Goal: Transaction & Acquisition: Purchase product/service

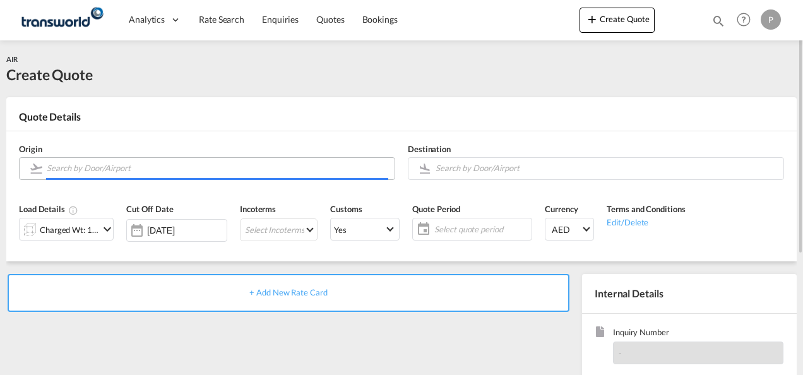
click at [122, 168] on input "Search by Door/Airport" at bounding box center [218, 168] width 342 height 22
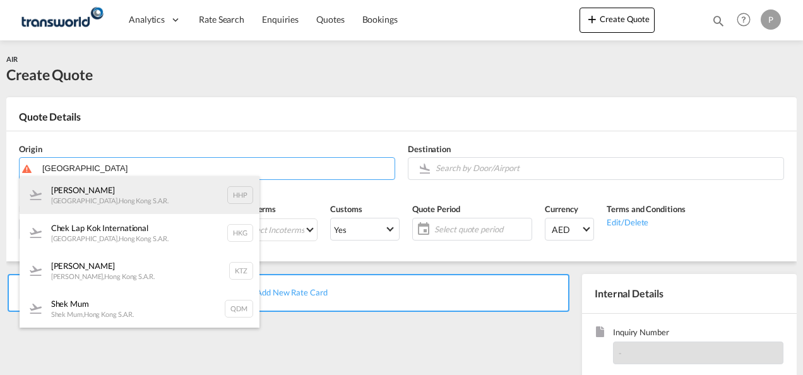
click at [141, 208] on div "Shun Tak [GEOGRAPHIC_DATA] , [GEOGRAPHIC_DATA] S.A.R. HHP" at bounding box center [140, 195] width 240 height 38
type input "[PERSON_NAME], [GEOGRAPHIC_DATA], HHP"
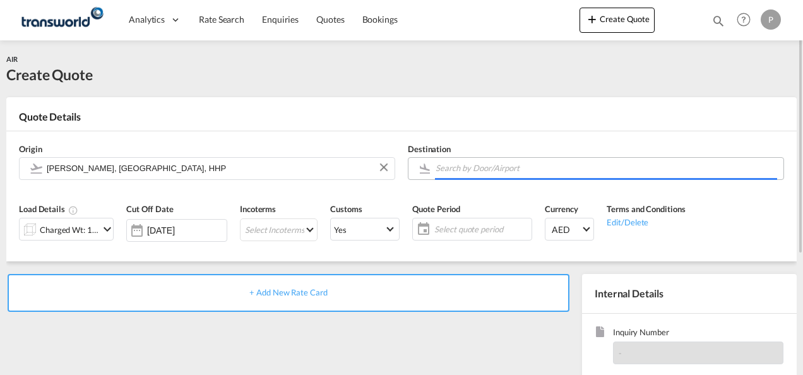
click at [467, 169] on input "Search by Door/Airport" at bounding box center [607, 168] width 342 height 22
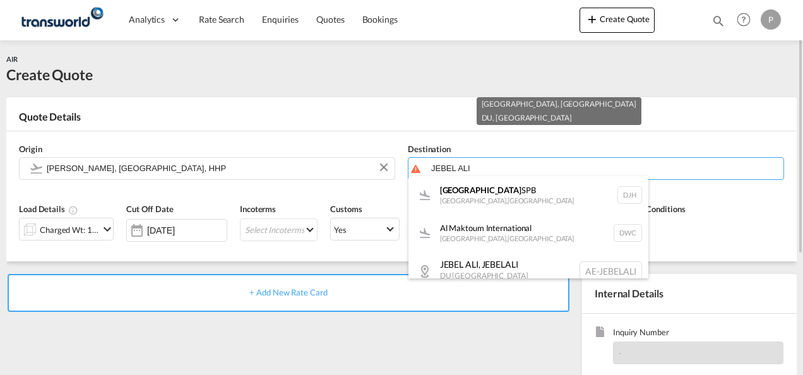
click at [502, 262] on div "[GEOGRAPHIC_DATA] , [GEOGRAPHIC_DATA] AE-[GEOGRAPHIC_DATA]" at bounding box center [529, 271] width 240 height 39
type input "AE-JEBELALI, [GEOGRAPHIC_DATA], DU"
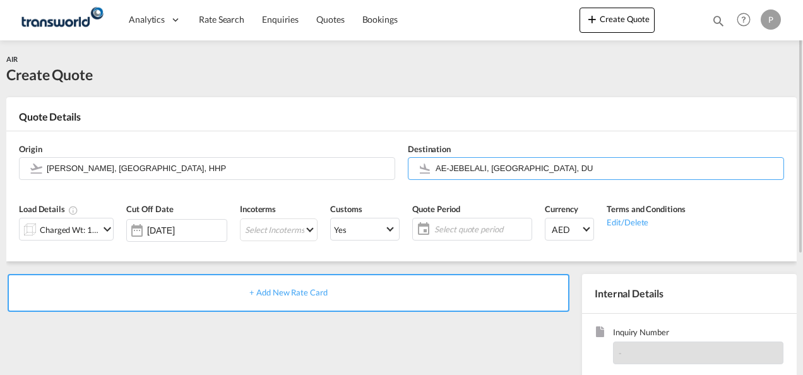
click at [105, 232] on md-icon "icon-chevron-down" at bounding box center [107, 229] width 15 height 15
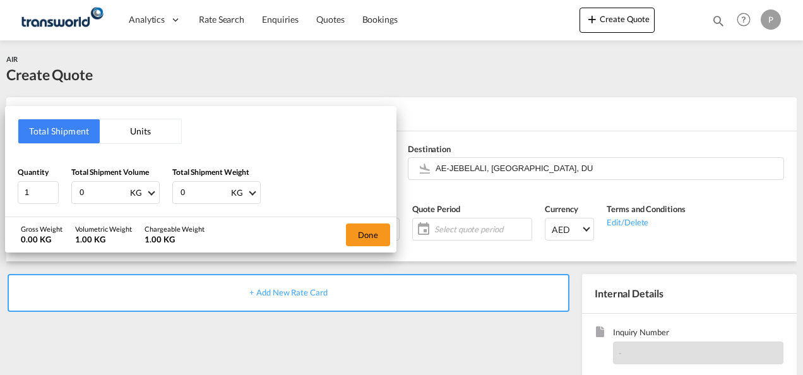
drag, startPoint x: 101, startPoint y: 191, endPoint x: -3, endPoint y: 158, distance: 108.7
click at [0, 158] on html "Analytics Dashboard Rate Search Enquiries Quotes Bookings Analytics" at bounding box center [401, 187] width 803 height 375
type input "341"
click at [363, 235] on button "Done" at bounding box center [368, 235] width 44 height 23
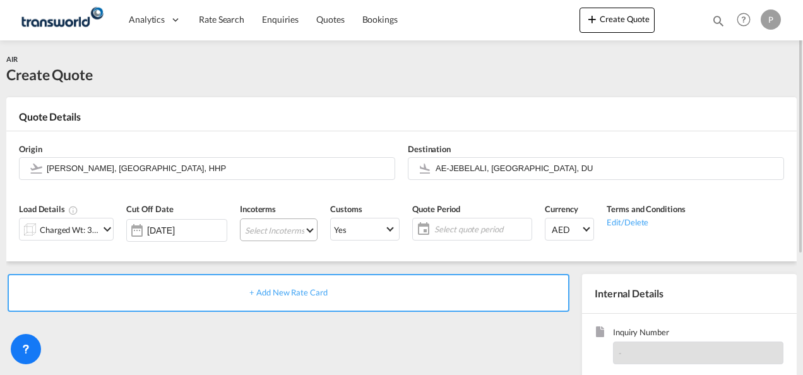
click at [277, 229] on md-select "Select Incoterms CFR - export Cost and Freight CPT - import Carrier Paid to CPT…" at bounding box center [279, 230] width 78 height 23
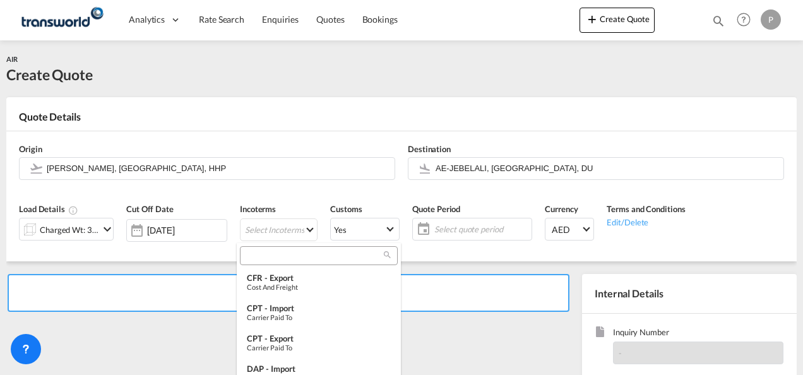
click at [289, 253] on input "search" at bounding box center [314, 255] width 140 height 11
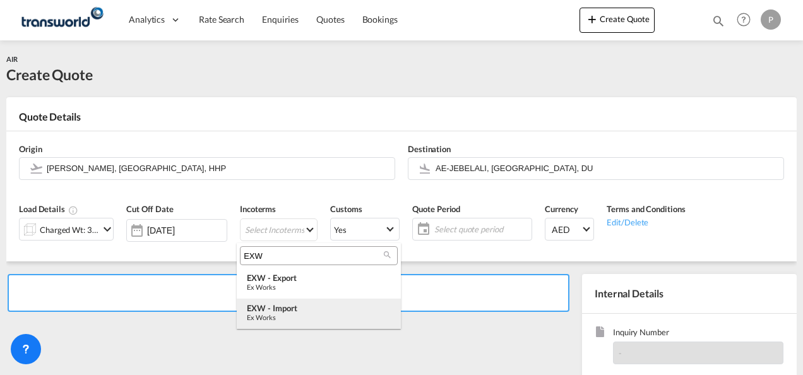
type input "EXW"
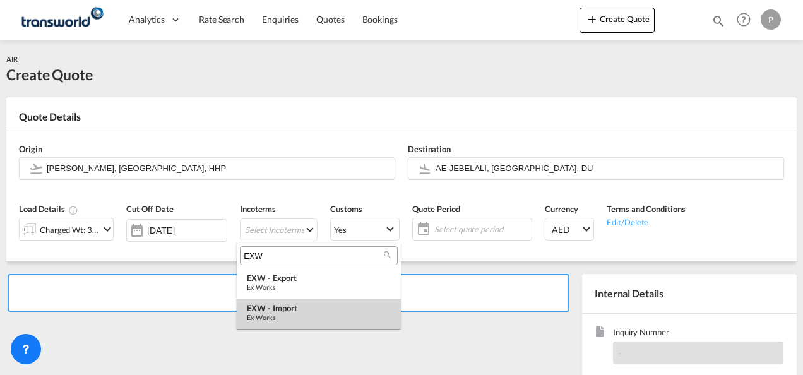
click at [311, 306] on div "EXW - import" at bounding box center [319, 308] width 144 height 10
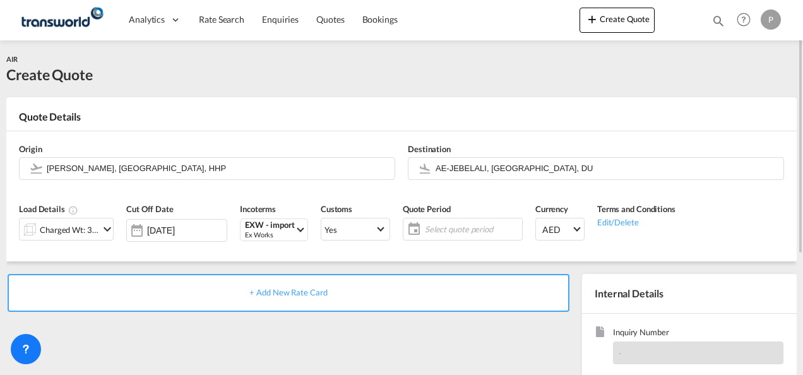
click at [457, 229] on span "Select quote period" at bounding box center [472, 229] width 94 height 11
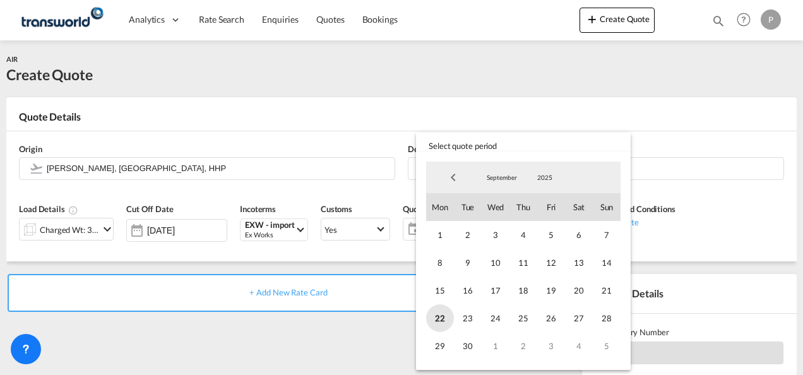
click at [439, 316] on span "22" at bounding box center [440, 318] width 28 height 28
click at [470, 345] on span "30" at bounding box center [468, 346] width 28 height 28
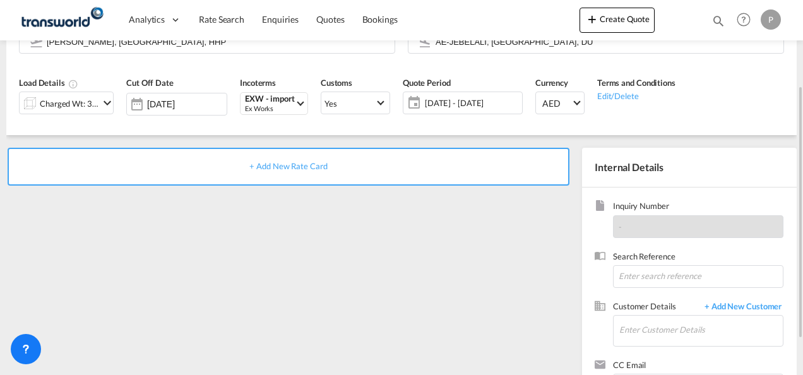
scroll to position [178, 0]
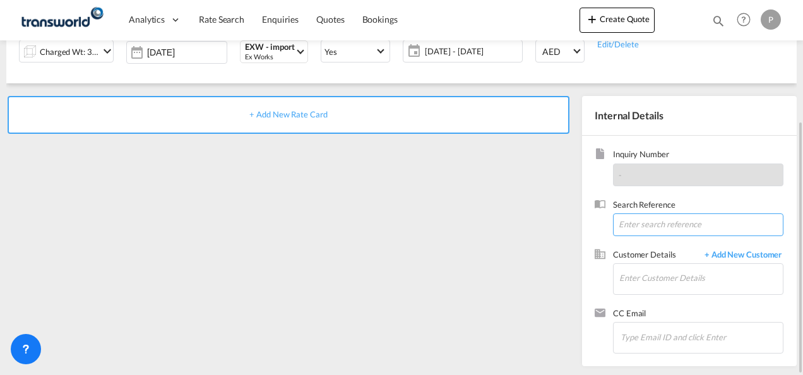
click at [625, 223] on input at bounding box center [698, 224] width 171 height 23
paste input "TWP9111"
type input "TWP9111"
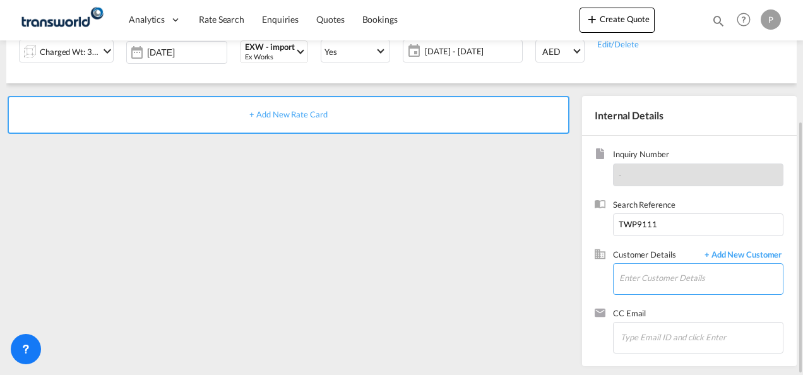
click at [645, 279] on input "Enter Customer Details" at bounding box center [702, 278] width 164 height 28
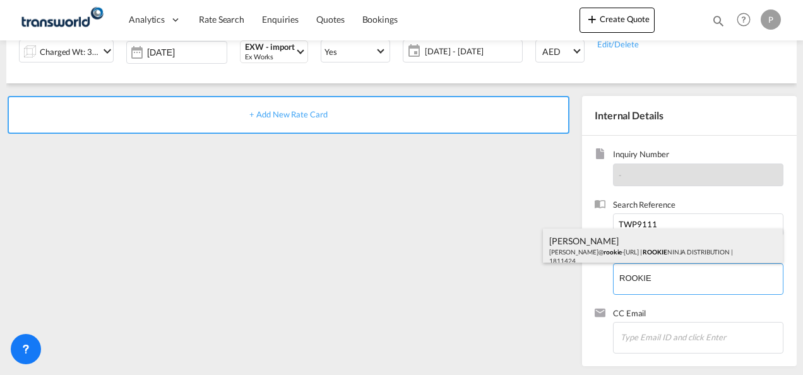
click at [614, 249] on div "[PERSON_NAME] [PERSON_NAME]@ rookie -[URL] | ROOKIE NINJA DISTRIBUTION | 1811424" at bounding box center [663, 250] width 240 height 43
type input "ROOKIE NINJA DISTRIBUTION, [PERSON_NAME], [PERSON_NAME][EMAIL_ADDRESS][DOMAIN_N…"
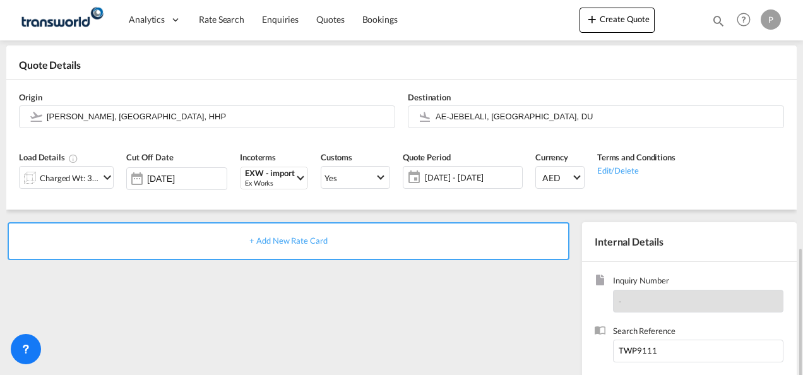
scroll to position [0, 0]
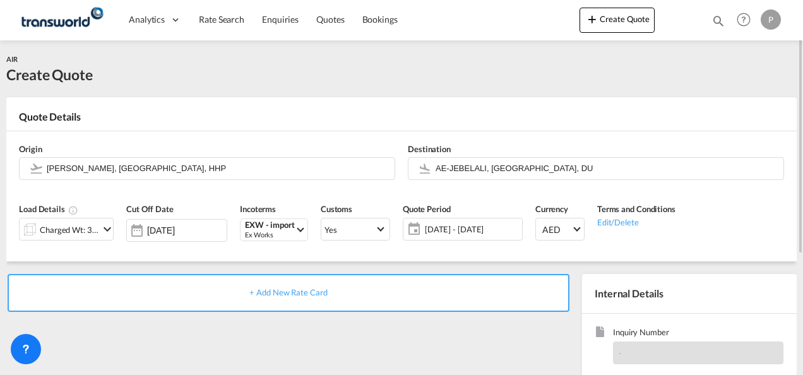
click at [304, 294] on span "+ Add New Rate Card" at bounding box center [288, 292] width 78 height 10
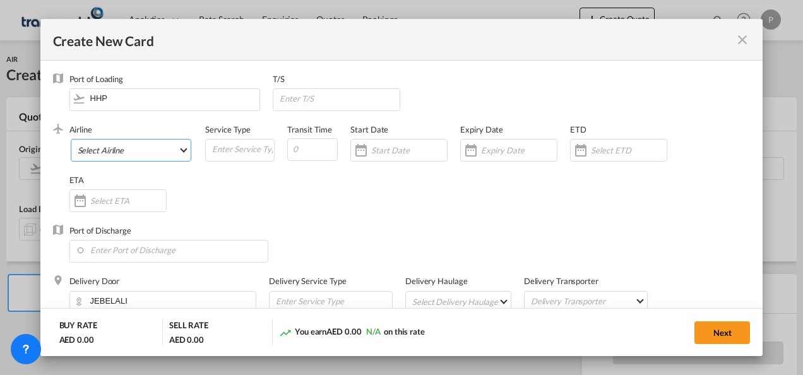
click at [128, 152] on md-select "Select Airline AIR EXPRESS S.A. (1166- / -) CMA CGM Air Cargo (1140-2C / -) DDW…" at bounding box center [131, 150] width 121 height 23
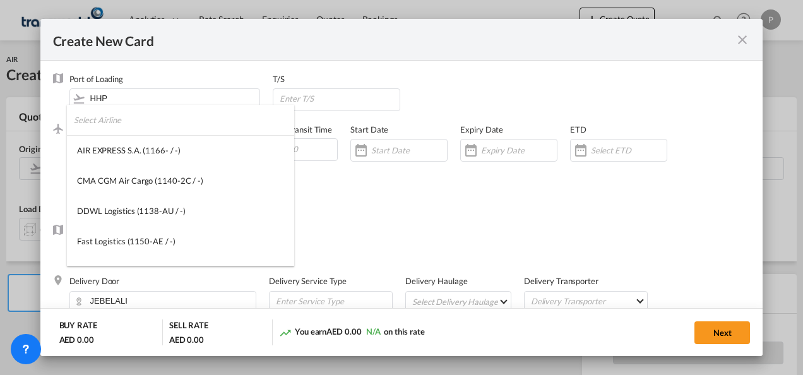
click at [137, 124] on input "search" at bounding box center [184, 120] width 220 height 30
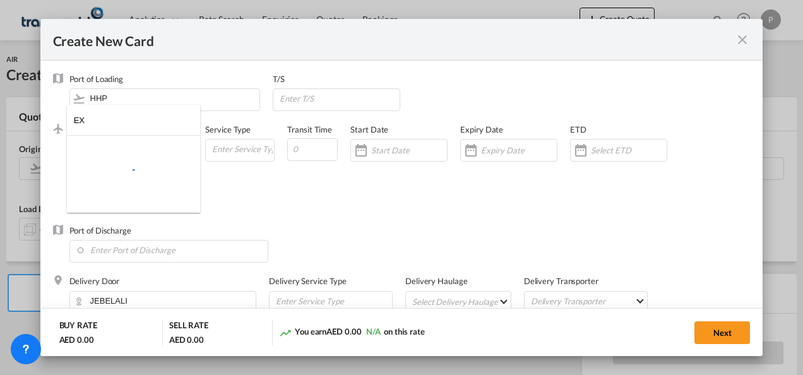
type input "E"
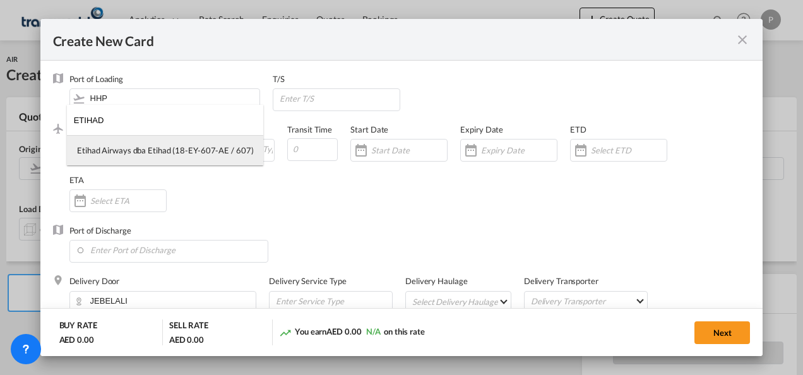
type input "ETIHAD"
click at [174, 155] on div "Etihad Airways dba Etihad (18-EY-607-AE / 607)" at bounding box center [165, 150] width 176 height 11
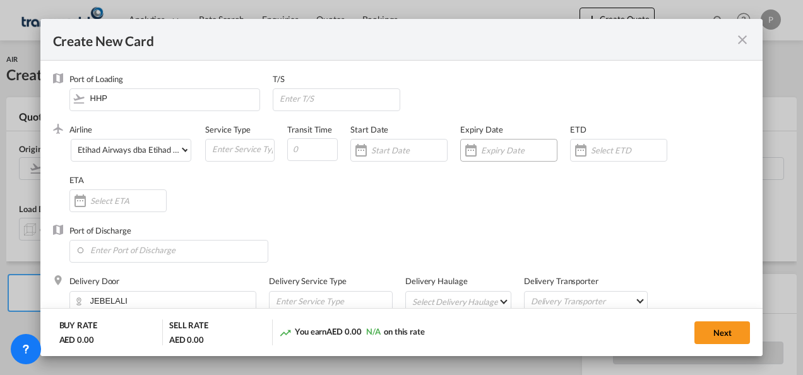
click at [495, 152] on input "Create New CardPort ..." at bounding box center [519, 150] width 76 height 10
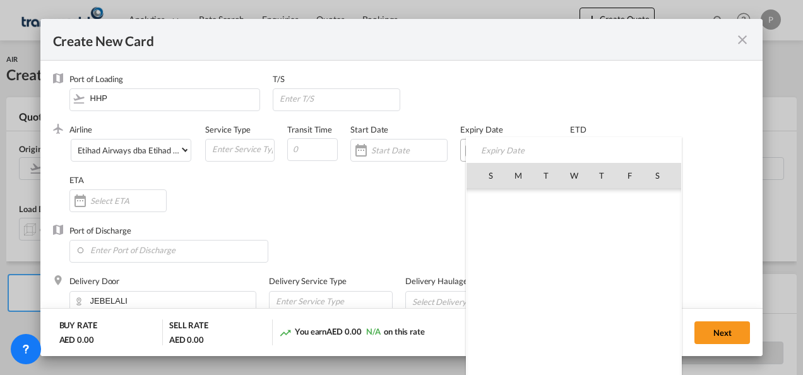
scroll to position [292578, 0]
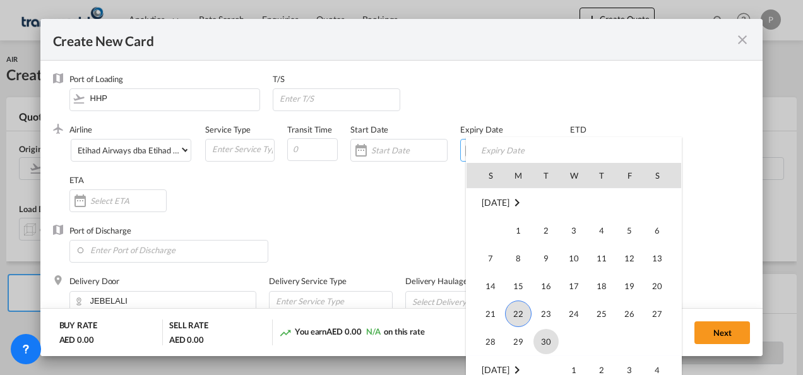
click at [546, 338] on span "30" at bounding box center [546, 341] width 25 height 25
type input "[DATE]"
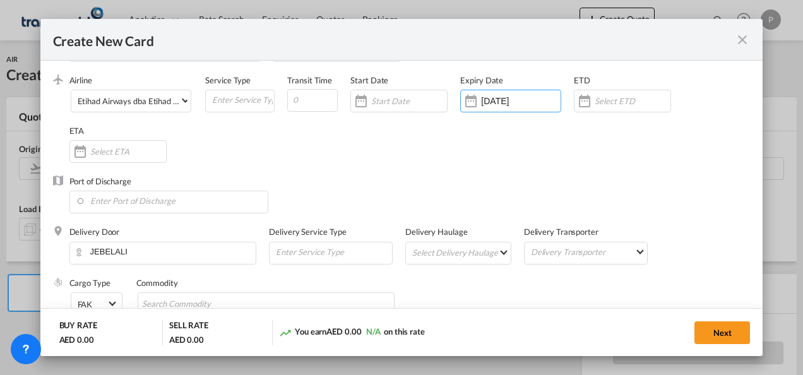
scroll to position [63, 0]
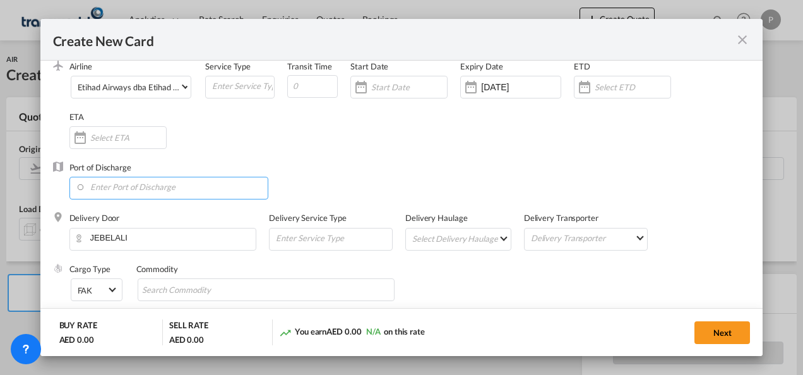
click at [145, 186] on input "Enter Port of Discharge" at bounding box center [172, 186] width 192 height 19
type input "F"
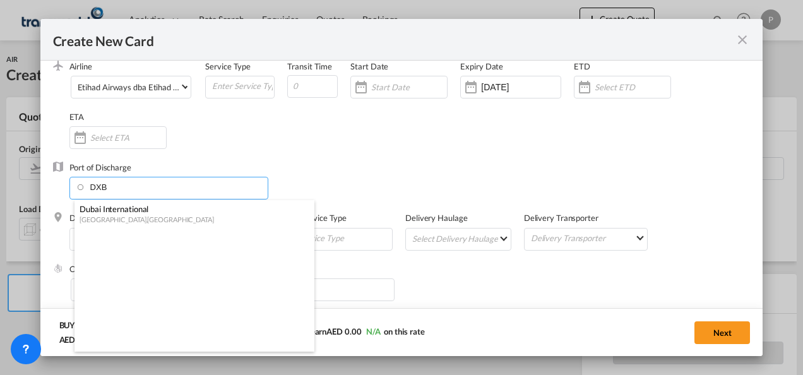
click at [141, 209] on div "Dubai International" at bounding box center [191, 208] width 222 height 11
type input "Dubai International, [GEOGRAPHIC_DATA], DXB"
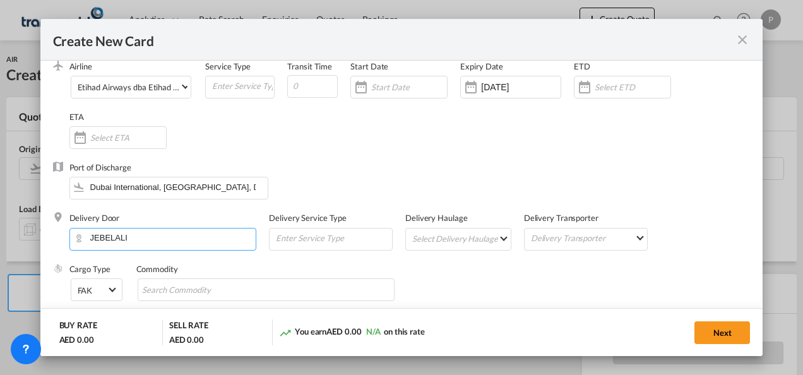
drag, startPoint x: 160, startPoint y: 238, endPoint x: 14, endPoint y: 224, distance: 147.3
click at [14, 224] on div "Create New Card Port of [GEOGRAPHIC_DATA] HHP T/S .a{fill:#aaa8ad;} Airline Eti…" at bounding box center [401, 187] width 803 height 375
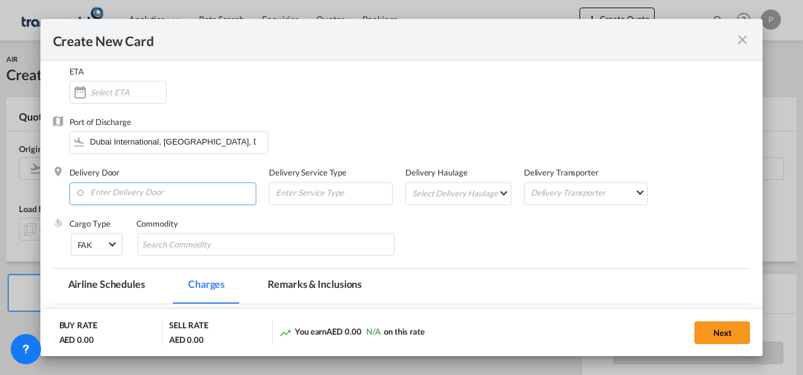
scroll to position [126, 0]
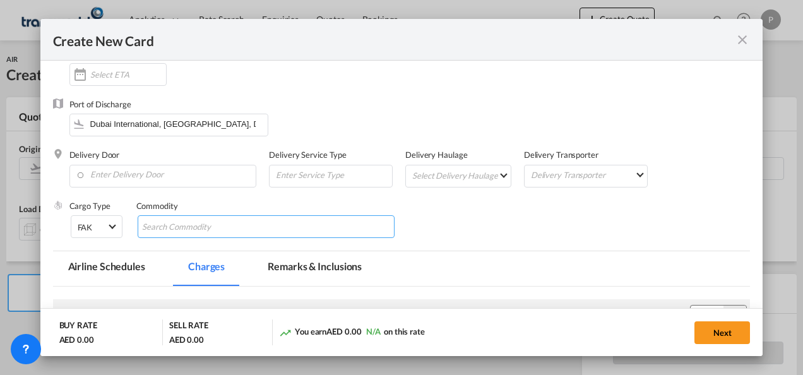
click at [244, 226] on input "Chips input." at bounding box center [200, 227] width 116 height 20
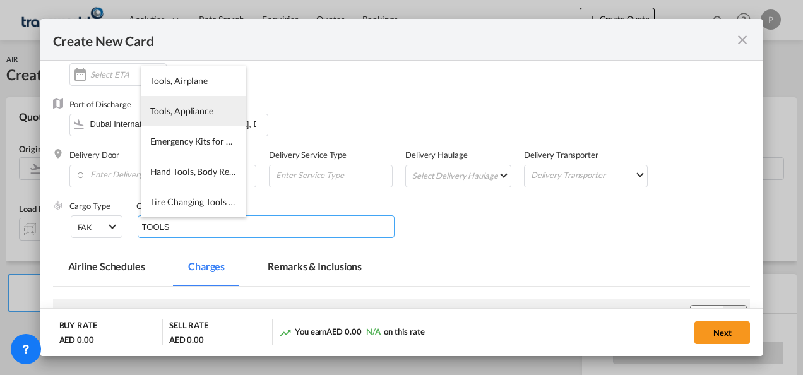
type input "TOOLS"
click at [195, 117] on li "Tools, Appliance" at bounding box center [193, 111] width 105 height 30
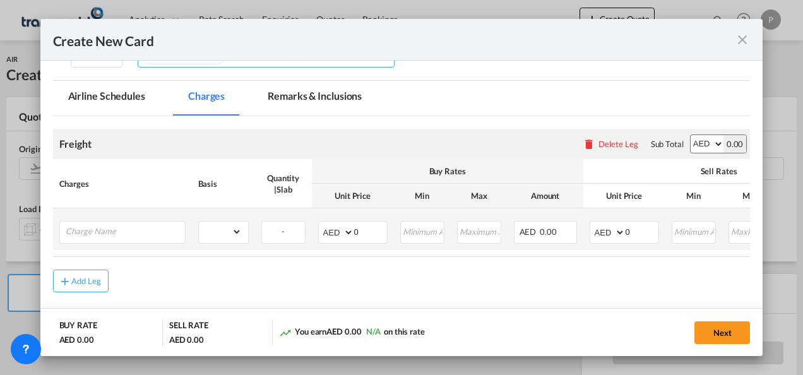
scroll to position [316, 0]
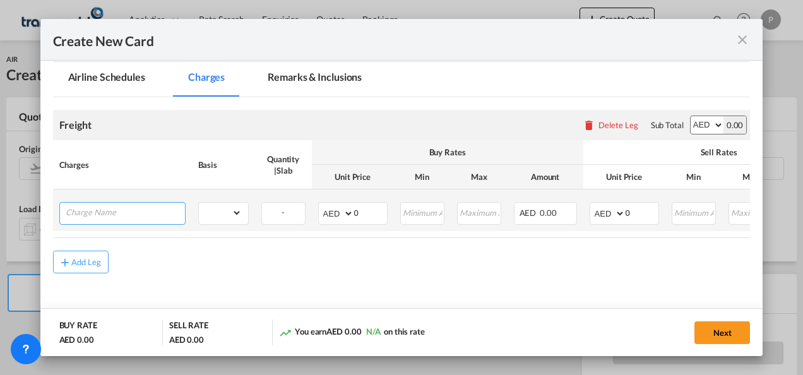
click at [121, 214] on input "Charge Name" at bounding box center [125, 212] width 119 height 19
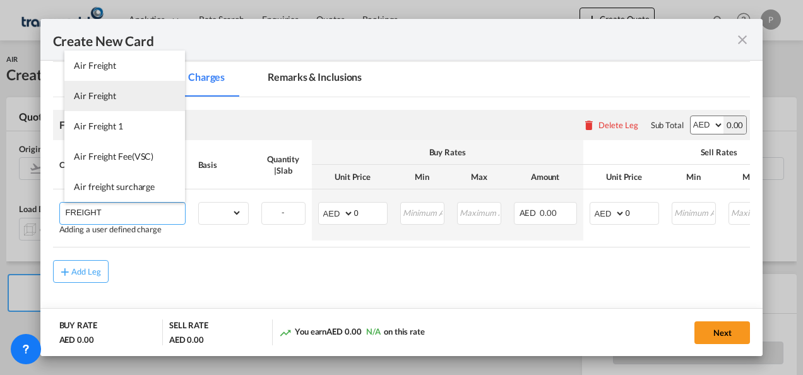
click at [118, 100] on li "Air Freight" at bounding box center [124, 96] width 121 height 30
type input "Air Freight"
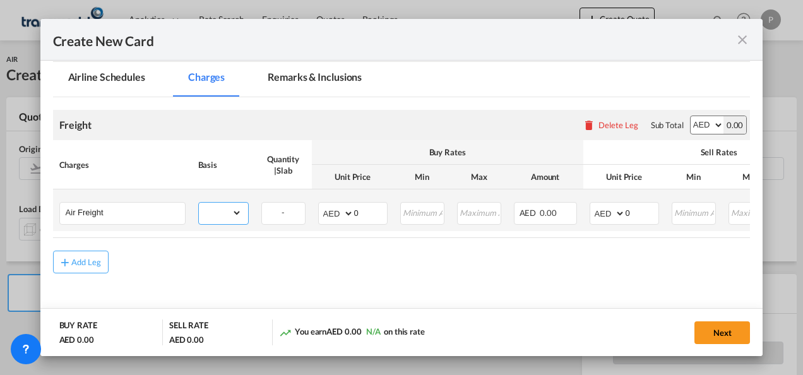
click at [237, 210] on select "gross_weight volumetric_weight per_shipment per_bl per_km % on air freight per_…" at bounding box center [220, 213] width 43 height 20
select select "per_shipment"
click at [199, 203] on select "gross_weight volumetric_weight per_shipment per_bl per_km % on air freight per_…" at bounding box center [220, 213] width 43 height 20
click at [370, 214] on input "0" at bounding box center [370, 212] width 33 height 19
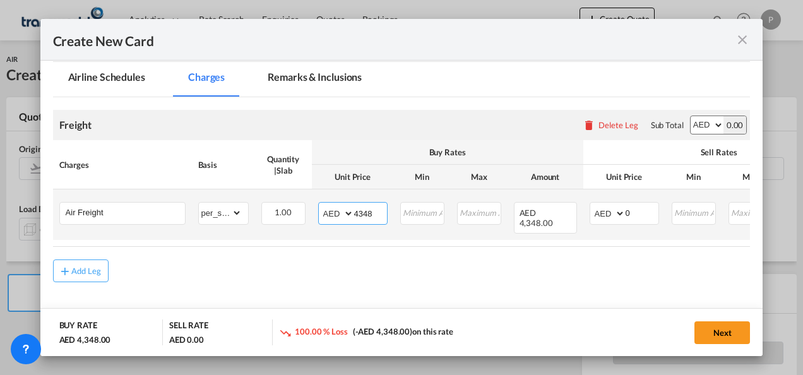
type input "4348"
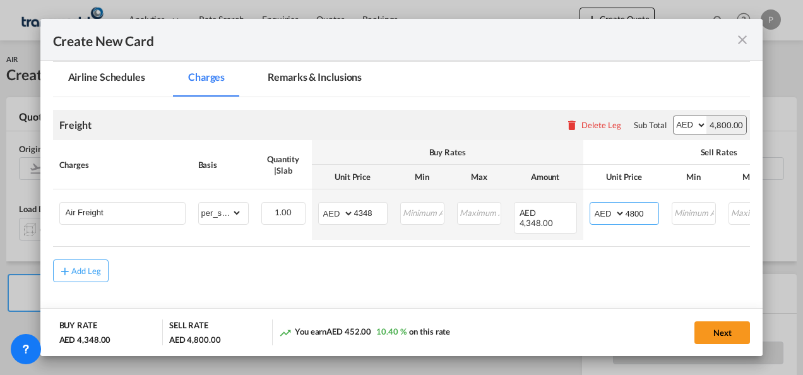
type input "4800"
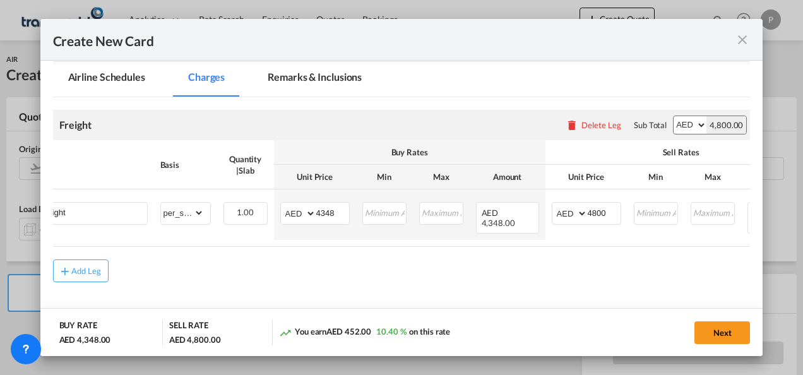
scroll to position [0, 0]
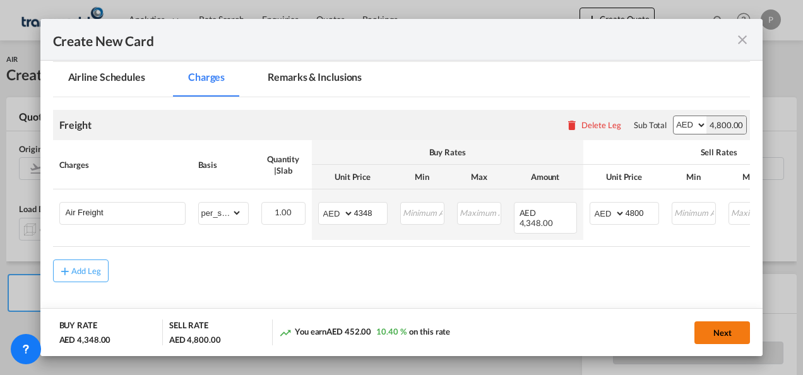
click at [721, 333] on button "Next" at bounding box center [723, 332] width 56 height 23
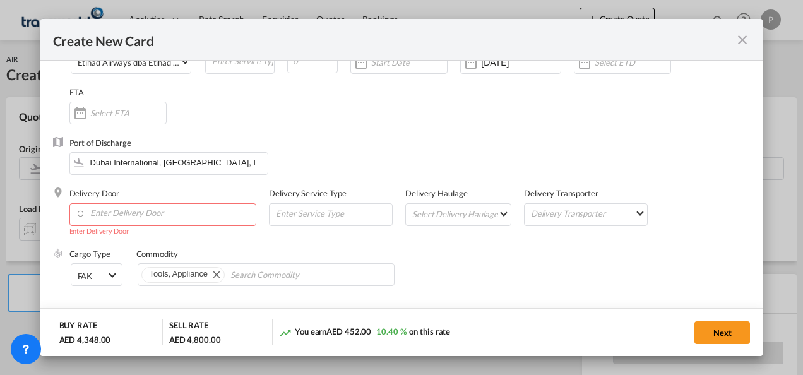
scroll to position [126, 0]
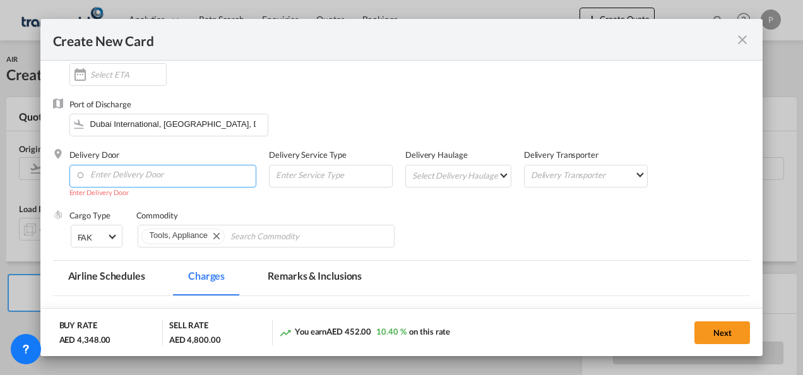
click at [143, 172] on input "Enter Delivery Door" at bounding box center [166, 174] width 181 height 19
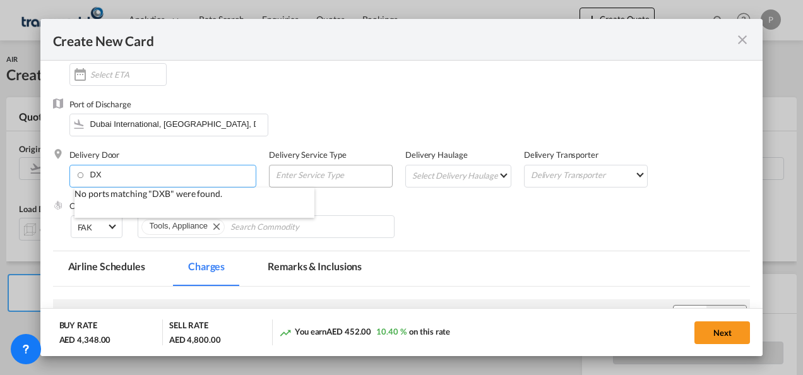
type input "D"
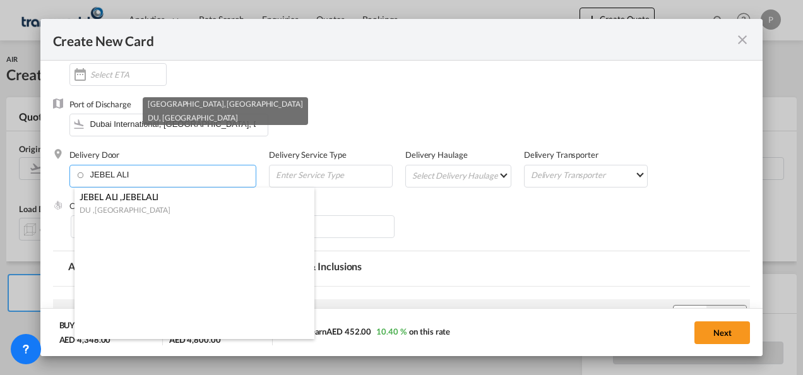
click at [169, 205] on div "DU , [GEOGRAPHIC_DATA]" at bounding box center [191, 209] width 222 height 13
type input "AE-JEBELALI, [GEOGRAPHIC_DATA], DU"
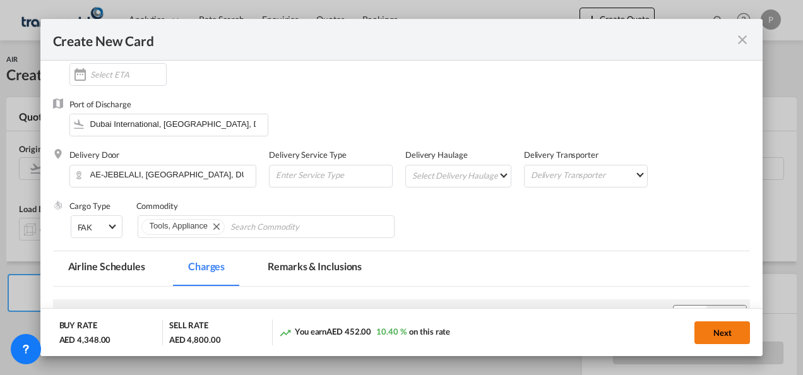
click at [725, 331] on button "Next" at bounding box center [723, 332] width 56 height 23
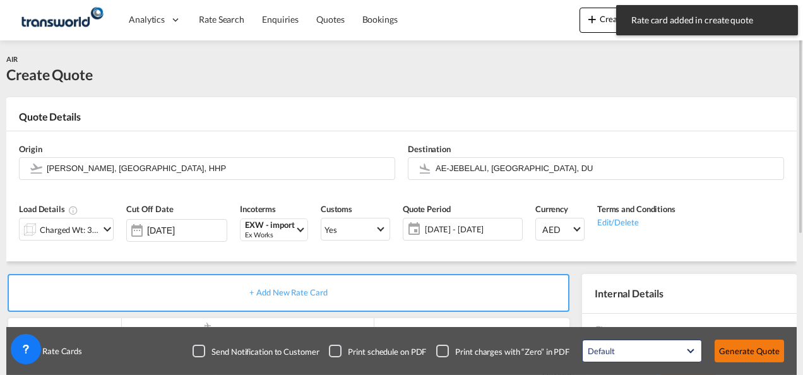
click at [761, 352] on button "Generate Quote" at bounding box center [749, 351] width 69 height 23
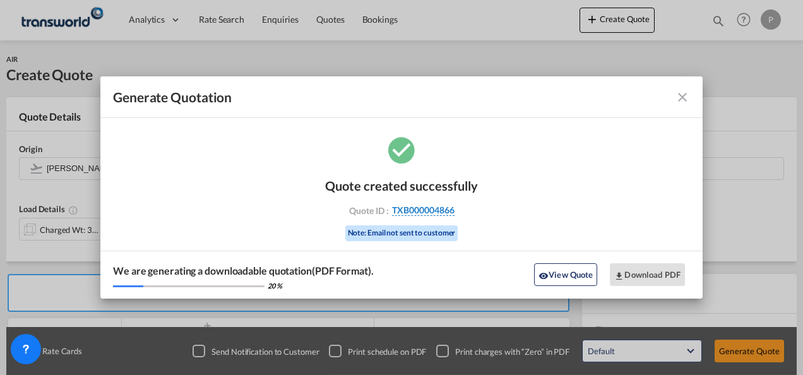
click at [428, 209] on span "TXB000004866" at bounding box center [423, 210] width 63 height 11
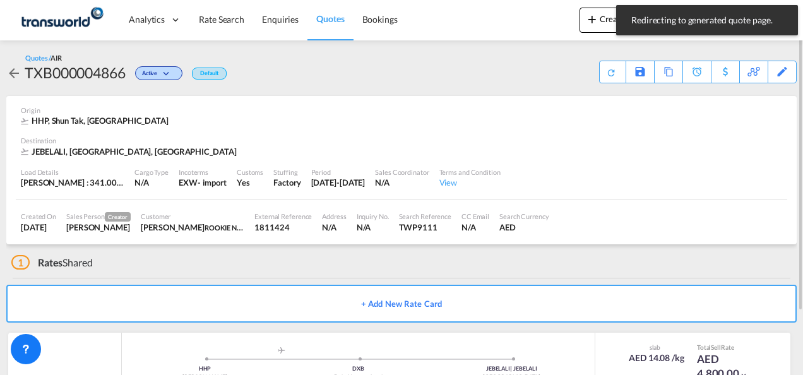
scroll to position [77, 0]
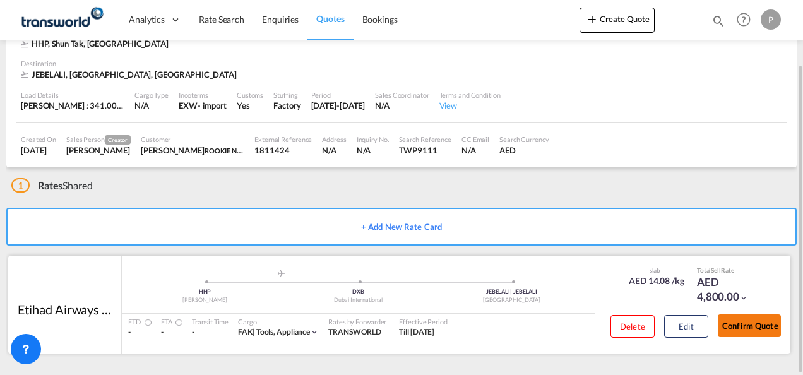
click at [767, 327] on button "Confirm Quote" at bounding box center [749, 326] width 63 height 23
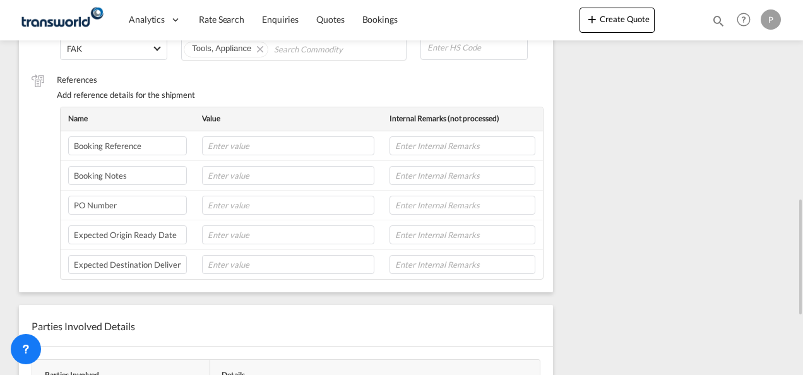
scroll to position [830, 0]
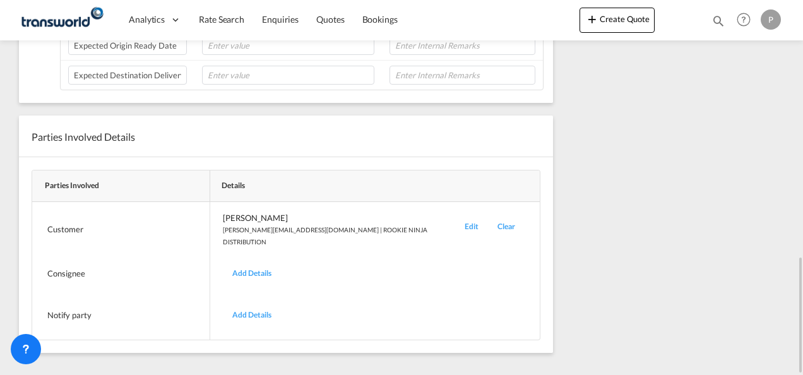
click at [455, 215] on div "Edit" at bounding box center [471, 229] width 33 height 35
click at [455, 219] on div "Edit" at bounding box center [471, 229] width 33 height 35
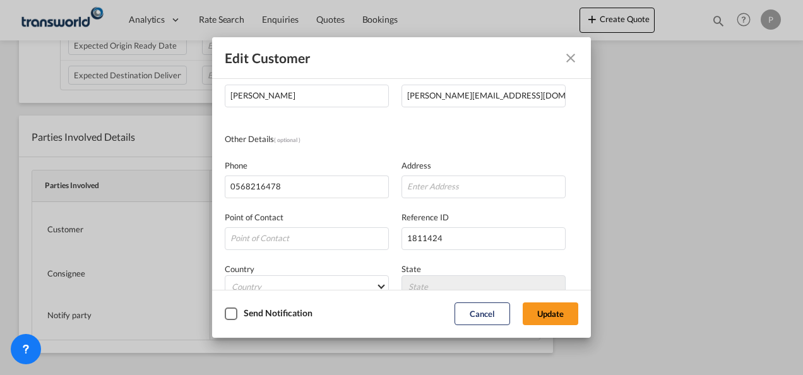
scroll to position [149, 0]
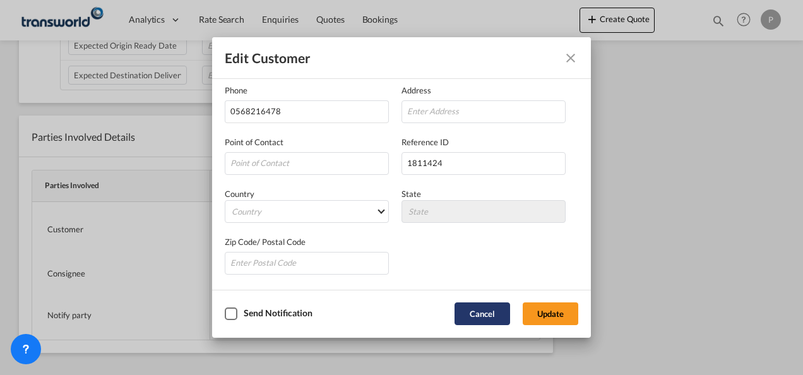
click at [473, 315] on button "Cancel" at bounding box center [483, 314] width 56 height 23
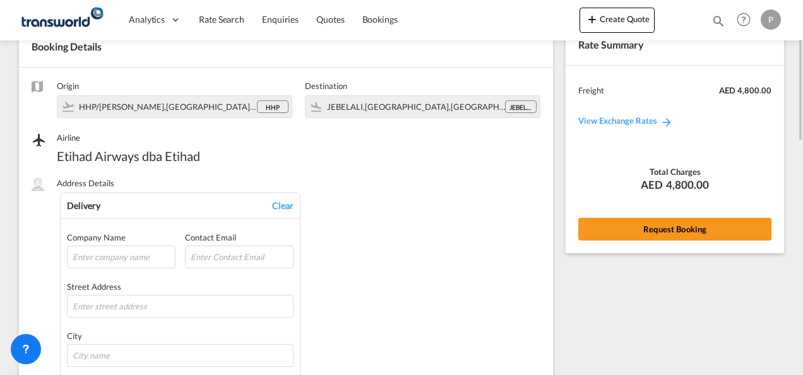
scroll to position [0, 0]
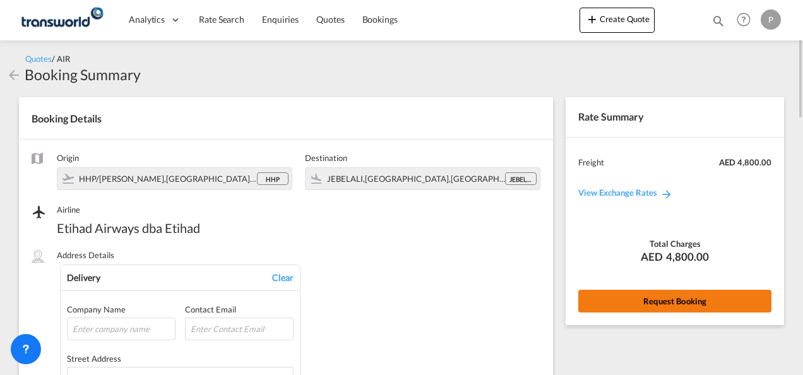
click at [655, 297] on button "Request Booking" at bounding box center [675, 301] width 193 height 23
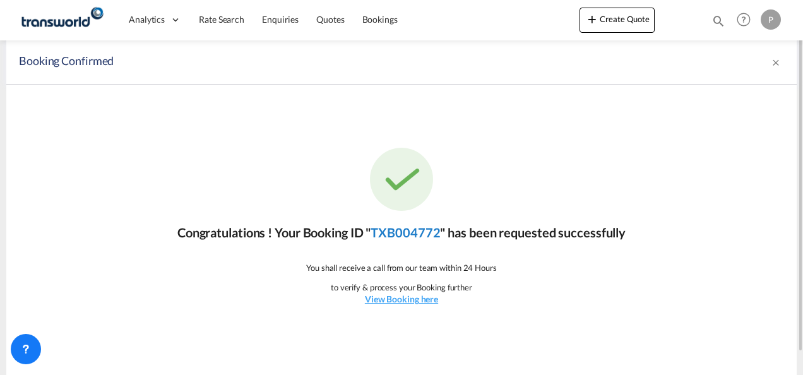
click at [423, 231] on link "TXB004772" at bounding box center [405, 232] width 69 height 15
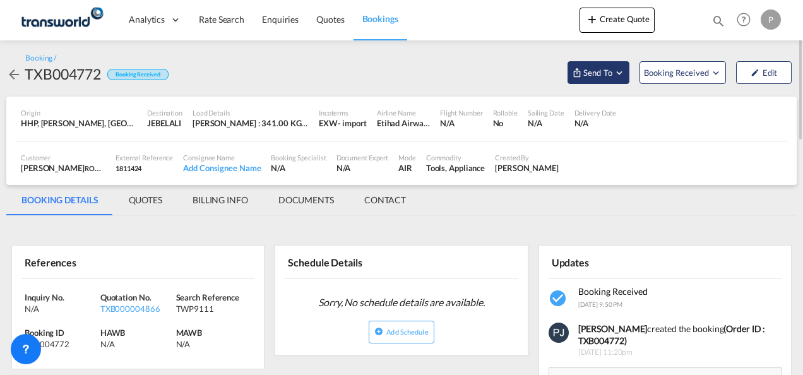
click at [622, 72] on md-icon "Open demo menu" at bounding box center [619, 72] width 11 height 11
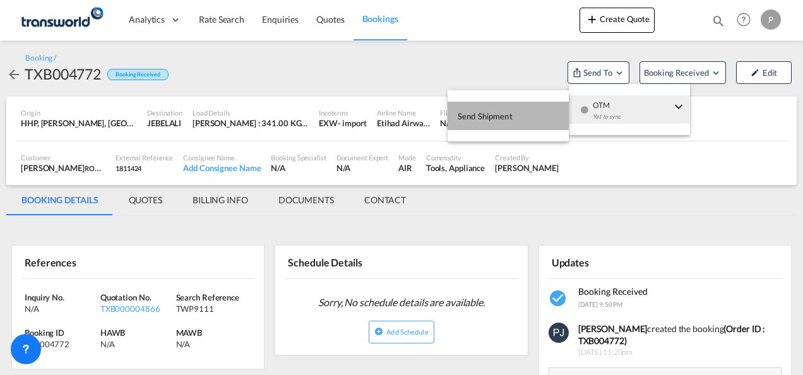
click at [476, 117] on span "Send Shipment" at bounding box center [485, 116] width 55 height 20
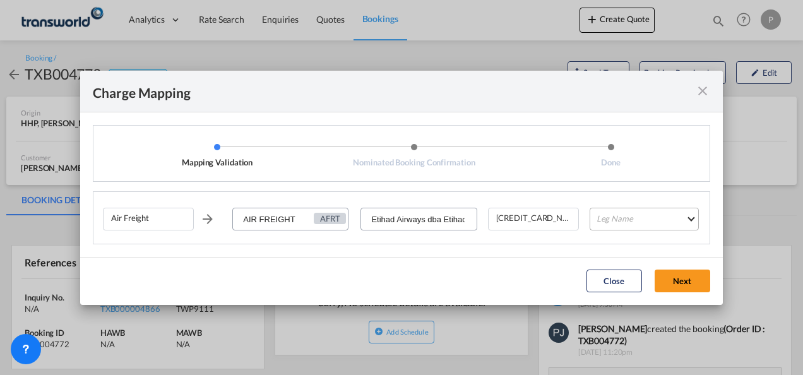
click at [628, 213] on md-select "Leg Name HANDLING ORIGIN HANDLING DESTINATION OTHERS TL PICK UP CUSTOMS ORIGIN …" at bounding box center [644, 219] width 109 height 23
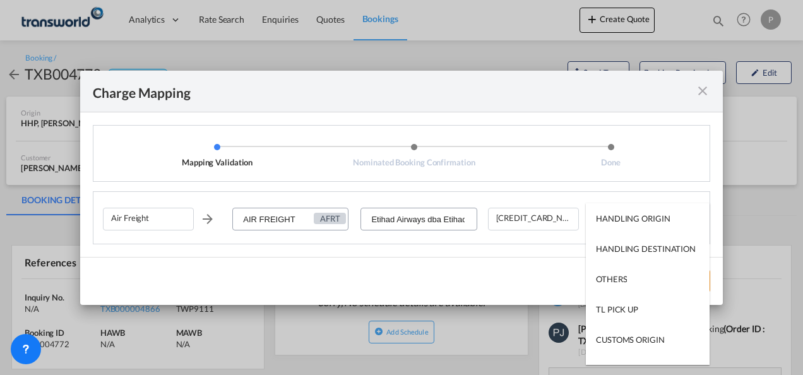
click at [538, 128] on md-backdrop at bounding box center [401, 187] width 803 height 375
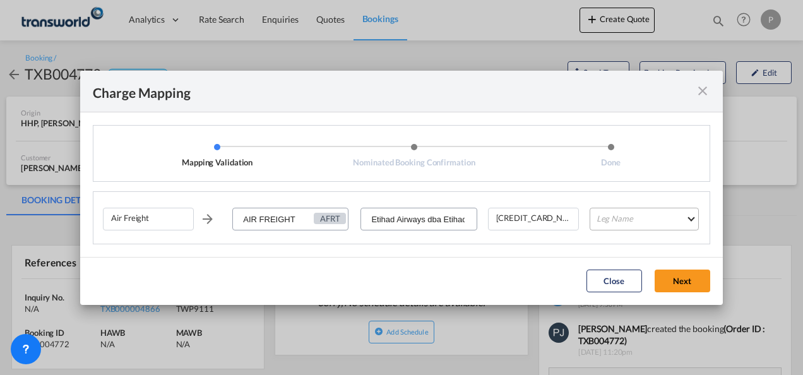
click at [614, 219] on md-select "Leg Name" at bounding box center [644, 219] width 109 height 23
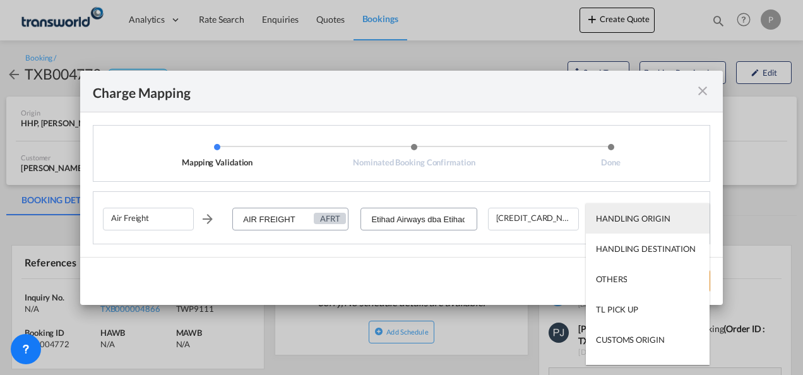
type md-option "HANDLING ORIGIN"
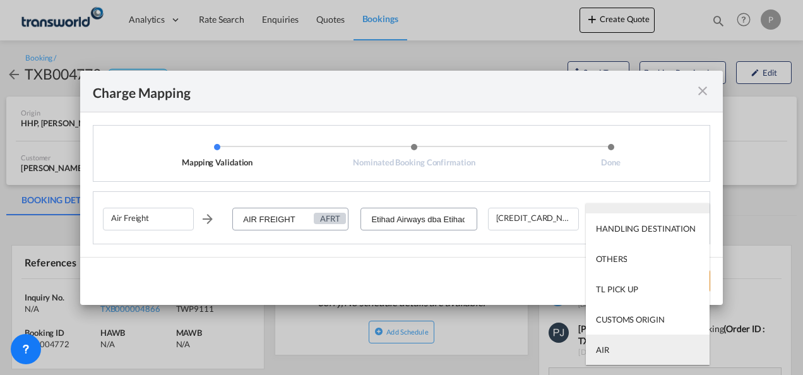
type md-option "AIR"
click at [631, 349] on md-option "AIR" at bounding box center [648, 350] width 124 height 30
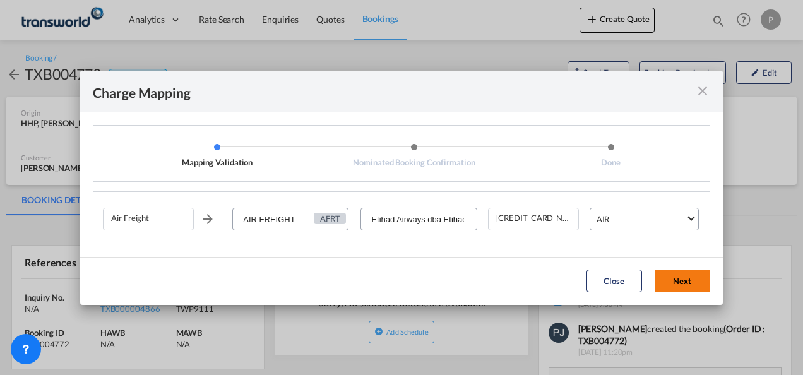
click at [681, 279] on button "Next" at bounding box center [683, 281] width 56 height 23
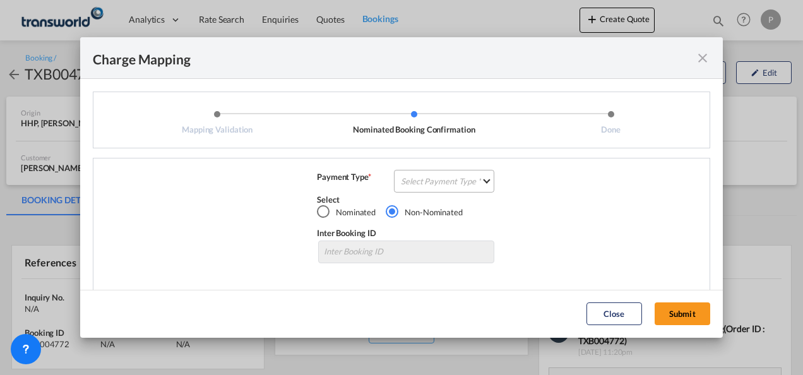
click at [417, 183] on md-select "Select Payment Type COLLECT PREPAID" at bounding box center [444, 181] width 100 height 23
click at [442, 182] on md-option "COLLECT" at bounding box center [443, 181] width 112 height 30
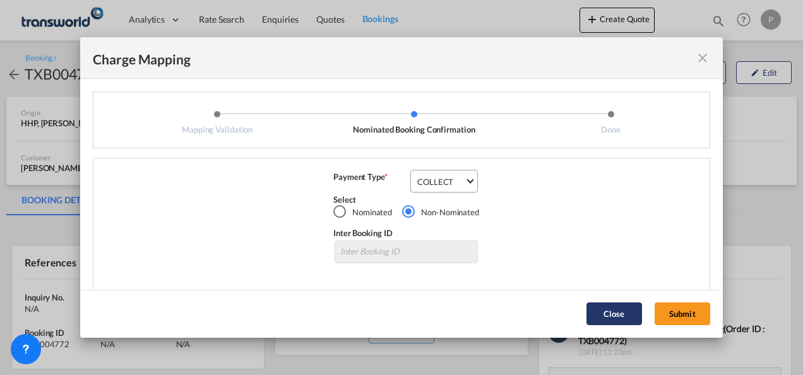
click at [678, 309] on button "Submit" at bounding box center [683, 314] width 56 height 23
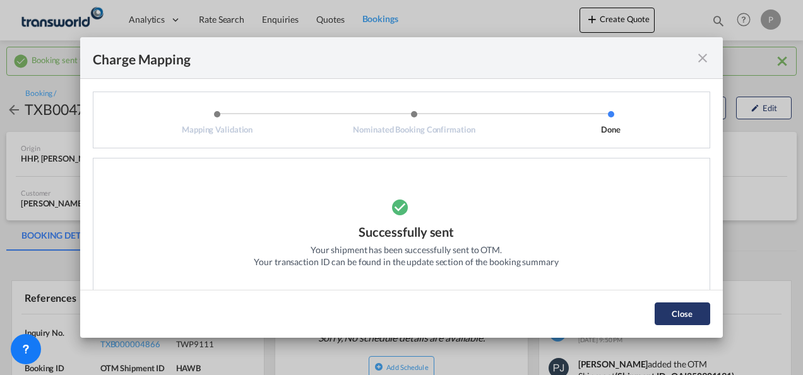
click at [686, 316] on button "Close" at bounding box center [683, 314] width 56 height 23
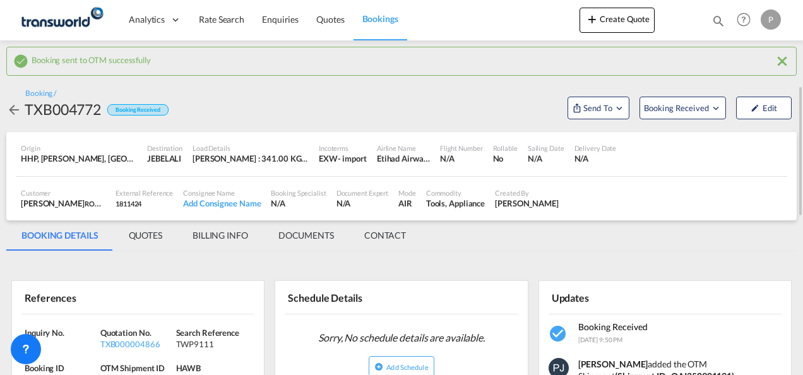
scroll to position [126, 0]
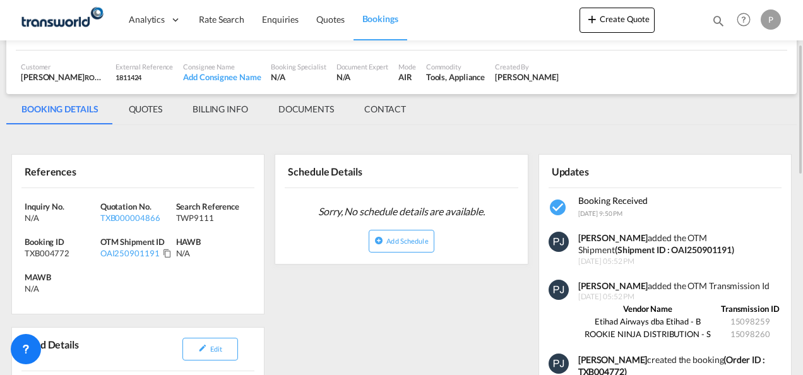
click at [26, 172] on div "References" at bounding box center [78, 171] width 114 height 22
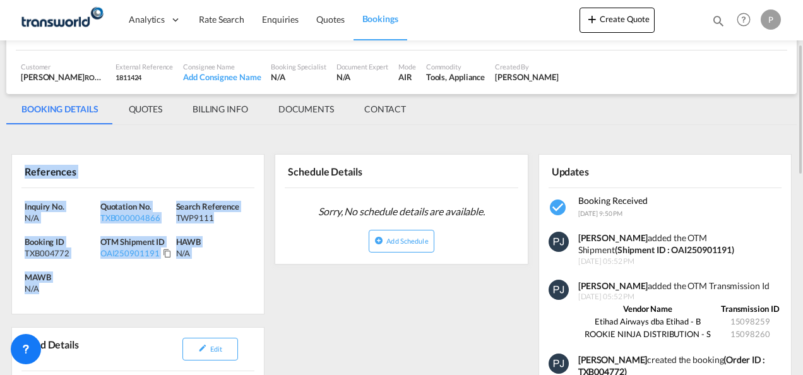
drag, startPoint x: 24, startPoint y: 171, endPoint x: 71, endPoint y: 288, distance: 126.1
click at [71, 288] on div "References Inquiry No. N/A Quotation No. TXB000004866 Search Reference TWP9111 …" at bounding box center [137, 234] width 253 height 160
copy div "References Inquiry No. N/A Quotation No. TXB000004866 Search Reference TWP9111 …"
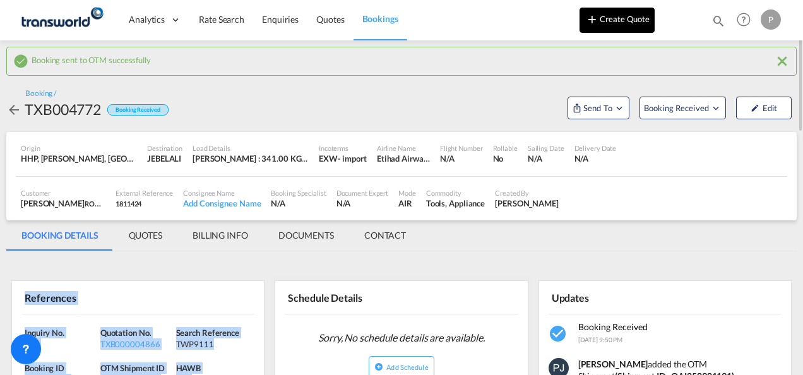
click at [630, 15] on button "Create Quote" at bounding box center [617, 20] width 75 height 25
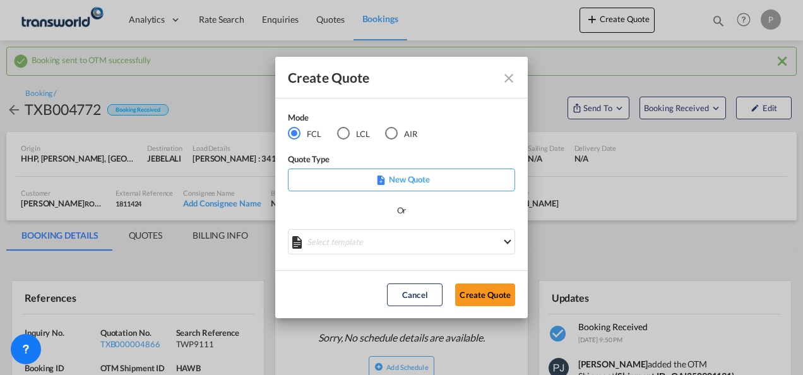
click at [342, 131] on div "LCL" at bounding box center [343, 133] width 13 height 13
click at [490, 292] on button "Create Quote" at bounding box center [485, 295] width 60 height 23
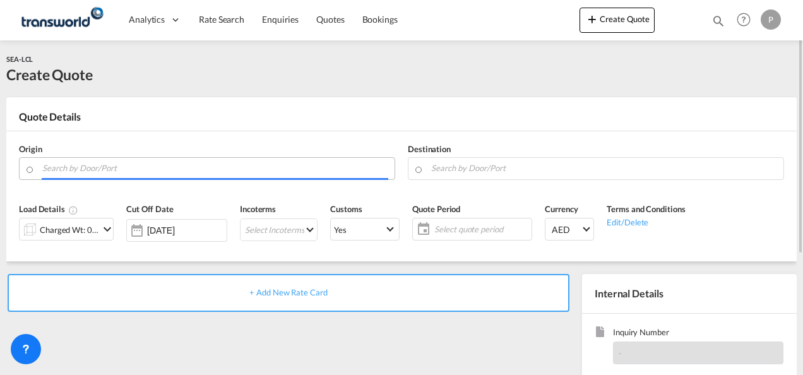
click at [95, 173] on input "Search by Door/Port" at bounding box center [215, 168] width 346 height 22
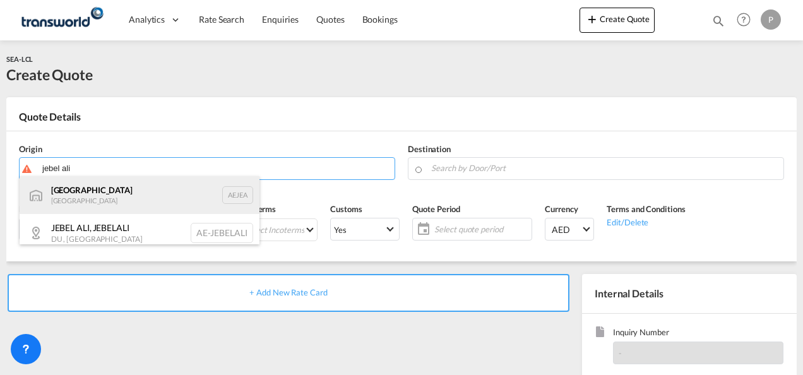
click at [98, 203] on div "[GEOGRAPHIC_DATA] AEJEA" at bounding box center [140, 195] width 240 height 38
type input "[GEOGRAPHIC_DATA], [GEOGRAPHIC_DATA]"
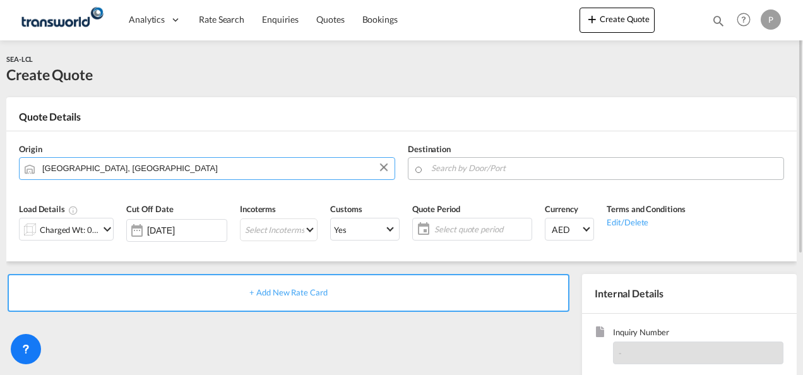
click at [476, 167] on input "Search by Door/Port" at bounding box center [604, 168] width 346 height 22
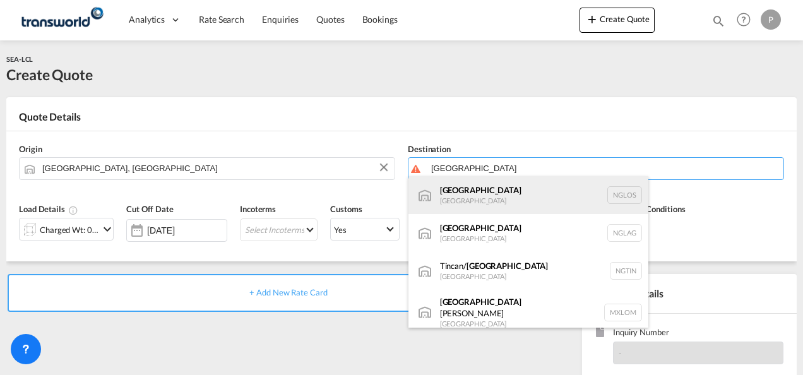
click at [487, 197] on div "[GEOGRAPHIC_DATA] [GEOGRAPHIC_DATA] [GEOGRAPHIC_DATA]" at bounding box center [529, 195] width 240 height 38
type input "[GEOGRAPHIC_DATA], NGLOS"
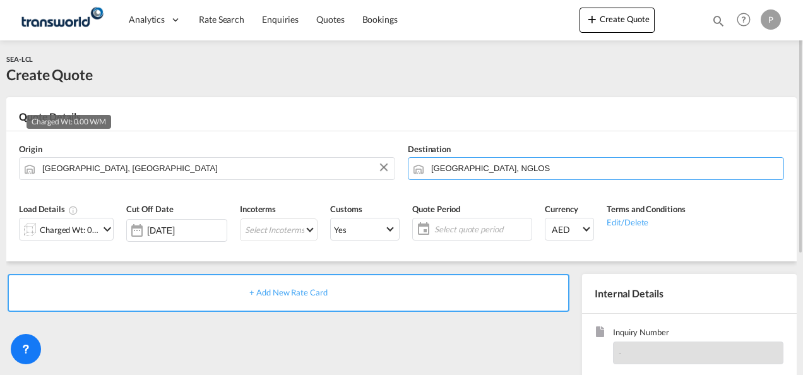
click at [74, 229] on div "Charged Wt: 0.00 W/M" at bounding box center [69, 230] width 59 height 18
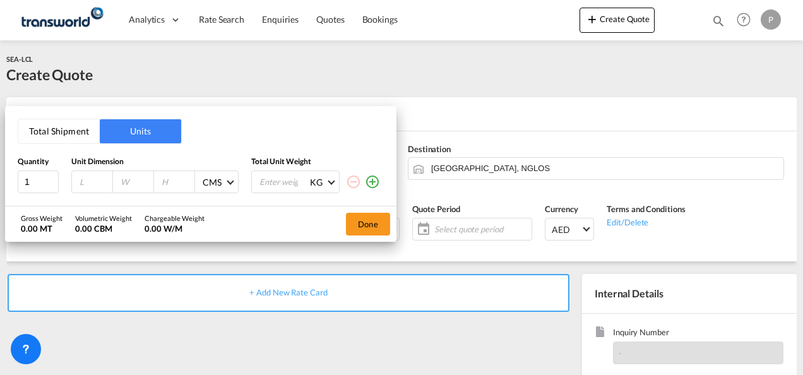
click at [49, 132] on button "Total Shipment" at bounding box center [58, 131] width 81 height 24
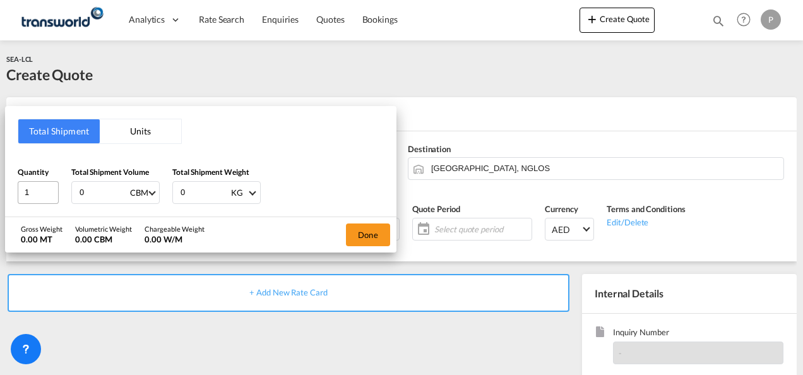
drag, startPoint x: 97, startPoint y: 193, endPoint x: 54, endPoint y: 191, distance: 43.0
click at [54, 191] on div "Quantity 1 Total Shipment Volume 0 CBM CBM CFT Total Shipment Weight 0 KG KG LB" at bounding box center [201, 185] width 366 height 38
type input "2.16"
type input "462"
click at [364, 234] on button "Done" at bounding box center [368, 235] width 44 height 23
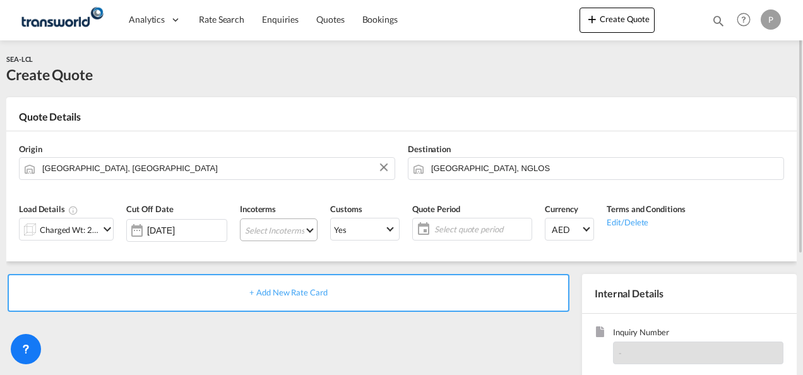
click at [279, 229] on md-select "Select Incoterms CFR - export Cost and Freight CPT - import Carrier Paid to CPT…" at bounding box center [279, 230] width 78 height 23
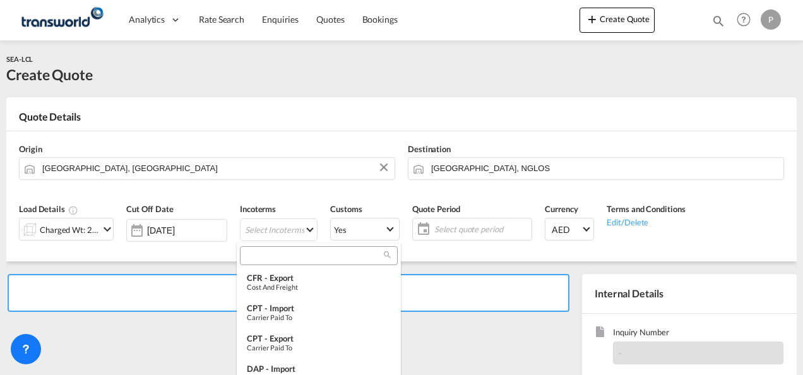
click at [266, 251] on input "search" at bounding box center [314, 255] width 140 height 11
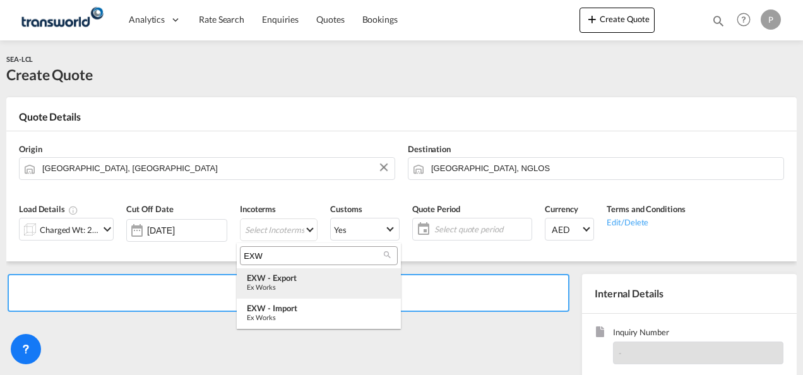
type input "EXW"
click at [306, 285] on div "Ex Works" at bounding box center [319, 287] width 144 height 8
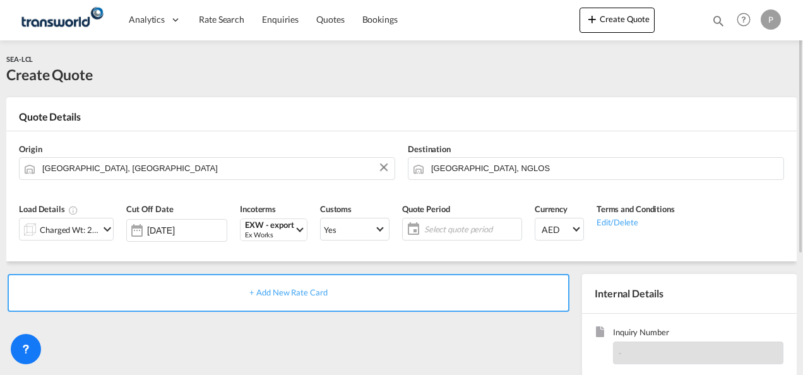
click at [434, 229] on span "Select quote period" at bounding box center [471, 229] width 94 height 11
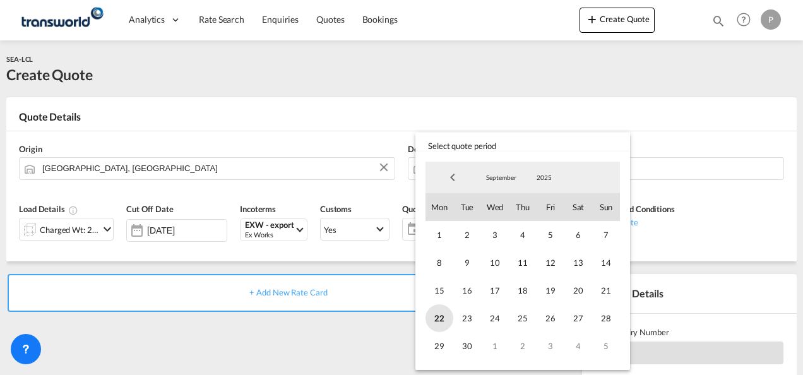
click at [442, 320] on span "22" at bounding box center [440, 318] width 28 height 28
click at [469, 345] on span "30" at bounding box center [468, 346] width 28 height 28
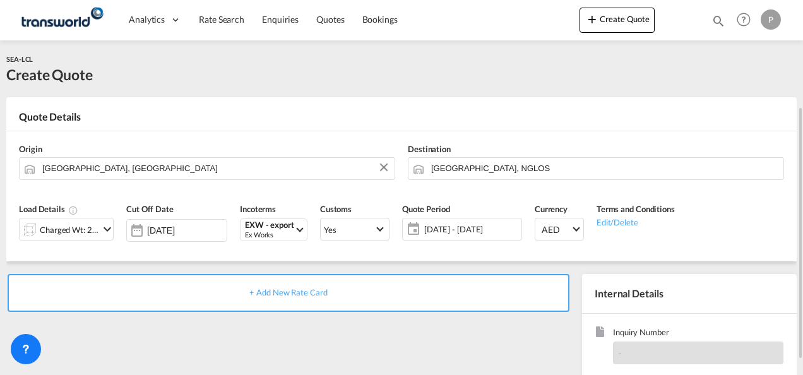
scroll to position [126, 0]
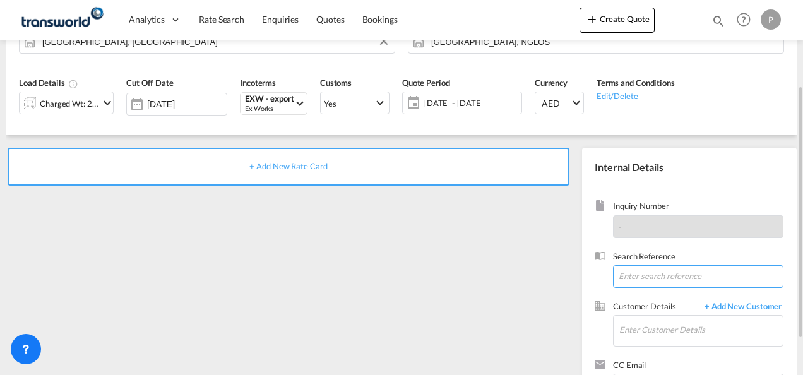
click at [635, 277] on input at bounding box center [698, 276] width 171 height 23
click at [640, 277] on input at bounding box center [698, 276] width 171 height 23
paste input "TWP9122"
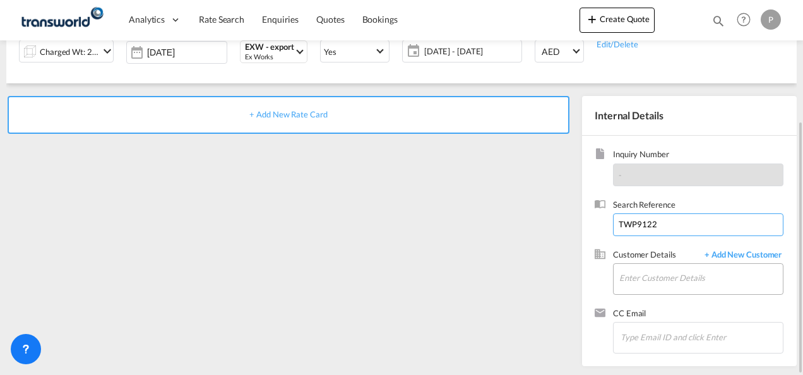
type input "TWP9122"
click at [654, 282] on input "Enter Customer Details" at bounding box center [702, 278] width 164 height 28
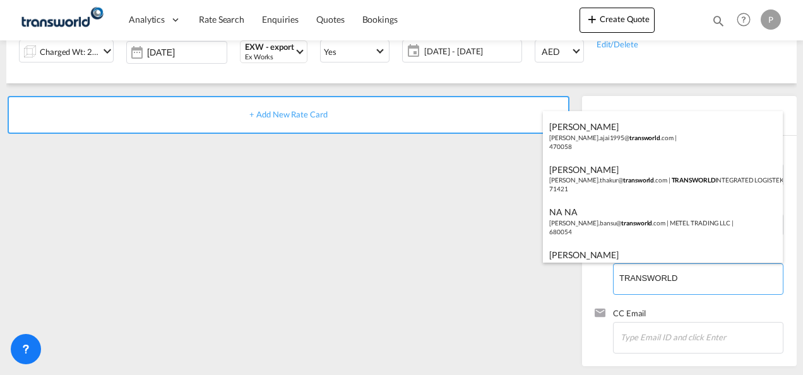
scroll to position [126, 0]
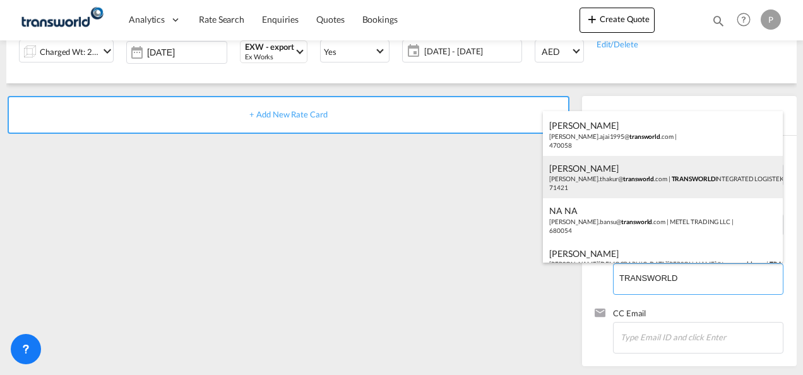
click at [652, 179] on div "[PERSON_NAME] [PERSON_NAME].thakur@ transworld .com | TRANSWORLD INTEGRATED LOG…" at bounding box center [663, 177] width 240 height 43
type input "TRANSWORLD INTEGRATED LOGISTEK PRIVATE LIMITED, [PERSON_NAME], [PERSON_NAME][EM…"
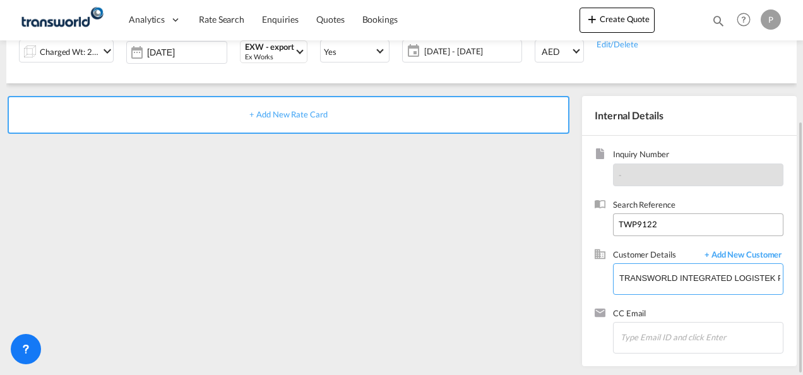
scroll to position [0, 0]
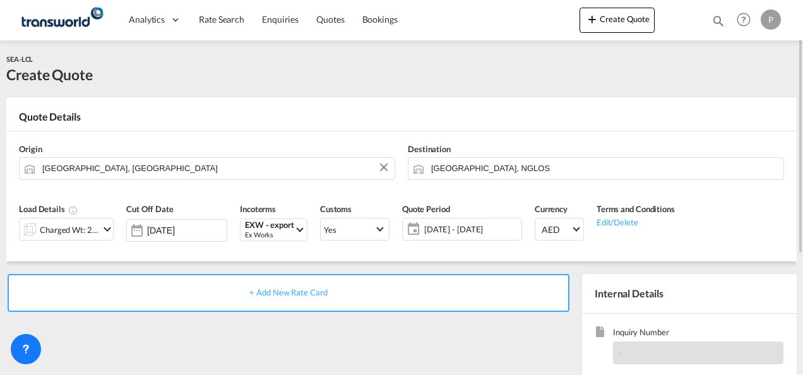
click at [292, 290] on span "+ Add New Rate Card" at bounding box center [288, 292] width 78 height 10
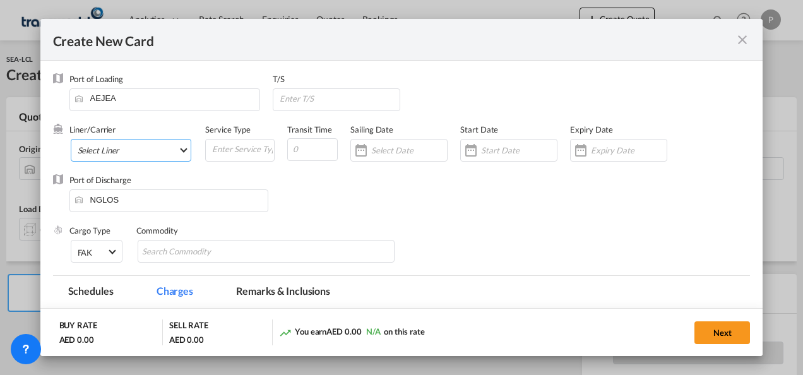
click at [113, 143] on md-select "Select Liner 2HM LOGISTICS D.O.O. / TDWC-CAPODISTRI 2HM LOGISTICS D.O.O. / TDWC…" at bounding box center [131, 150] width 121 height 23
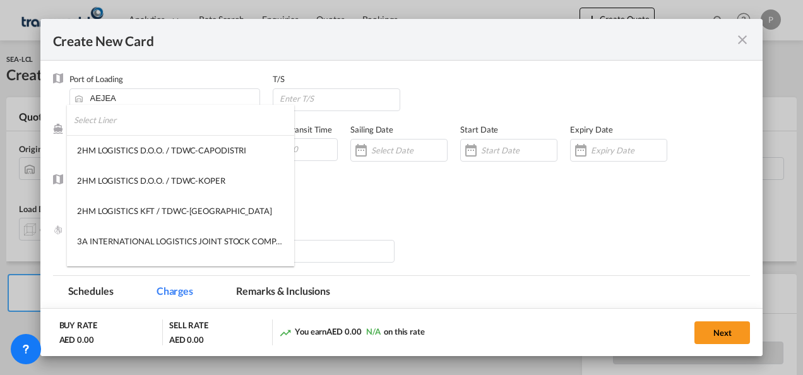
click at [126, 121] on input "search" at bounding box center [184, 120] width 220 height 30
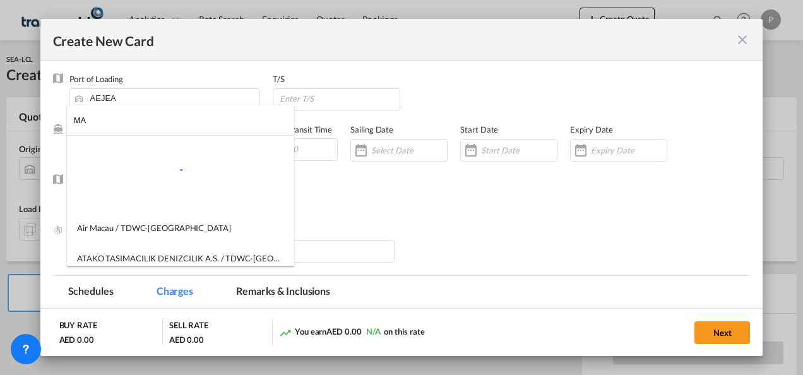
type input "M"
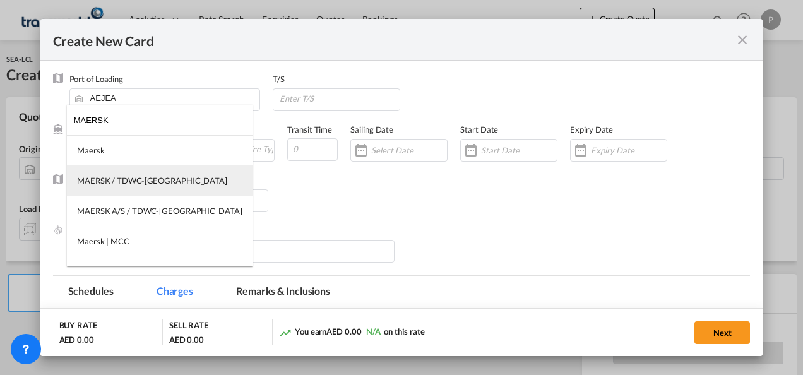
type input "MAERSK"
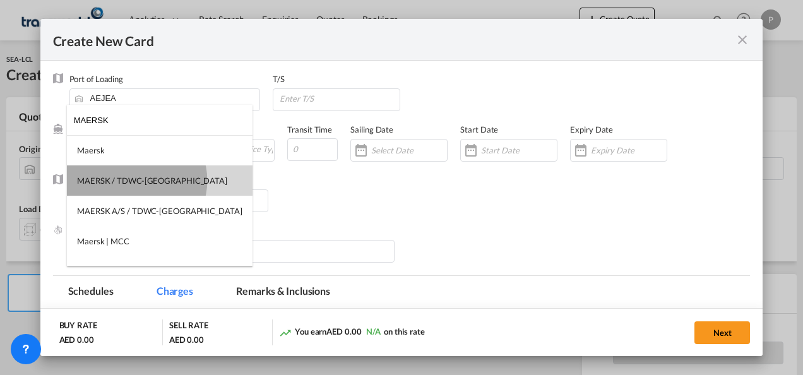
click at [136, 181] on div "MAERSK / TDWC-[GEOGRAPHIC_DATA]" at bounding box center [152, 180] width 150 height 11
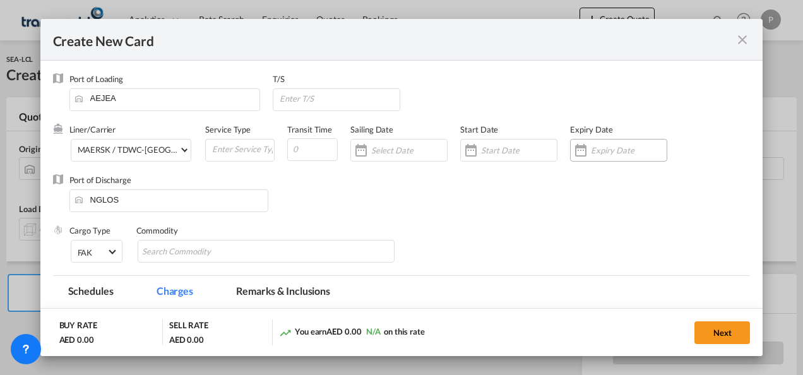
click at [592, 149] on input "Create New Card ..." at bounding box center [629, 150] width 76 height 10
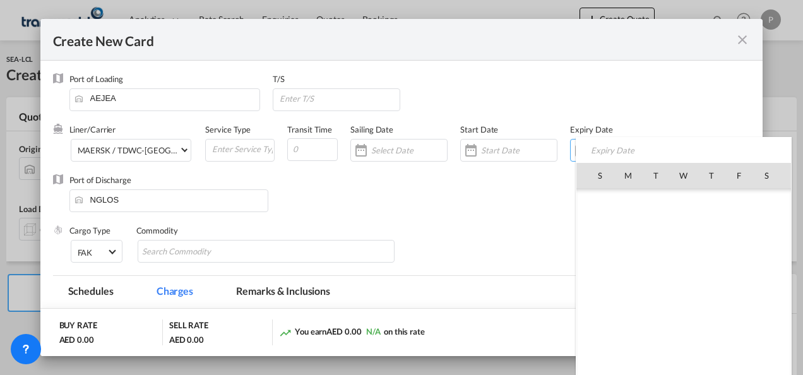
scroll to position [292578, 0]
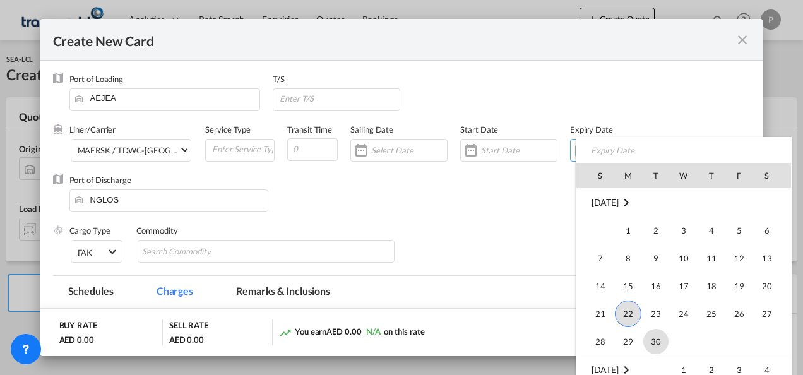
click at [655, 347] on span "30" at bounding box center [656, 341] width 25 height 25
type input "[DATE]"
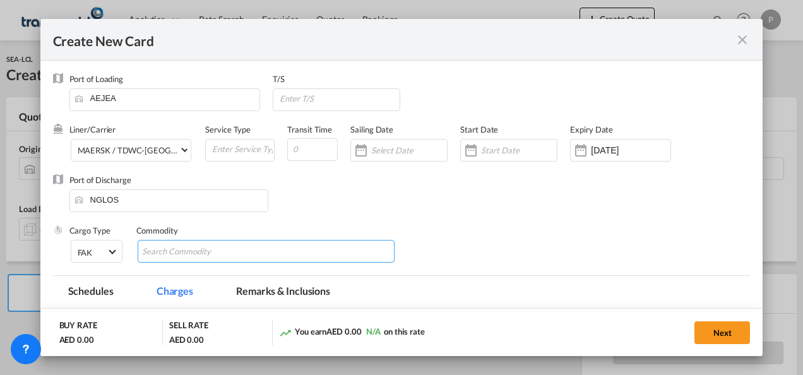
click at [191, 254] on input "Chips input." at bounding box center [200, 252] width 116 height 20
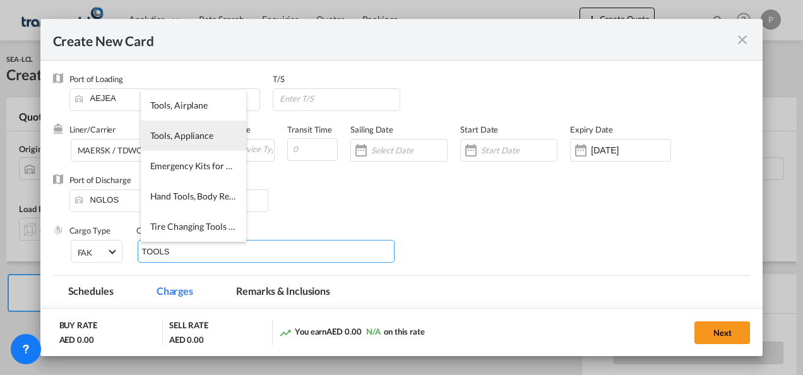
type input "TOOLS"
click at [193, 140] on span "Tools, Appliance" at bounding box center [181, 135] width 63 height 11
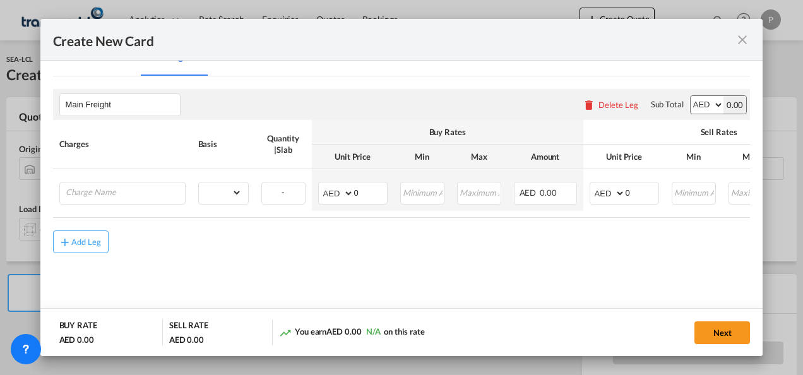
scroll to position [249, 0]
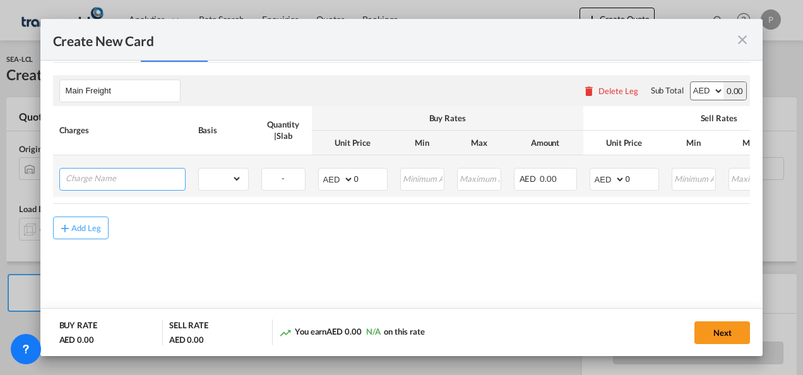
click at [124, 179] on input "Charge Name" at bounding box center [125, 178] width 119 height 19
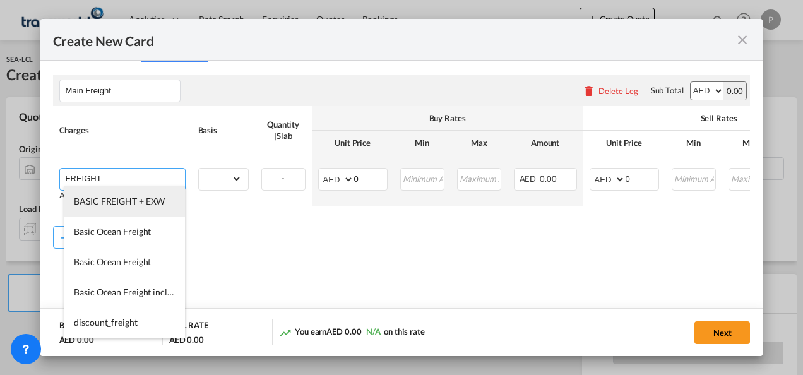
click at [117, 205] on span "BASIC FREIGHT + EXW" at bounding box center [119, 201] width 91 height 11
type input "BASIC FREIGHT + EXW"
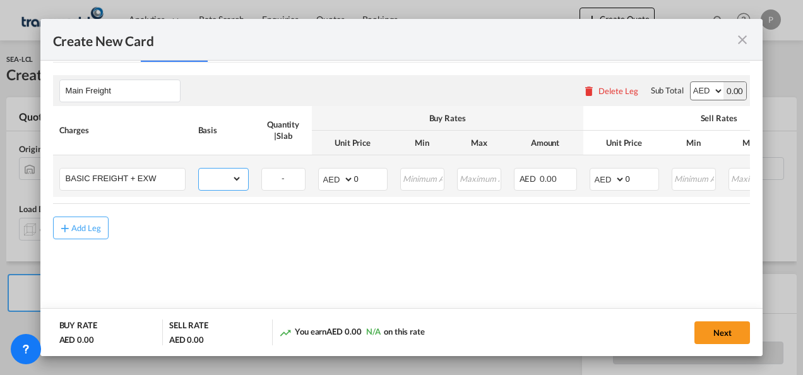
click at [234, 181] on select "gross_weight volumetric_weight per_shipment per_bl per_km per_hawb per_kg flat …" at bounding box center [220, 179] width 43 height 20
select select "per_shipment"
click at [199, 169] on select "gross_weight volumetric_weight per_shipment per_bl per_km per_hawb per_kg flat …" at bounding box center [220, 179] width 43 height 20
click at [369, 177] on input "0" at bounding box center [370, 178] width 33 height 19
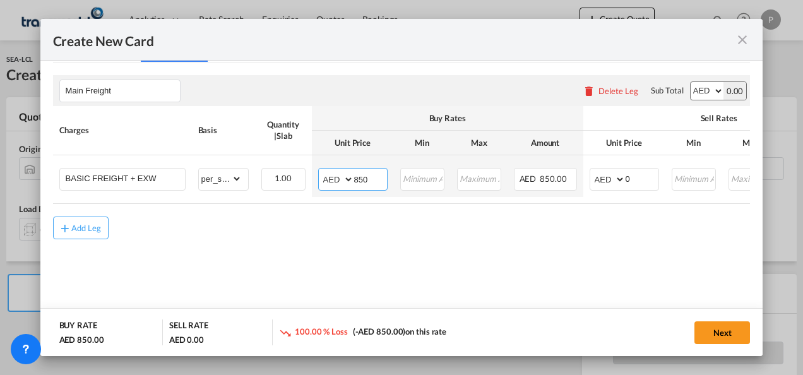
type input "850"
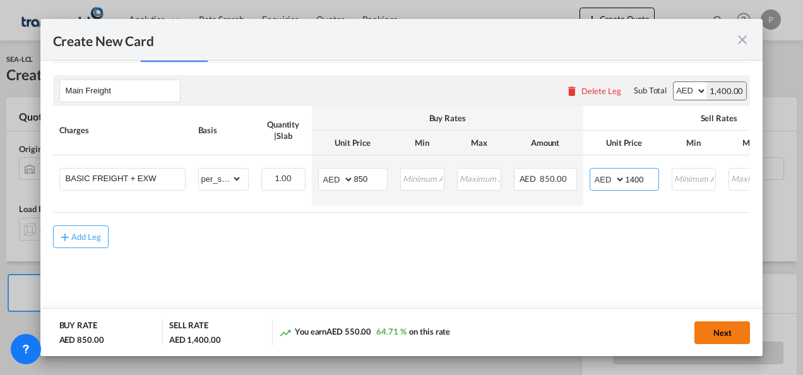
type input "1400"
click at [720, 331] on button "Next" at bounding box center [723, 332] width 56 height 23
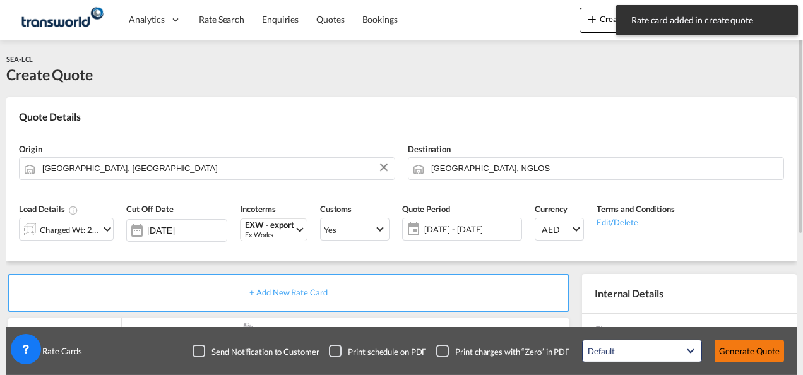
click at [762, 353] on button "Generate Quote" at bounding box center [749, 351] width 69 height 23
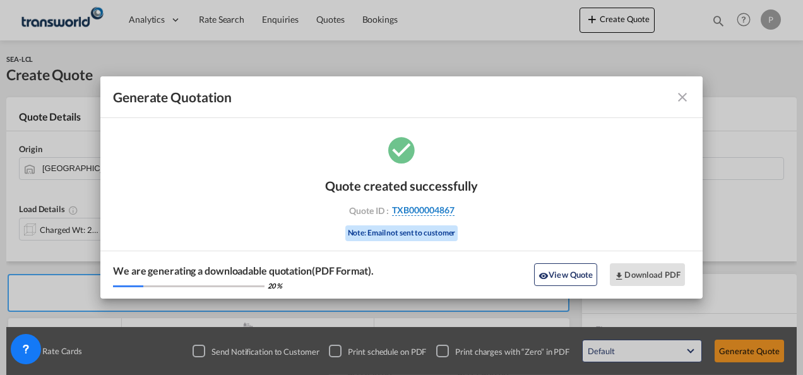
click at [430, 212] on span "TXB000004867" at bounding box center [423, 210] width 63 height 11
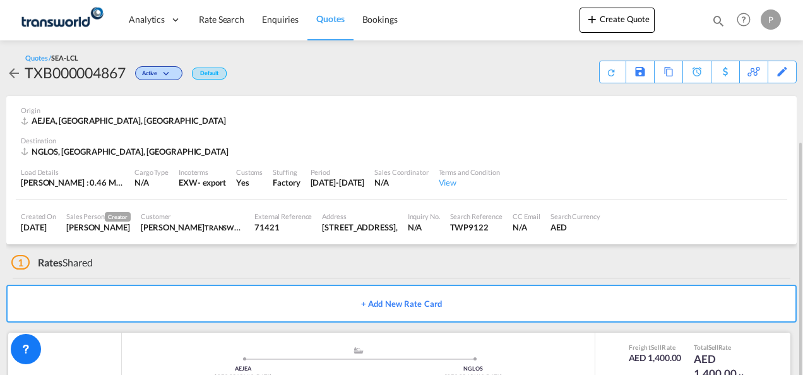
scroll to position [77, 0]
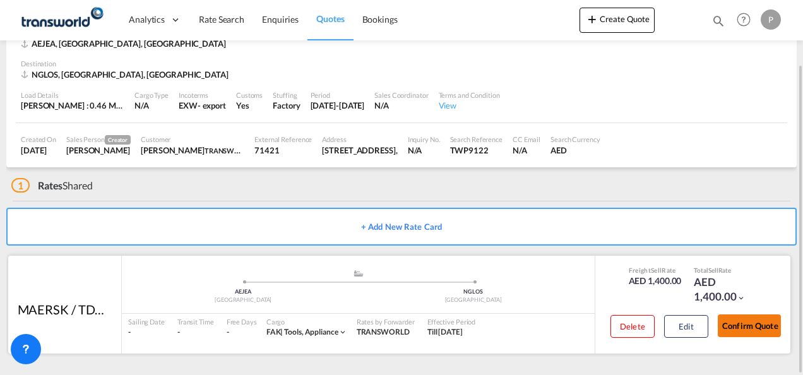
click at [745, 324] on button "Confirm Quote" at bounding box center [749, 326] width 63 height 23
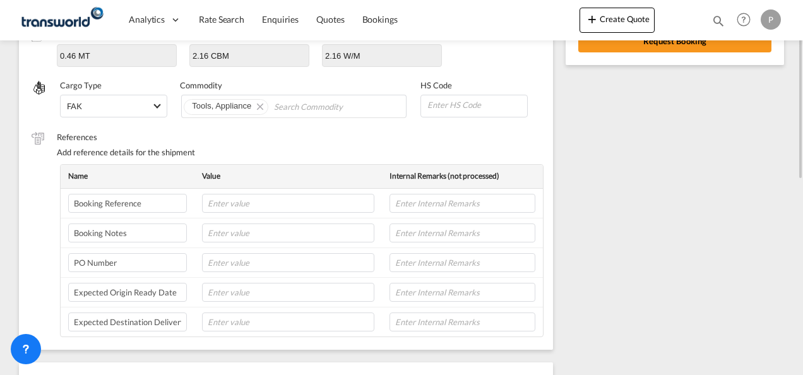
scroll to position [197, 0]
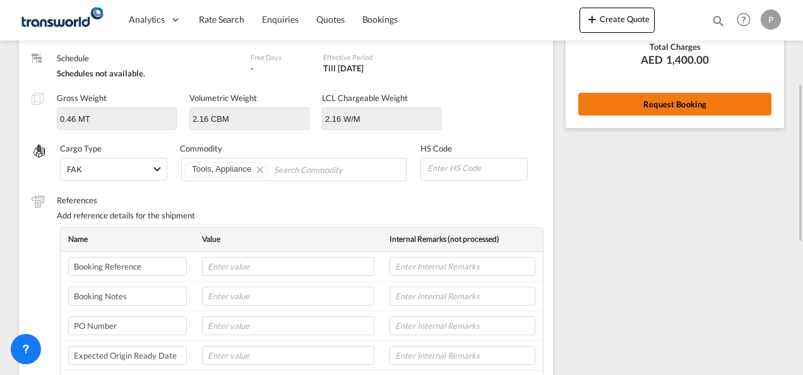
click at [672, 105] on button "Request Booking" at bounding box center [675, 104] width 193 height 23
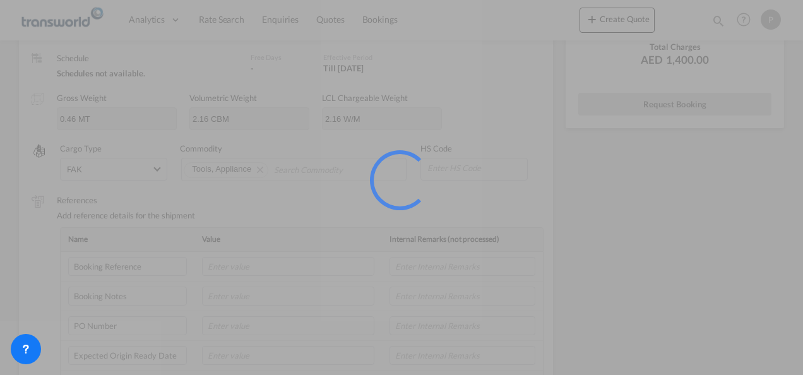
scroll to position [23, 0]
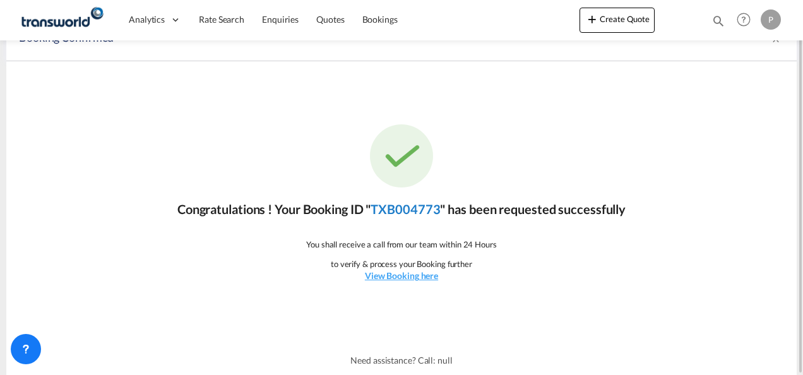
click at [418, 212] on link "TXB004773" at bounding box center [405, 208] width 69 height 15
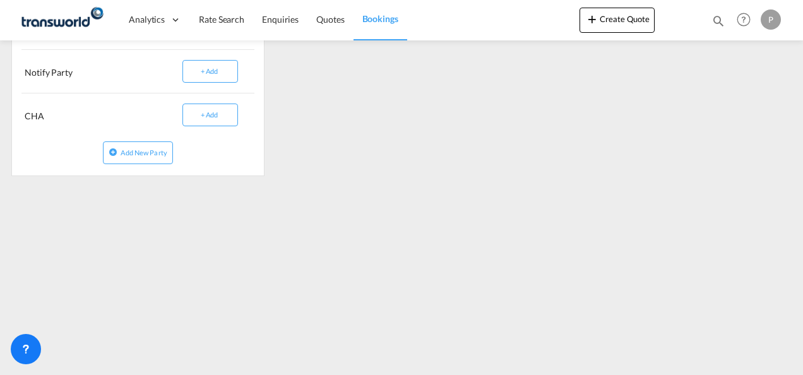
scroll to position [400, 0]
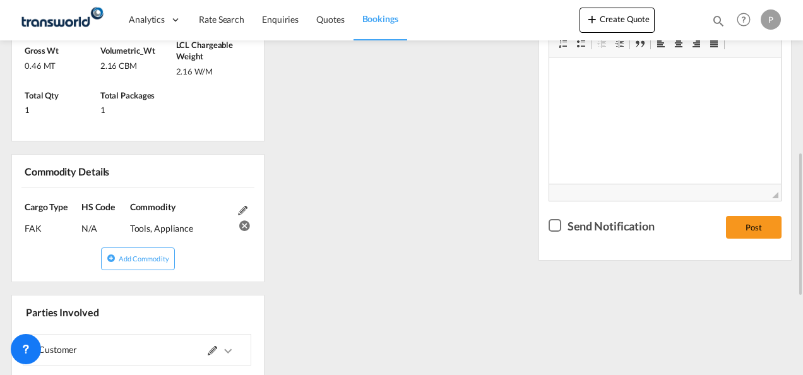
click at [464, 189] on div "References Inquiry No. N/A Quotation No. TXB000004867 Search Reference TWP9122 …" at bounding box center [401, 188] width 791 height 730
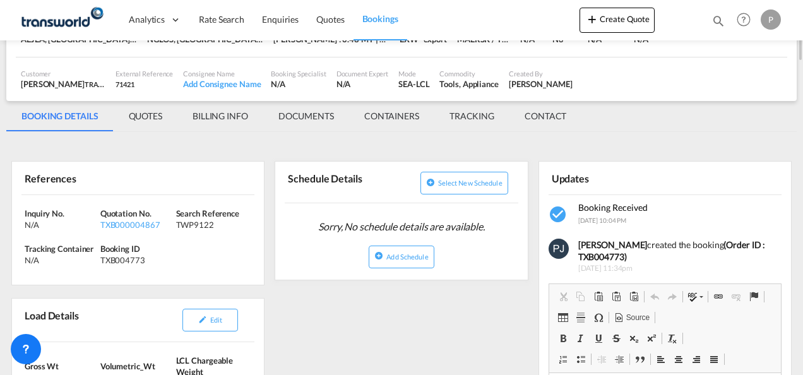
scroll to position [0, 0]
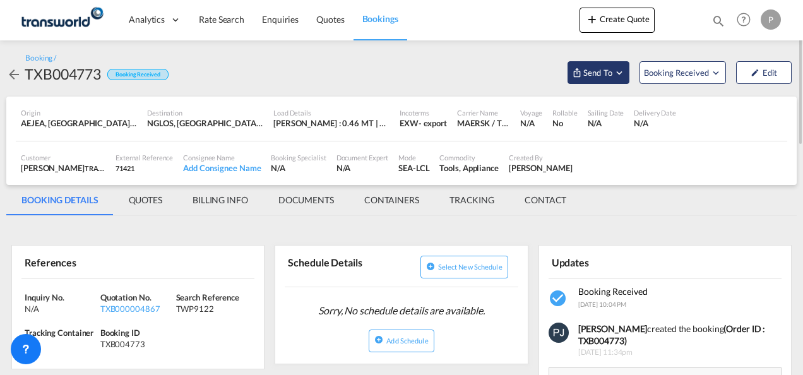
click at [619, 73] on md-icon "Open demo menu" at bounding box center [619, 72] width 11 height 11
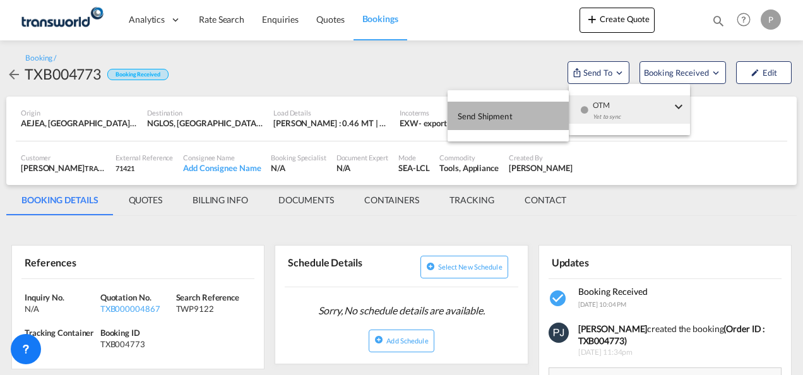
click at [493, 114] on span "Send Shipment" at bounding box center [485, 116] width 55 height 20
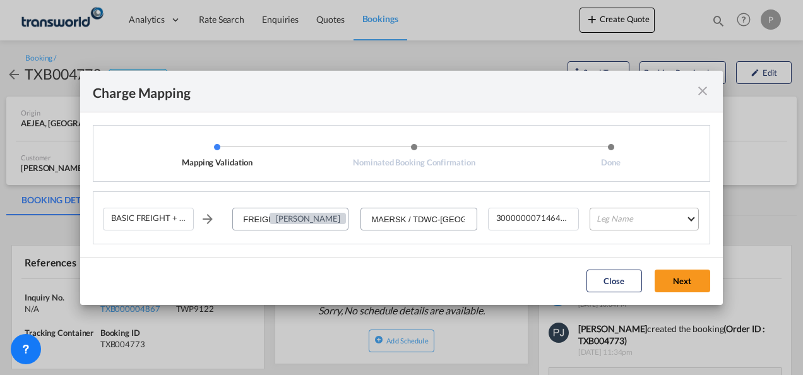
click at [634, 216] on md-select "Leg Name HANDLING ORIGIN VESSEL HANDLING DESTINATION OTHERS TL PICK UP CUSTOMS …" at bounding box center [644, 219] width 109 height 23
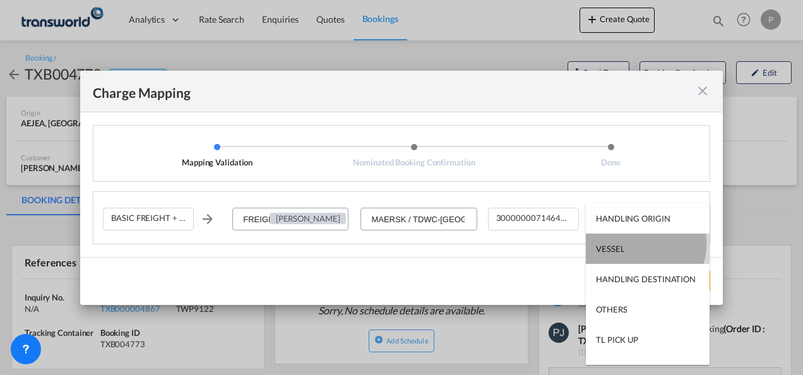
click at [634, 243] on md-option "VESSEL" at bounding box center [648, 249] width 124 height 30
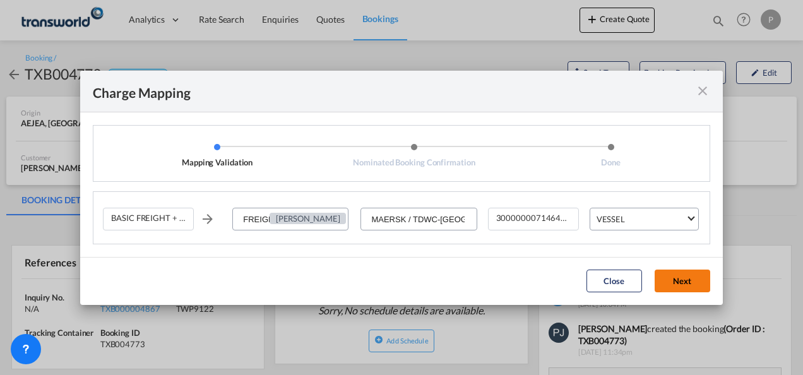
click at [685, 281] on button "Next" at bounding box center [683, 281] width 56 height 23
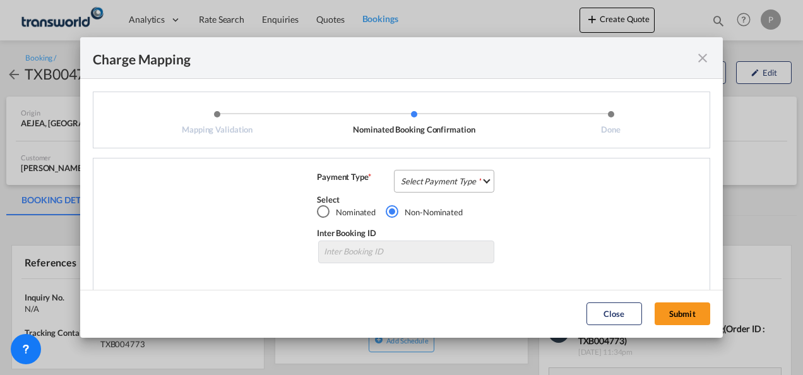
click at [439, 183] on md-select "Select Payment Type COLLECT PREPAID" at bounding box center [444, 181] width 100 height 23
click at [433, 183] on md-option "COLLECT" at bounding box center [443, 181] width 112 height 30
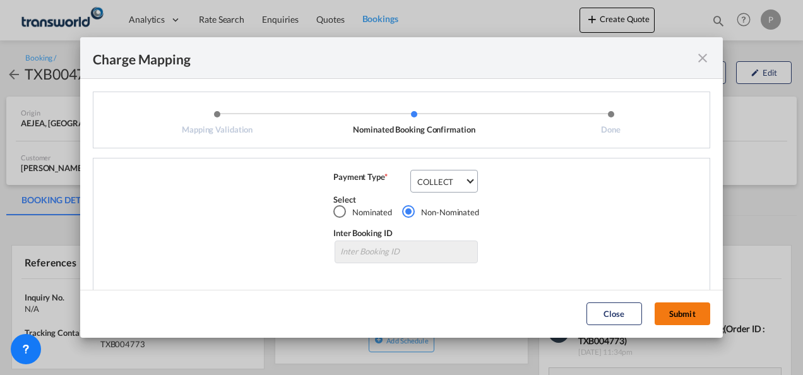
click at [678, 311] on button "Submit" at bounding box center [683, 314] width 56 height 23
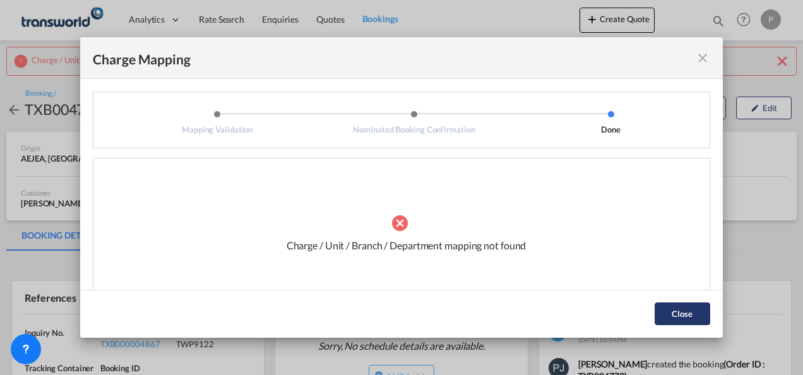
click at [686, 318] on button "Close" at bounding box center [683, 314] width 56 height 23
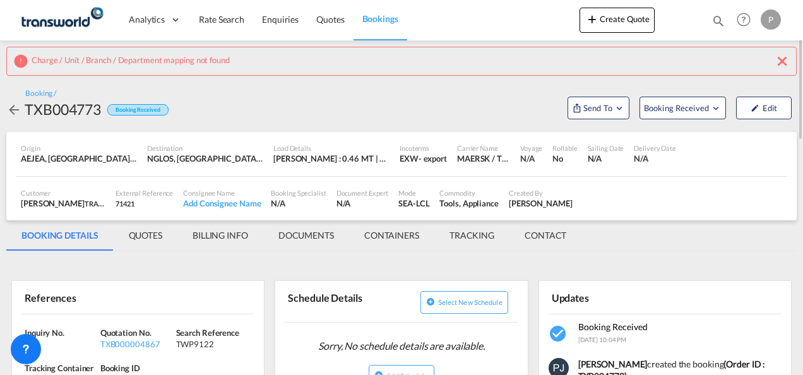
click at [784, 58] on md-icon "icon-close" at bounding box center [782, 61] width 15 height 15
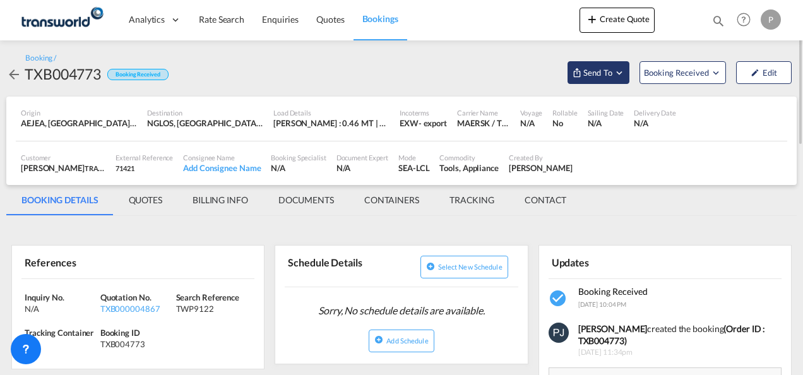
click at [624, 78] on button "Send To" at bounding box center [599, 72] width 62 height 23
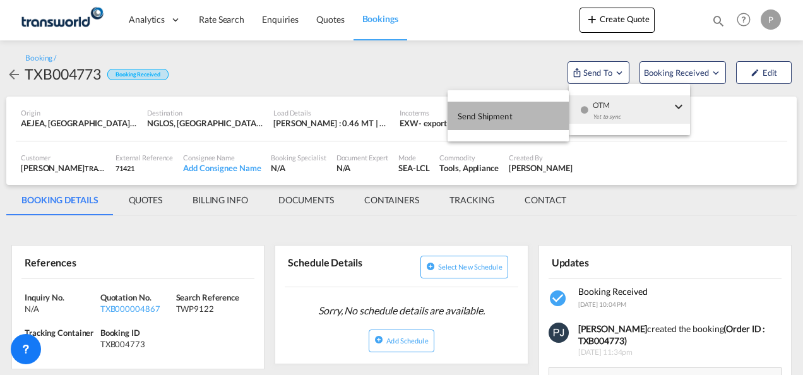
click at [522, 116] on button "Send Shipment" at bounding box center [508, 116] width 121 height 28
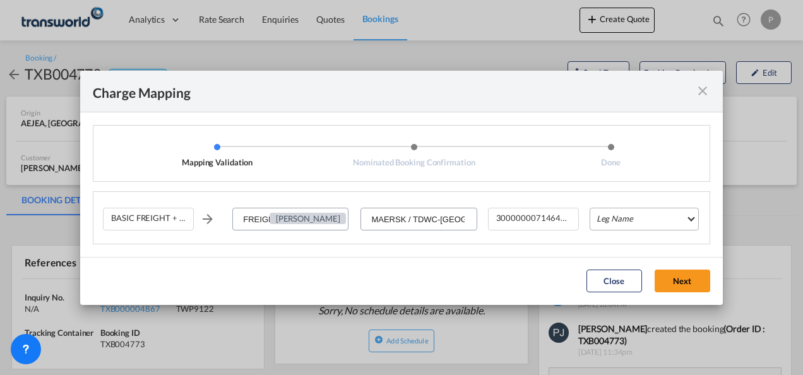
click at [643, 221] on md-select "Leg Name HANDLING ORIGIN VESSEL HANDLING DESTINATION OTHERS TL PICK UP CUSTOMS …" at bounding box center [644, 219] width 109 height 23
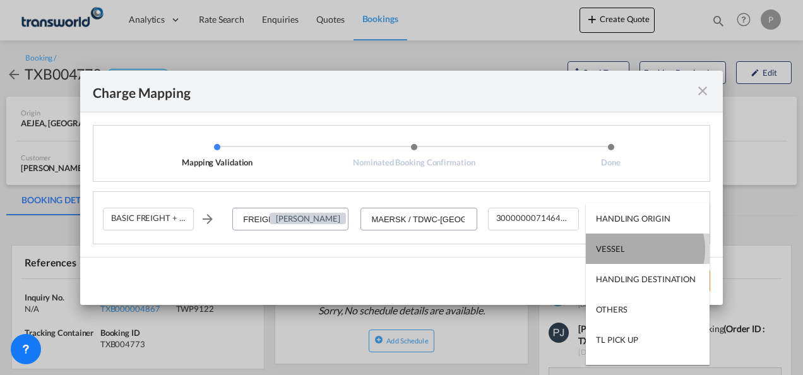
click at [637, 249] on md-option "VESSEL" at bounding box center [648, 249] width 124 height 30
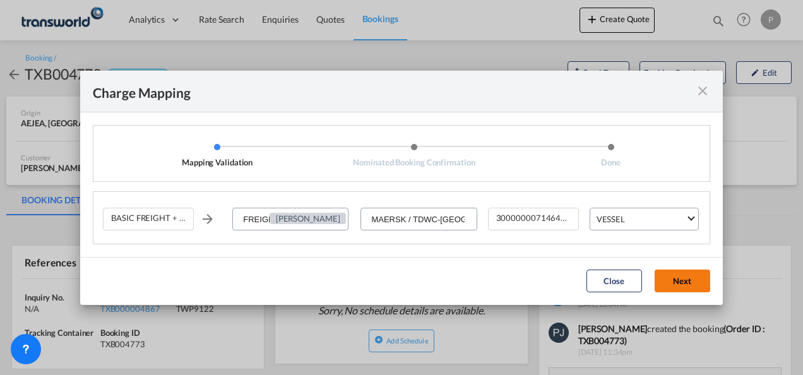
click at [682, 271] on button "Next" at bounding box center [683, 281] width 56 height 23
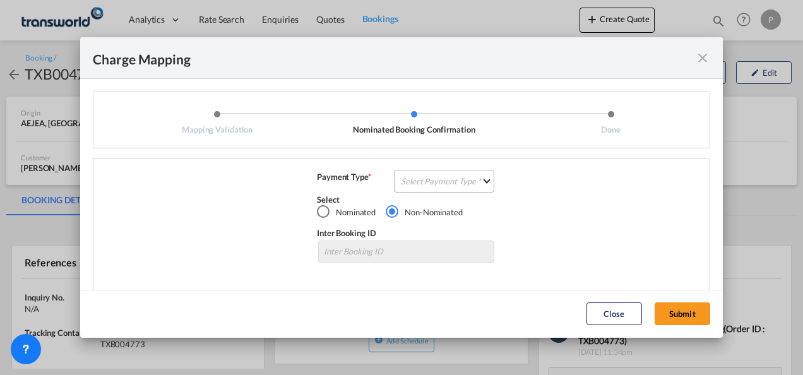
click at [446, 184] on md-select "Select Payment Type COLLECT PREPAID" at bounding box center [444, 181] width 100 height 23
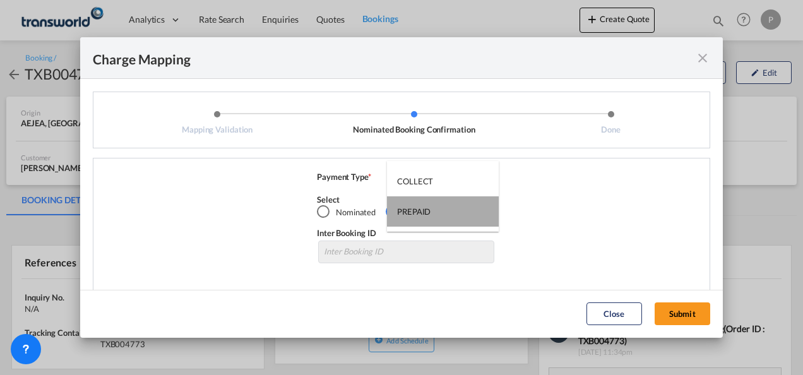
click at [431, 210] on md-option "PREPAID" at bounding box center [443, 211] width 112 height 30
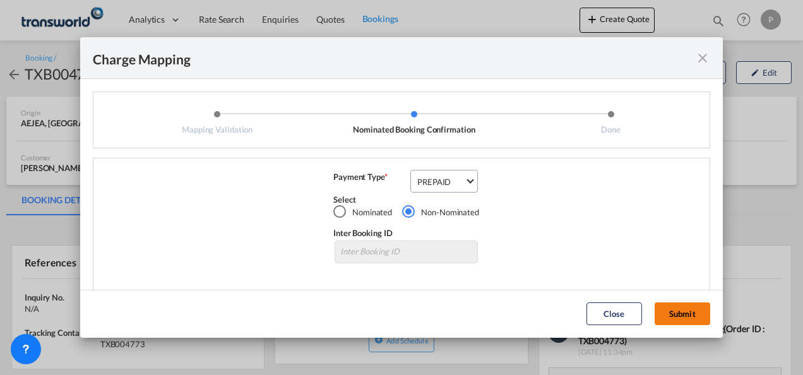
click at [682, 304] on button "Submit" at bounding box center [683, 314] width 56 height 23
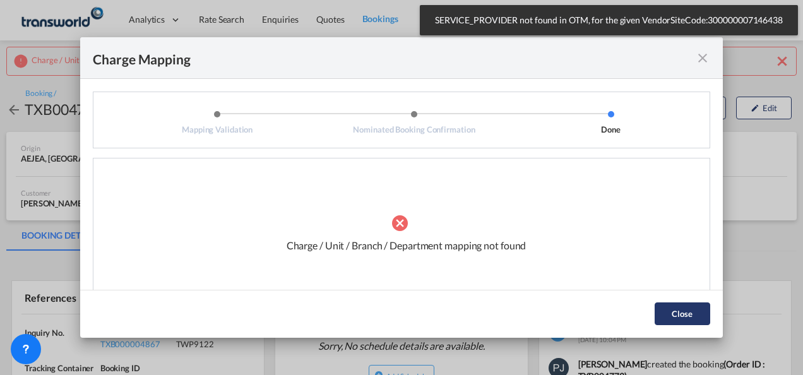
click at [678, 303] on button "Close" at bounding box center [683, 314] width 56 height 23
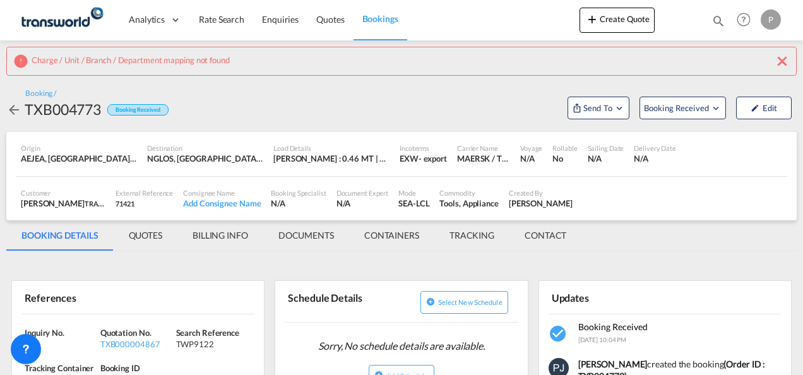
click at [779, 56] on md-icon "icon-close" at bounding box center [782, 61] width 15 height 15
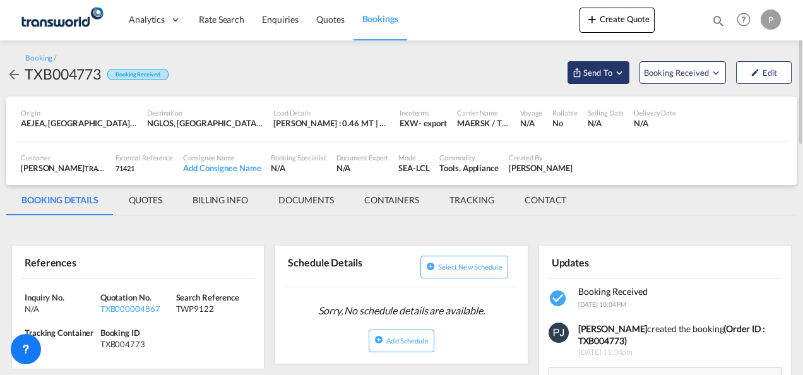
click at [627, 78] on button "Send To" at bounding box center [599, 72] width 62 height 23
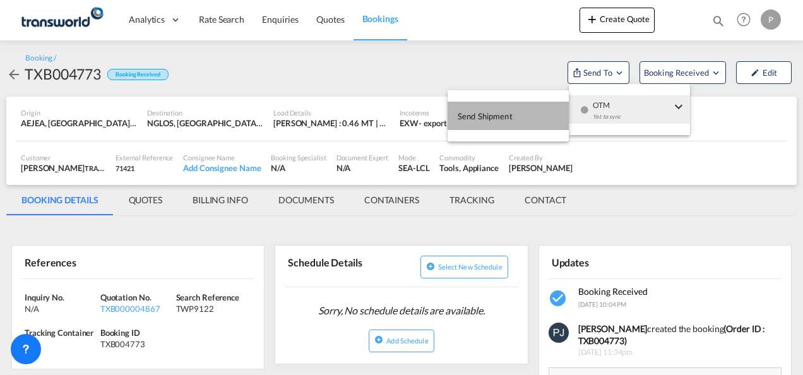
click at [513, 119] on button "Send Shipment" at bounding box center [508, 116] width 121 height 28
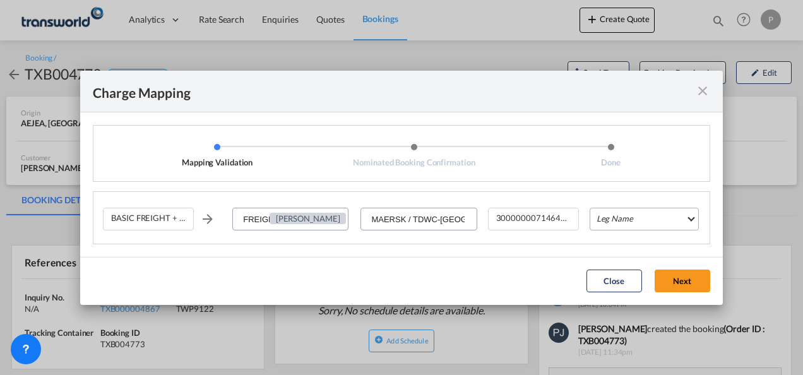
click at [646, 216] on md-select "Leg Name HANDLING ORIGIN VESSEL HANDLING DESTINATION OTHERS TL PICK UP CUSTOMS …" at bounding box center [644, 219] width 109 height 23
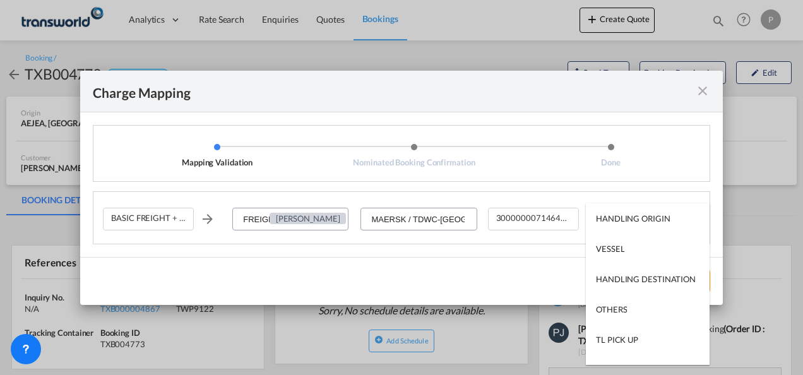
type md-option "HANDLING ORIGIN"
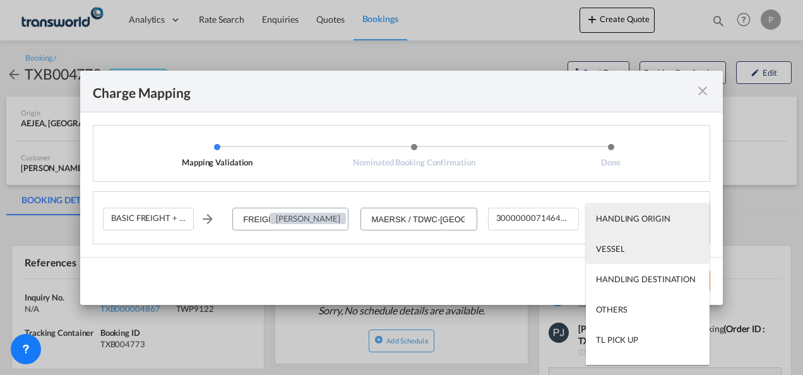
type md-option "VESSEL"
click at [636, 245] on md-option "VESSEL" at bounding box center [648, 249] width 124 height 30
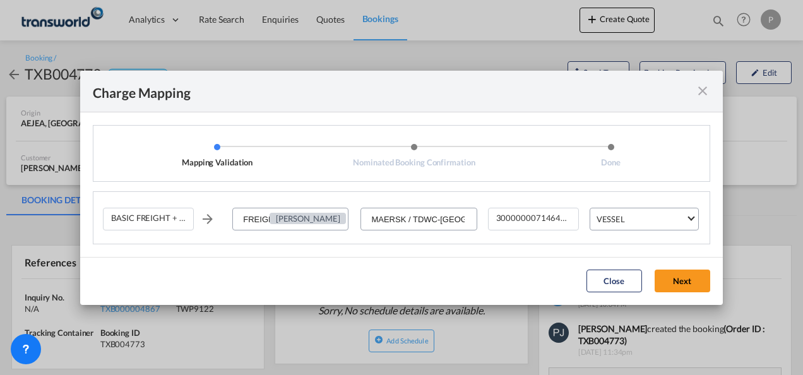
click at [682, 275] on button "Next" at bounding box center [683, 281] width 56 height 23
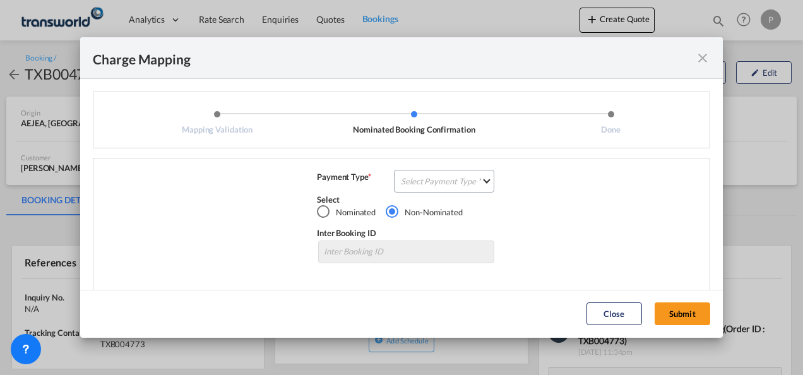
click at [702, 57] on md-icon "icon-close fg-AAA8AD cursor" at bounding box center [702, 58] width 15 height 15
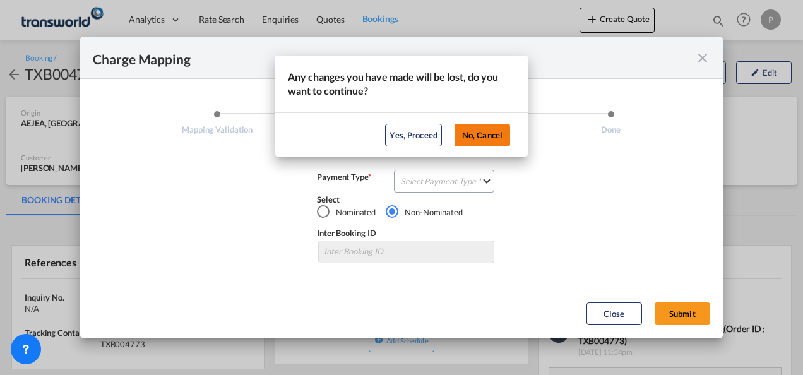
click at [486, 138] on button "No, Cancel" at bounding box center [483, 135] width 56 height 23
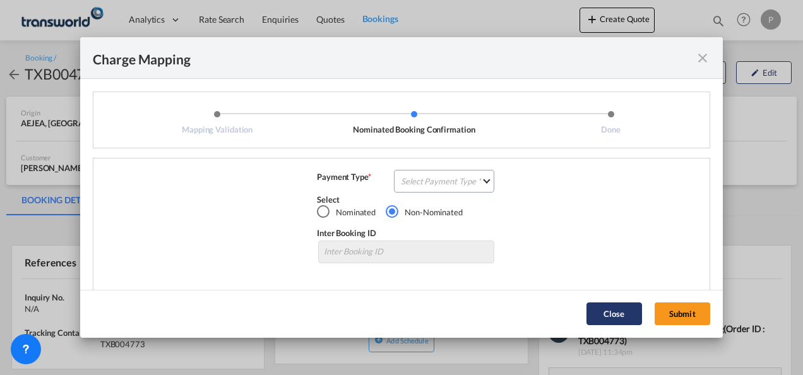
click at [615, 316] on button "Close" at bounding box center [615, 314] width 56 height 23
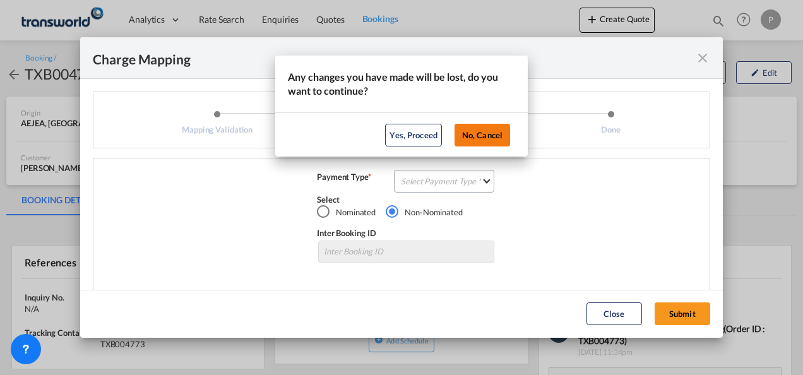
click at [490, 134] on button "No, Cancel" at bounding box center [483, 135] width 56 height 23
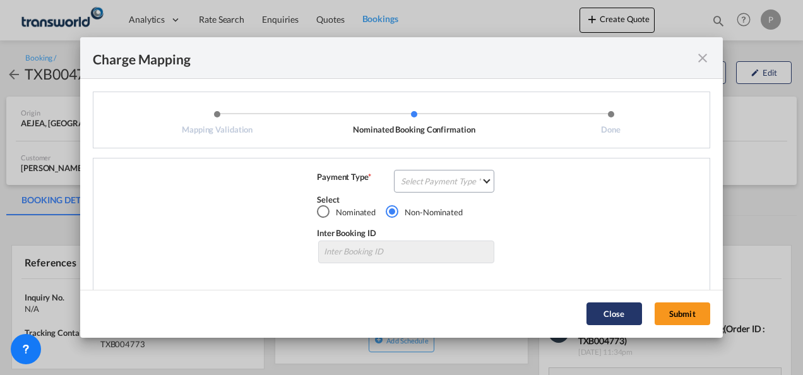
click at [625, 310] on button "Close" at bounding box center [615, 314] width 56 height 23
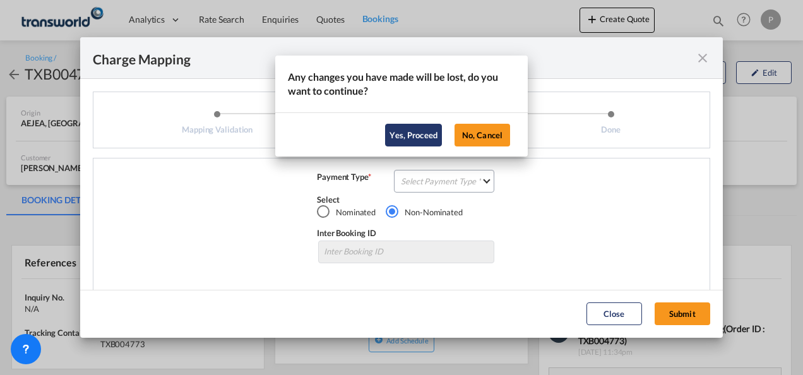
click at [420, 138] on button "Yes, Proceed" at bounding box center [413, 135] width 57 height 23
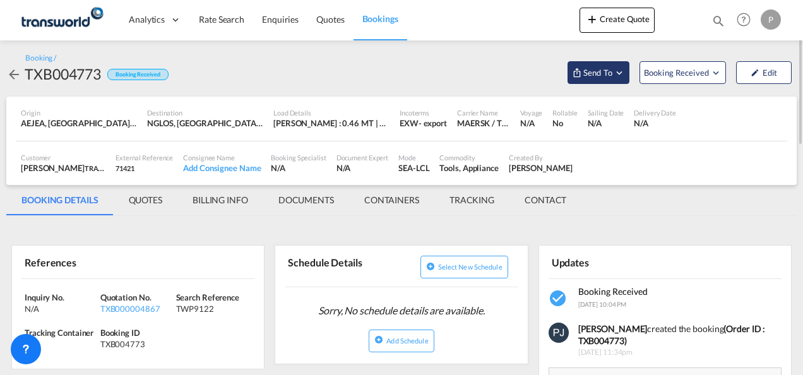
click at [623, 76] on md-icon "Open demo menu" at bounding box center [619, 72] width 11 height 11
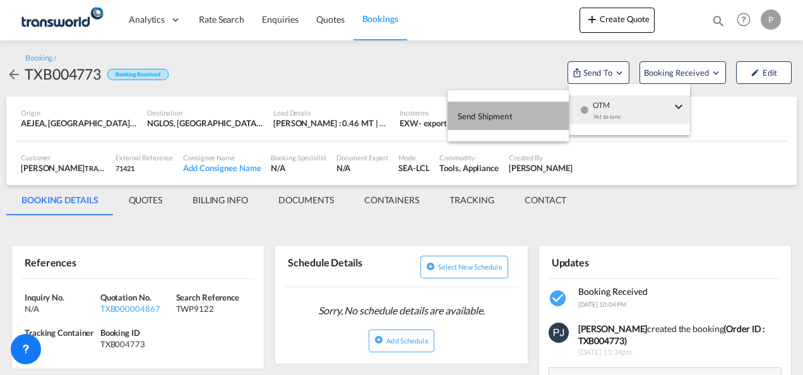
click at [494, 117] on span "Send Shipment" at bounding box center [485, 116] width 55 height 20
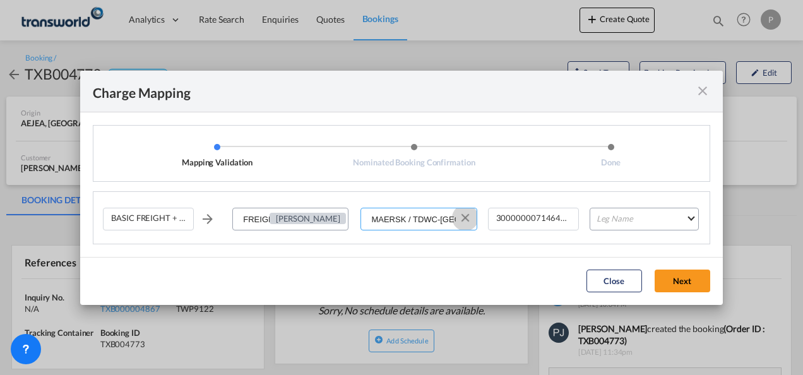
click at [470, 217] on button "Clear Input" at bounding box center [465, 217] width 19 height 19
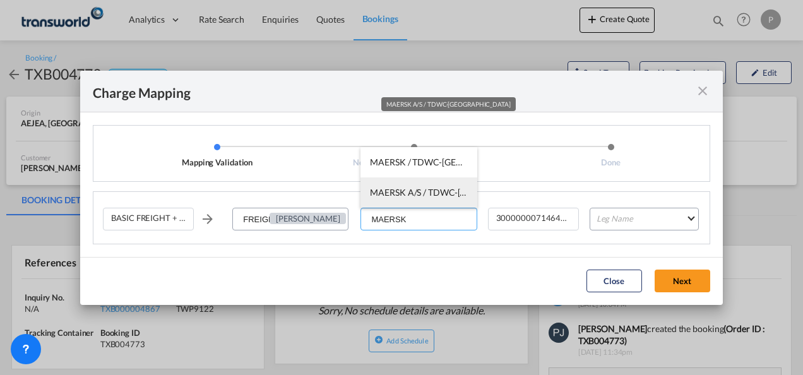
click at [405, 195] on span "MAERSK A/S / TDWC-[GEOGRAPHIC_DATA]" at bounding box center [458, 192] width 177 height 11
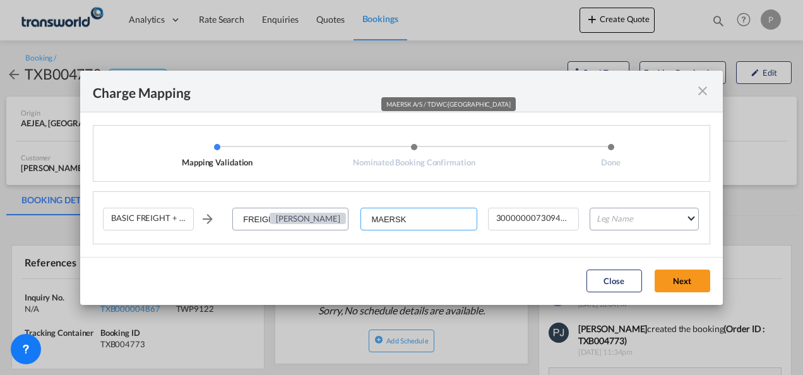
type input "MAERSK A/S / TDWC-[GEOGRAPHIC_DATA]"
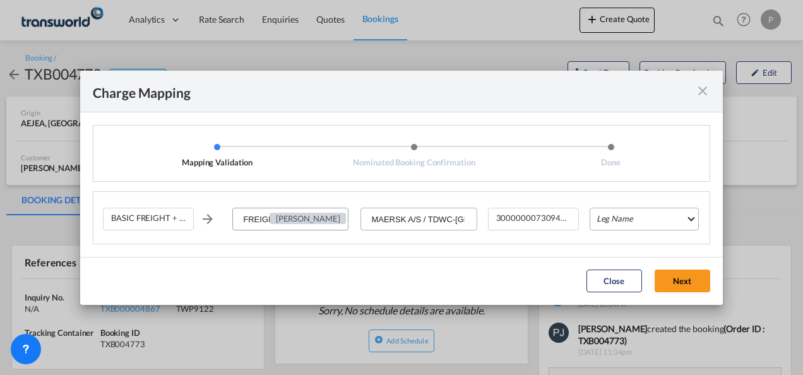
click at [627, 219] on md-select "Leg Name HANDLING ORIGIN VESSEL HANDLING DESTINATION OTHERS TL PICK UP CUSTOMS …" at bounding box center [644, 219] width 109 height 23
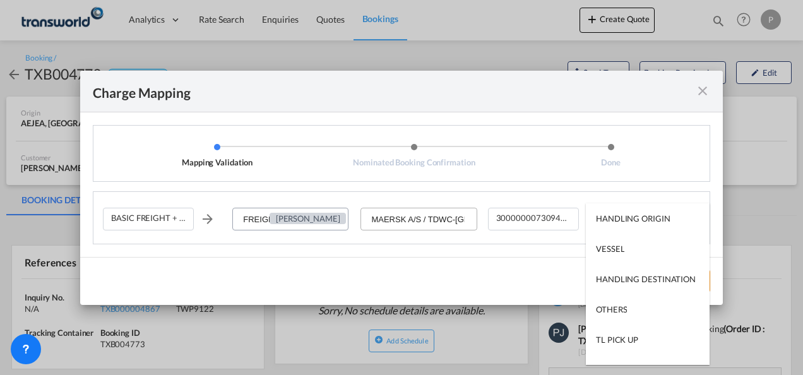
type md-option "HANDLING ORIGIN"
type md-option "VESSEL"
click at [639, 249] on md-option "VESSEL" at bounding box center [648, 249] width 124 height 30
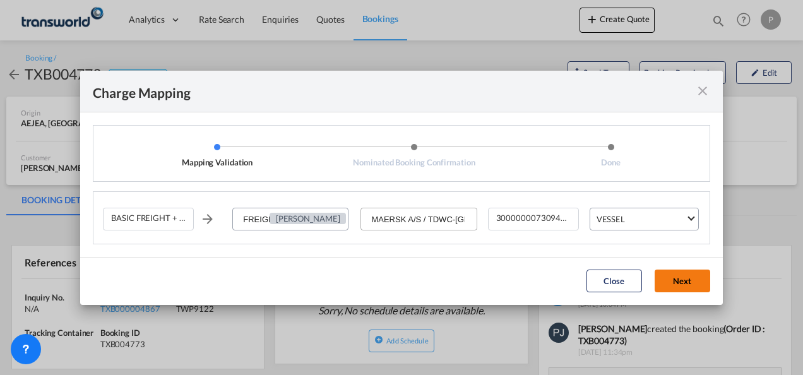
click at [686, 281] on button "Next" at bounding box center [683, 281] width 56 height 23
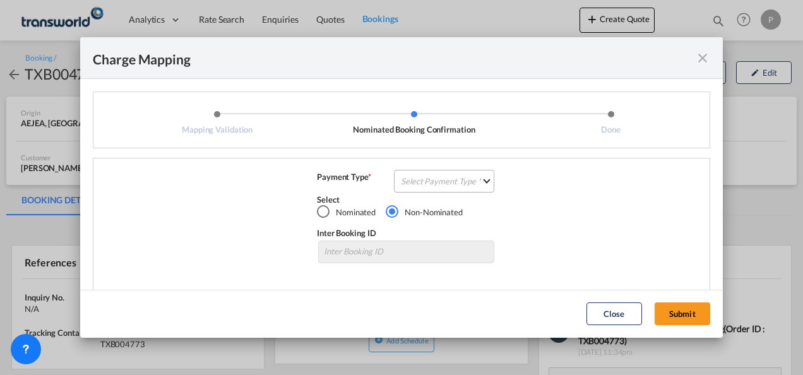
click at [436, 184] on md-select "Select Payment Type COLLECT PREPAID" at bounding box center [444, 181] width 100 height 23
click at [430, 177] on div "COLLECT" at bounding box center [415, 181] width 36 height 11
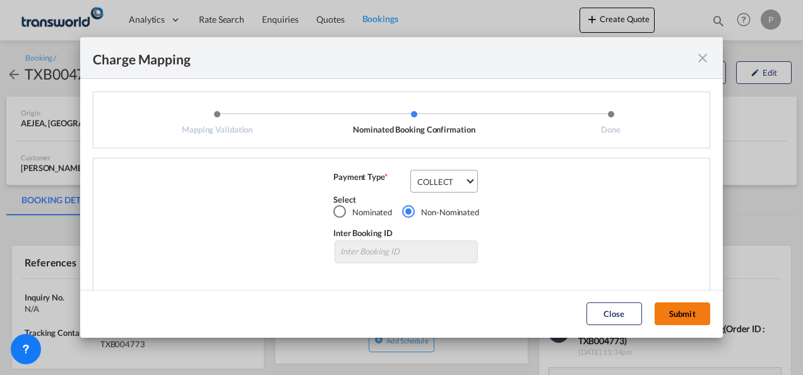
click at [687, 309] on button "Submit" at bounding box center [683, 314] width 56 height 23
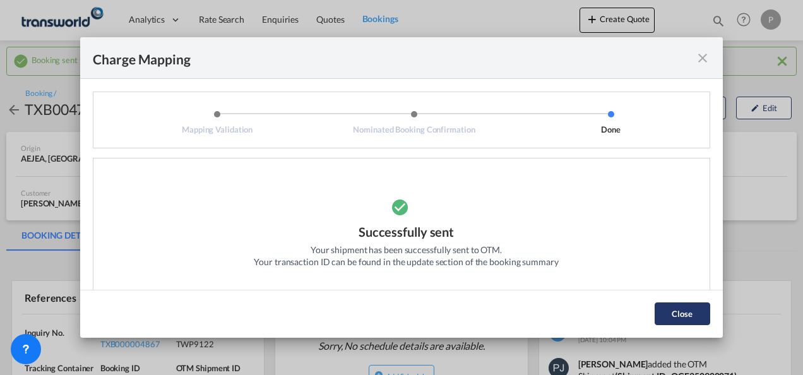
click at [683, 320] on button "Close" at bounding box center [683, 314] width 56 height 23
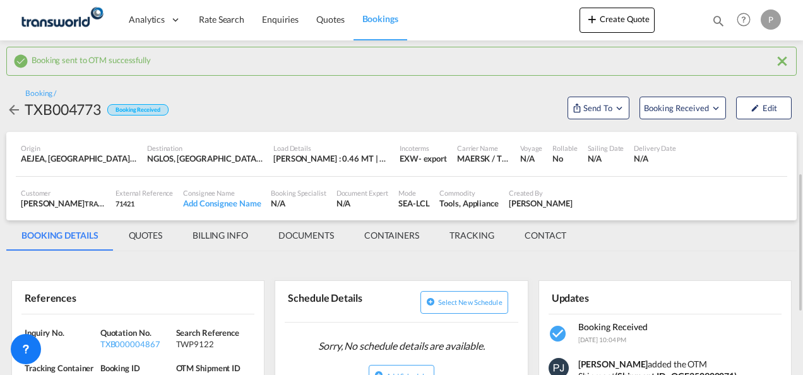
scroll to position [189, 0]
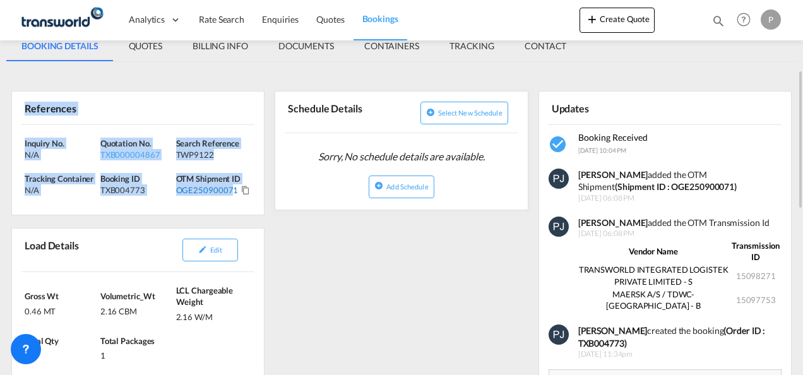
drag, startPoint x: 26, startPoint y: 109, endPoint x: 231, endPoint y: 189, distance: 219.6
click at [231, 189] on div "References Inquiry No. N/A Quotation No. TXB000004867 Search Reference TWP9122 …" at bounding box center [137, 153] width 253 height 124
copy div "References Inquiry No. N/A Quotation No. TXB000004867 Search Reference TWP9122 …"
click at [625, 19] on button "Create Quote" at bounding box center [617, 20] width 75 height 25
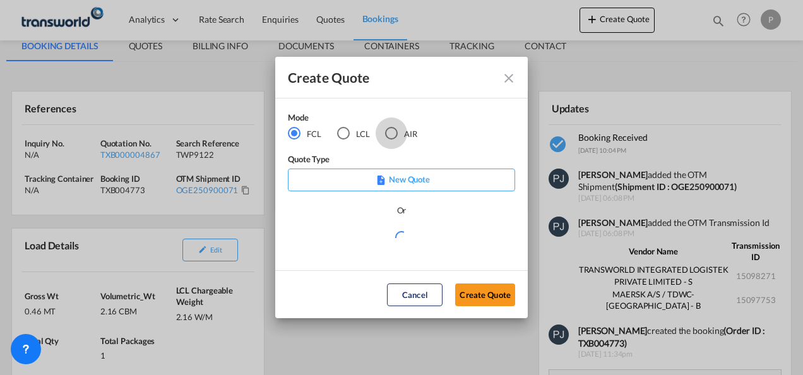
click at [393, 129] on div "AIR" at bounding box center [391, 133] width 13 height 13
click at [479, 296] on button "Create Quote" at bounding box center [485, 295] width 60 height 23
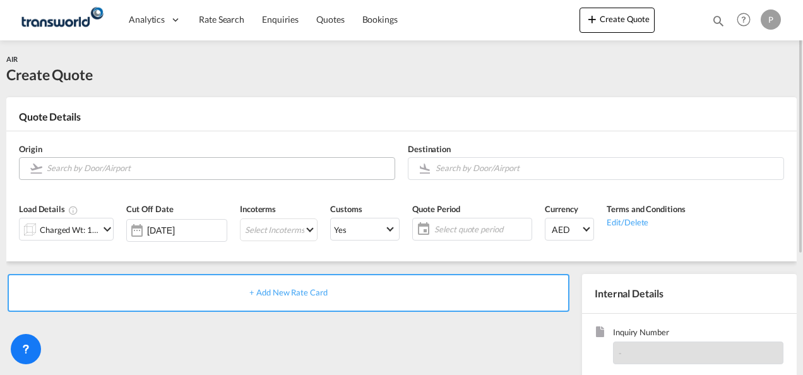
click at [105, 169] on input "Search by Door/Airport" at bounding box center [218, 168] width 342 height 22
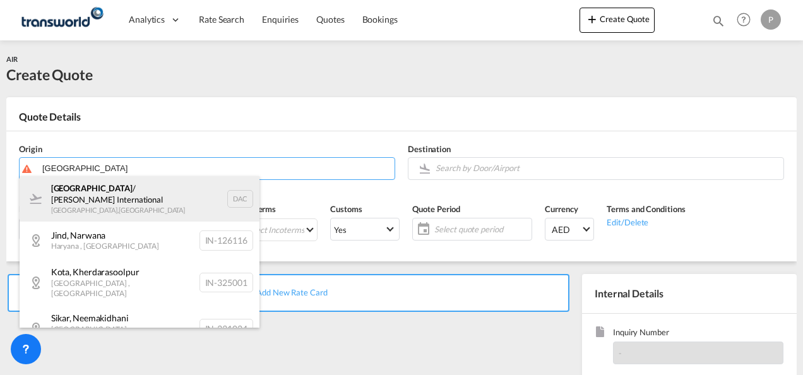
click at [133, 188] on div "[GEOGRAPHIC_DATA] / Hazrat Shahjalal International [GEOGRAPHIC_DATA] , [GEOGRAP…" at bounding box center [140, 198] width 240 height 45
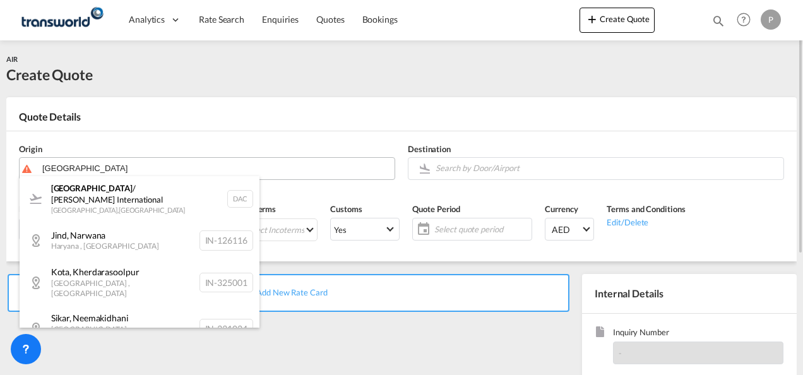
type input "[GEOGRAPHIC_DATA] / Hazrat Shahjalal International, [GEOGRAPHIC_DATA], [GEOGRAP…"
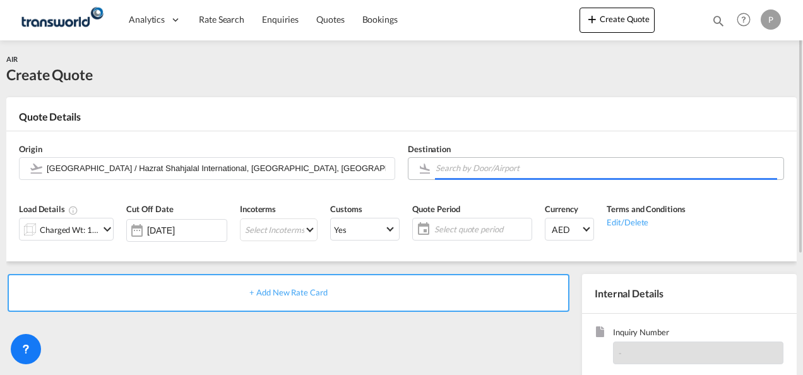
click at [455, 163] on input "Search by Door/Airport" at bounding box center [607, 168] width 342 height 22
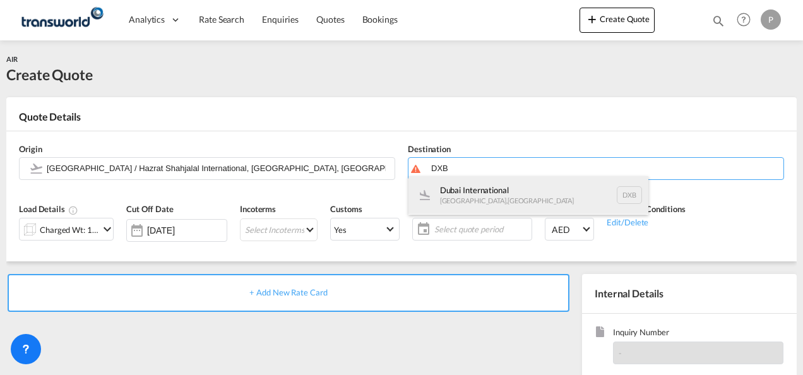
click at [486, 193] on div "Dubai International [GEOGRAPHIC_DATA] , [GEOGRAPHIC_DATA] DXB" at bounding box center [529, 195] width 240 height 38
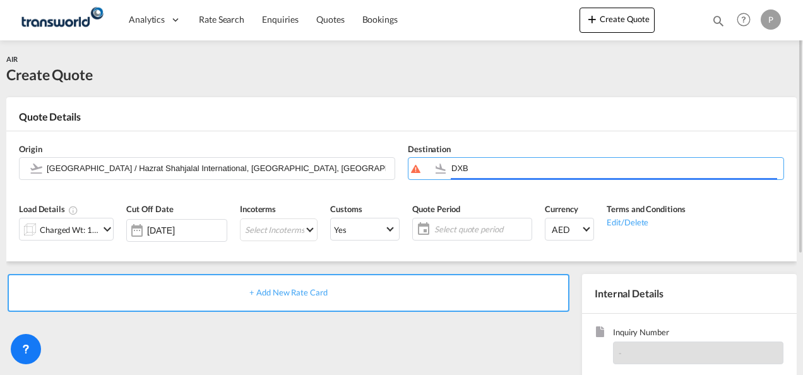
type input "Dubai International, [GEOGRAPHIC_DATA], DXB"
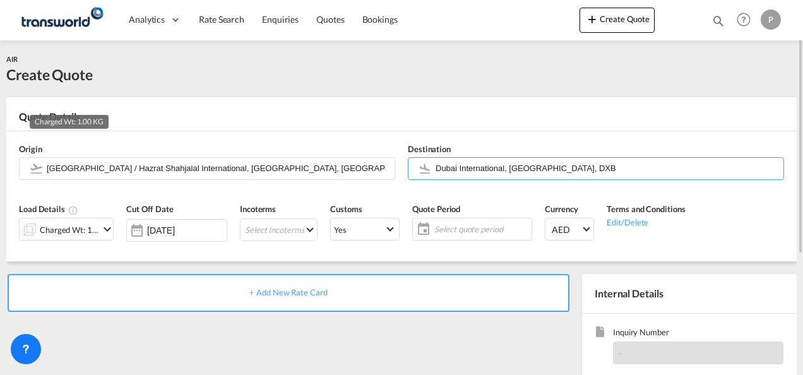
click at [74, 229] on div "Charged Wt: 1.00 KG" at bounding box center [69, 230] width 59 height 18
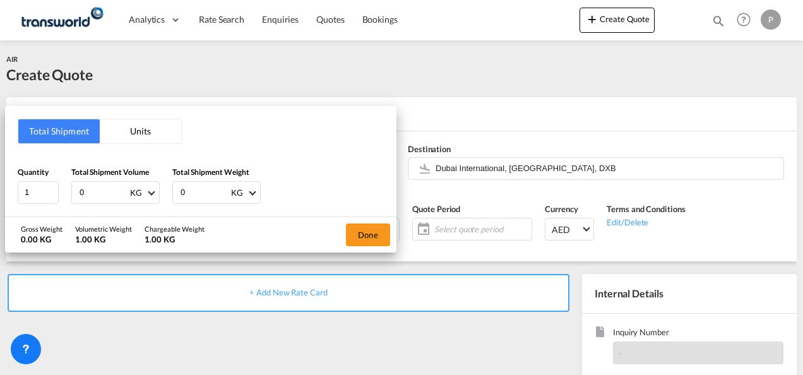
drag, startPoint x: 102, startPoint y: 194, endPoint x: 3, endPoint y: 188, distance: 99.3
click at [3, 188] on div "Total Shipment Units Quantity 1 Total Shipment Volume 0 KG CBM CFT KG LB Total …" at bounding box center [401, 187] width 803 height 375
click at [522, 123] on div "Total Shipment Units Quantity 1 Total Shipment Volume 0 KG CBM CFT KG LB Total …" at bounding box center [401, 187] width 803 height 375
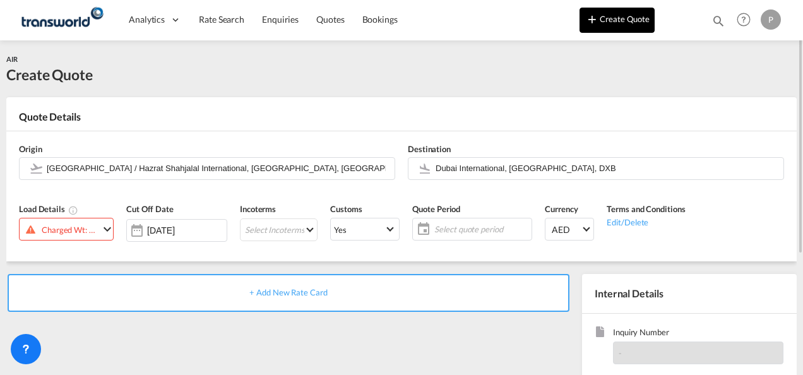
click at [632, 17] on button "Create Quote" at bounding box center [617, 20] width 75 height 25
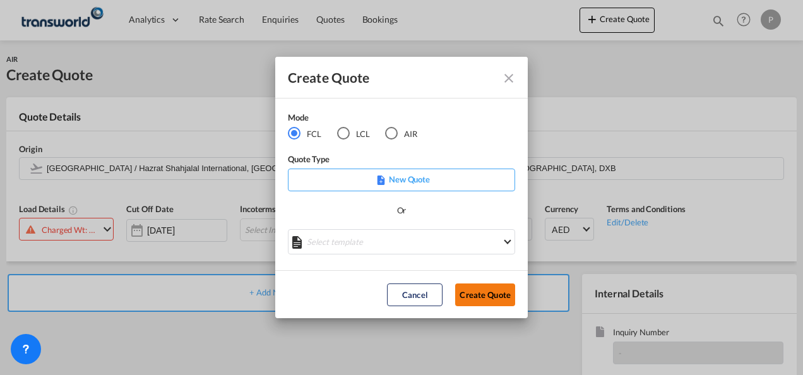
click at [496, 296] on button "Create Quote" at bounding box center [485, 295] width 60 height 23
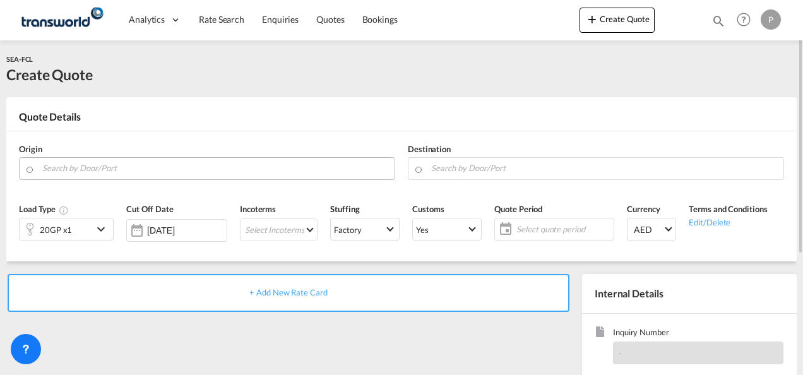
click at [124, 168] on input "Search by Door/Port" at bounding box center [215, 168] width 346 height 22
paste input "XINGANG"
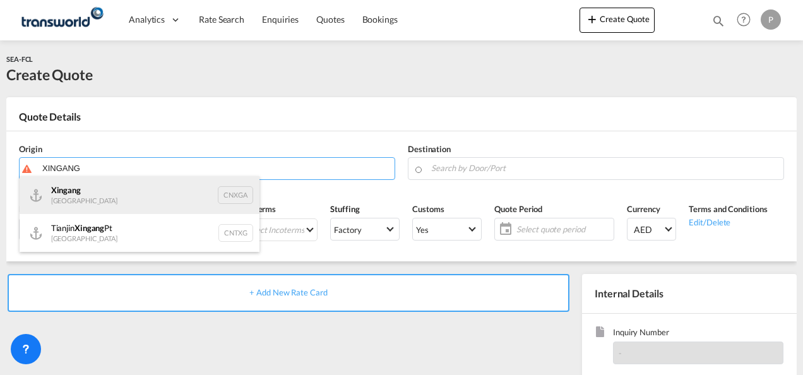
click at [164, 188] on div "Xingang [GEOGRAPHIC_DATA] CNXGA" at bounding box center [140, 195] width 240 height 38
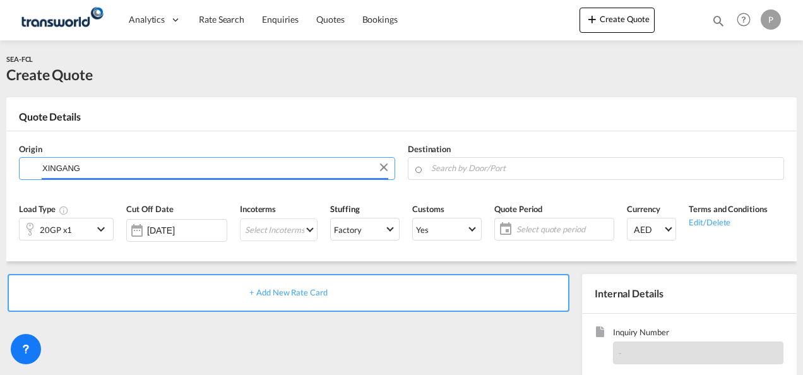
type input "Xingang, CNXGA"
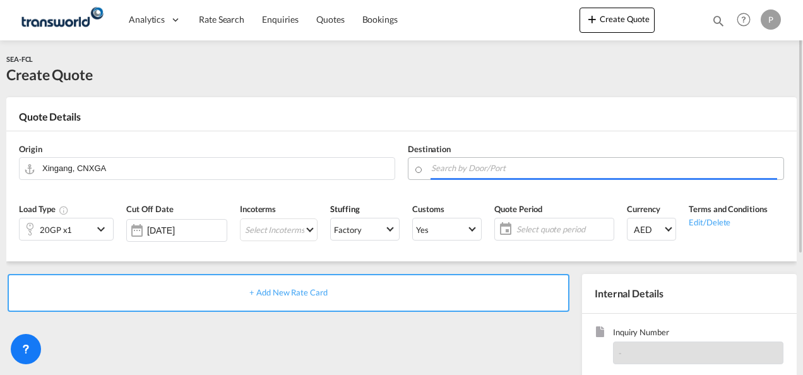
click at [476, 165] on input "Search by Door/Port" at bounding box center [604, 168] width 346 height 22
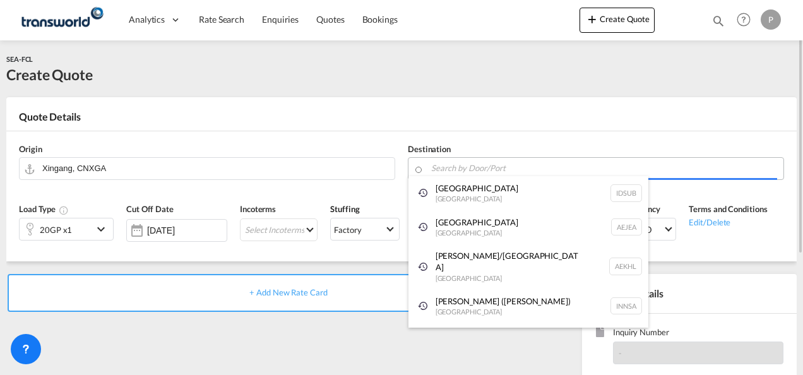
click at [470, 165] on body "Analytics Dashboard Rate Search Enquiries Quotes Bookings" at bounding box center [401, 187] width 803 height 375
paste input "AEKHL"
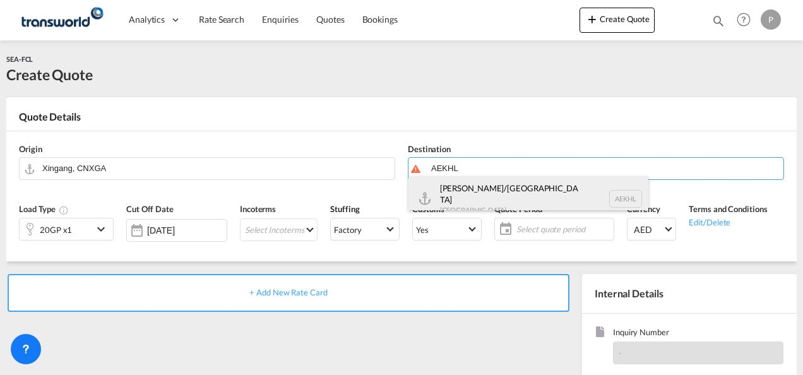
click at [507, 193] on div "[PERSON_NAME]/[GEOGRAPHIC_DATA] [GEOGRAPHIC_DATA] AEKHL" at bounding box center [529, 198] width 240 height 45
type input "[PERSON_NAME]/[GEOGRAPHIC_DATA], AEKHL"
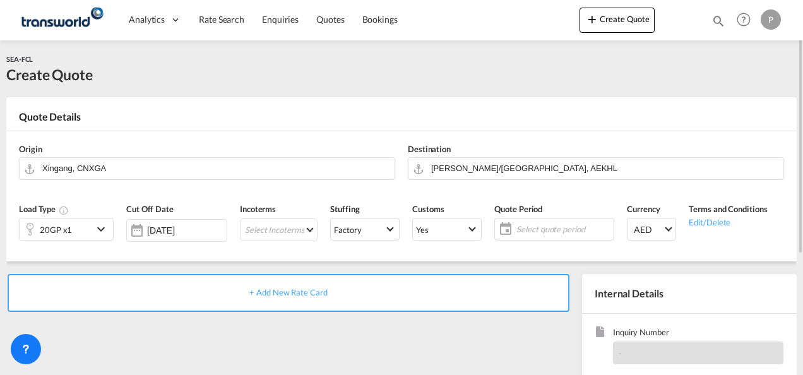
click at [720, 19] on md-icon "icon-magnify" at bounding box center [719, 21] width 14 height 14
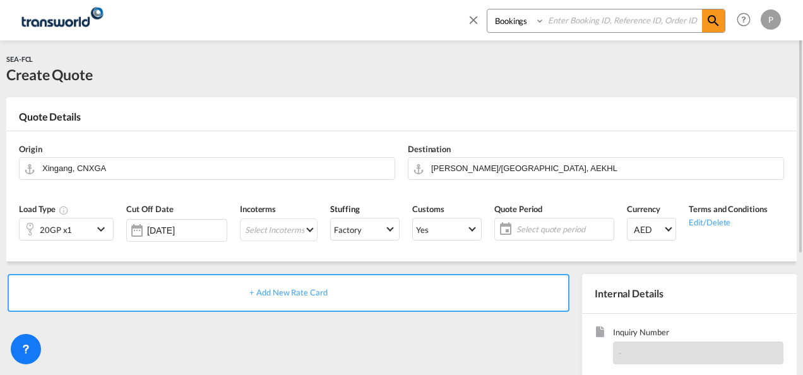
click at [567, 21] on input at bounding box center [623, 20] width 157 height 22
paste input "TXB004579"
type input "TXB004579"
click at [715, 16] on md-icon "icon-magnify" at bounding box center [713, 20] width 15 height 15
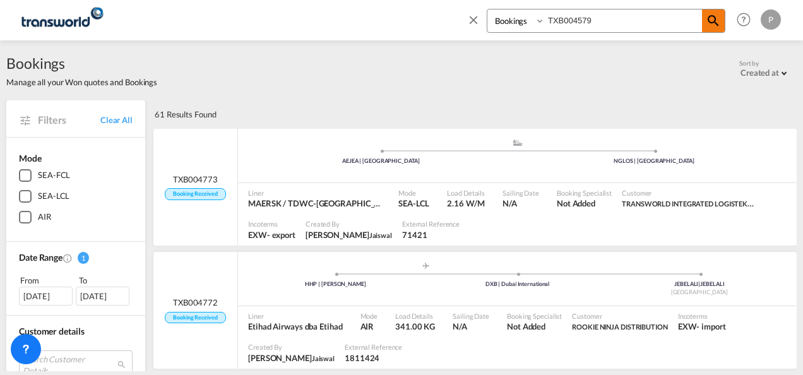
click at [710, 16] on md-icon "icon-magnify" at bounding box center [713, 20] width 15 height 15
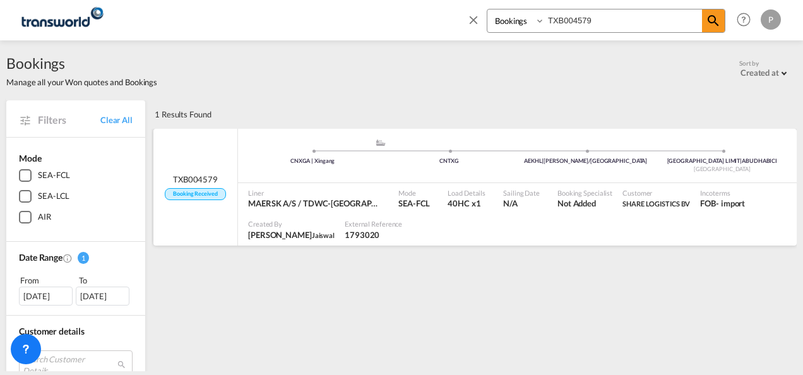
click at [284, 205] on span "MAERSK A/S / TDWC-[GEOGRAPHIC_DATA]" at bounding box center [314, 203] width 133 height 11
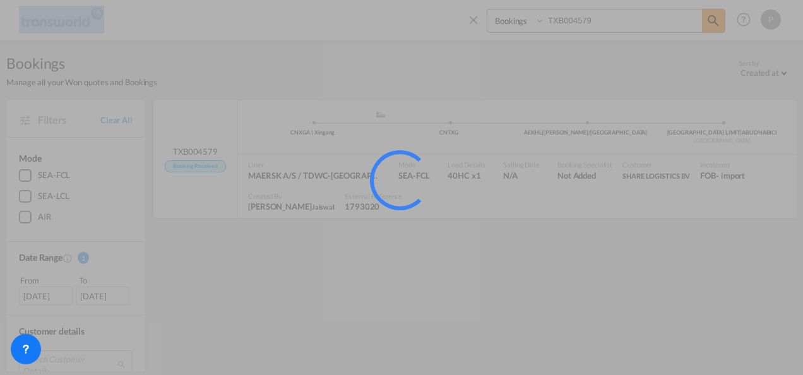
click at [284, 205] on div at bounding box center [401, 187] width 803 height 375
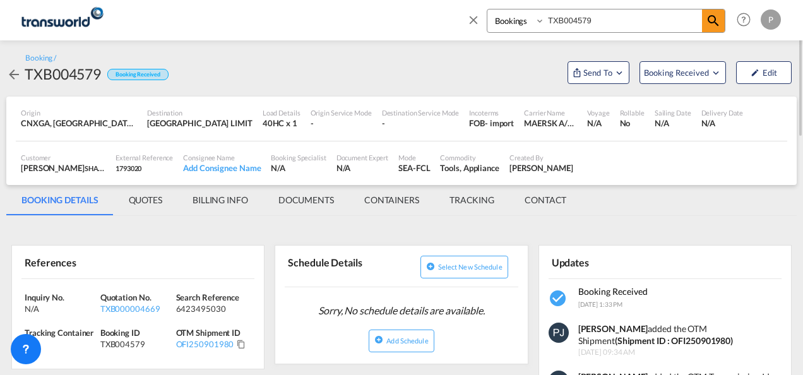
click at [474, 20] on md-icon "icon-close" at bounding box center [474, 20] width 14 height 14
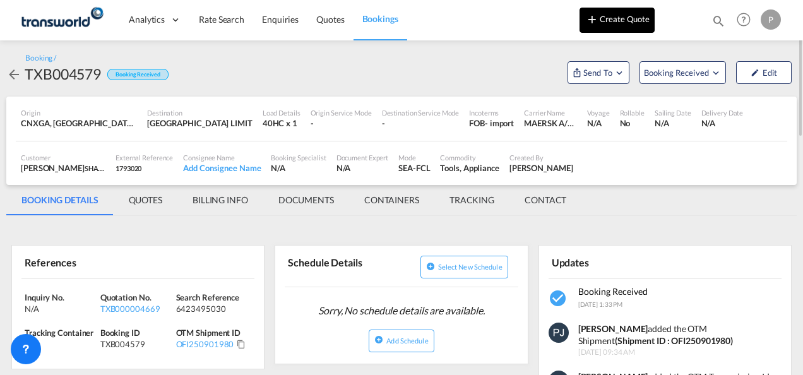
click at [634, 20] on button "Create Quote" at bounding box center [617, 20] width 75 height 25
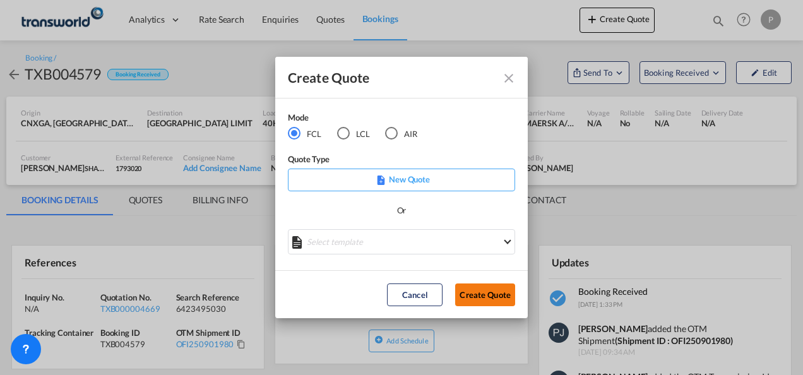
click at [488, 297] on button "Create Quote" at bounding box center [485, 295] width 60 height 23
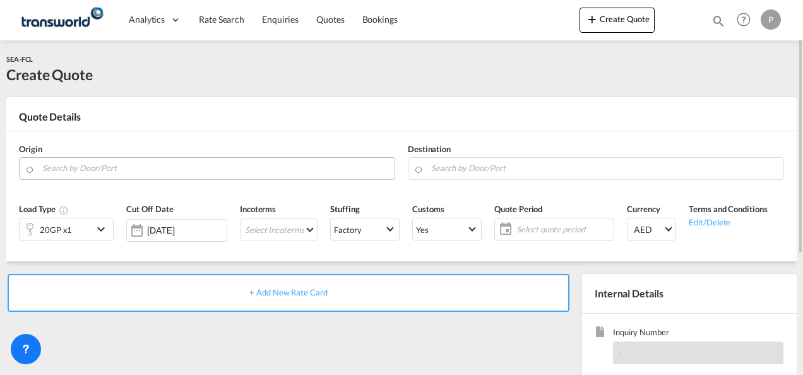
click at [81, 167] on input "Search by Door/Port" at bounding box center [215, 168] width 346 height 22
paste input "XINGANG"
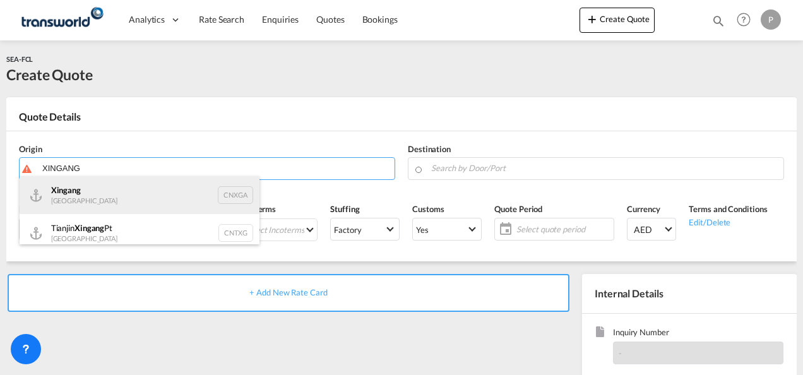
click at [150, 193] on div "Xingang [GEOGRAPHIC_DATA] CNXGA" at bounding box center [140, 195] width 240 height 38
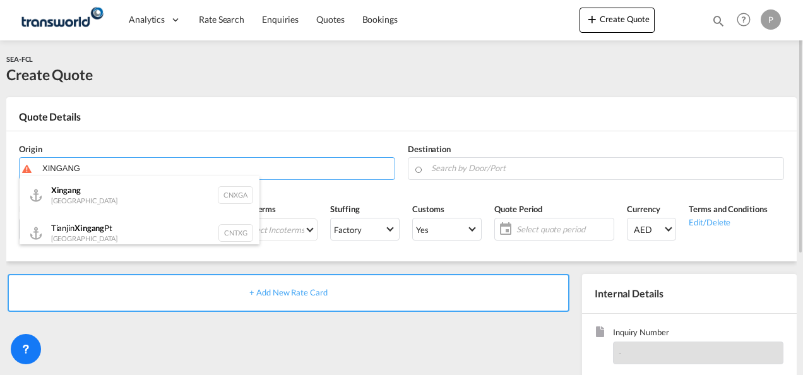
type input "Xingang, CNXGA"
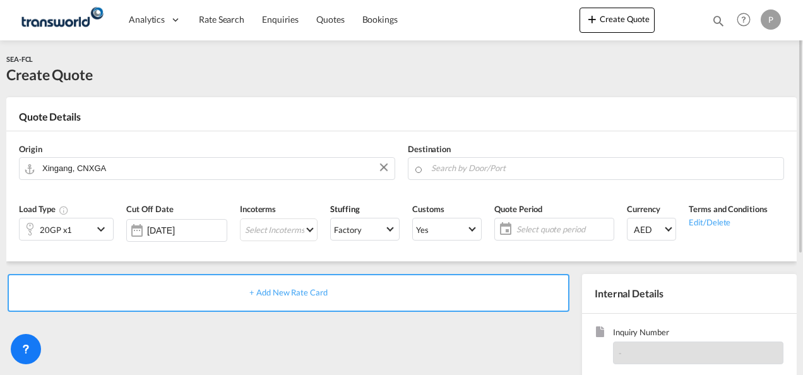
click at [452, 169] on input "Search by Door/Port" at bounding box center [604, 168] width 346 height 22
paste input "AEKHL"
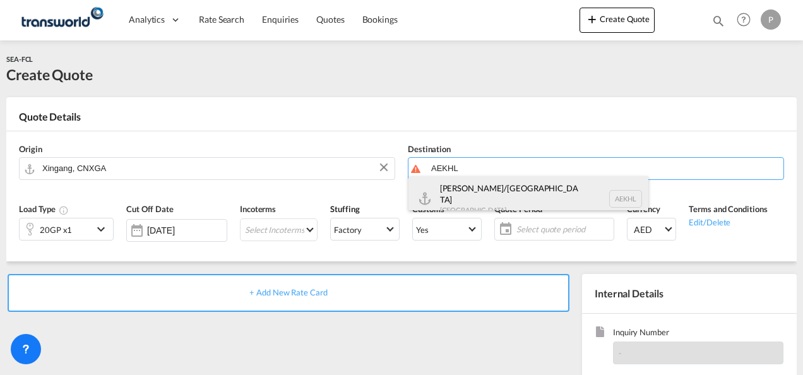
click at [472, 189] on div "[PERSON_NAME]/[GEOGRAPHIC_DATA] [GEOGRAPHIC_DATA] AEKHL" at bounding box center [529, 198] width 240 height 45
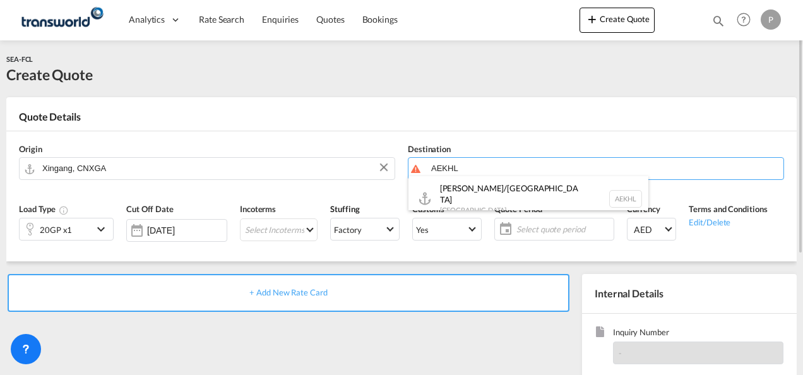
type input "[PERSON_NAME]/[GEOGRAPHIC_DATA], AEKHL"
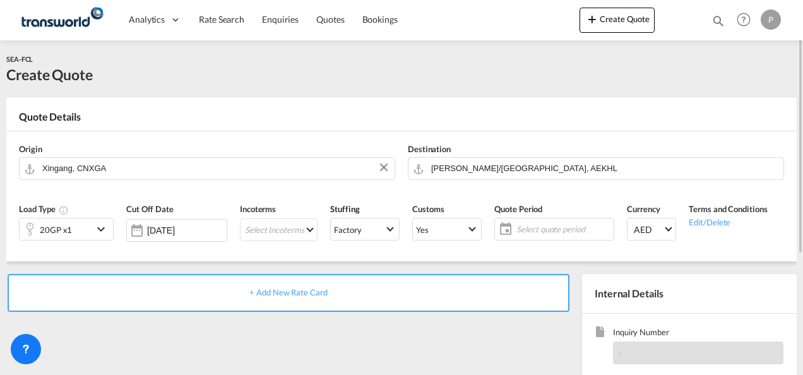
click at [104, 230] on md-icon "icon-chevron-down" at bounding box center [102, 229] width 19 height 15
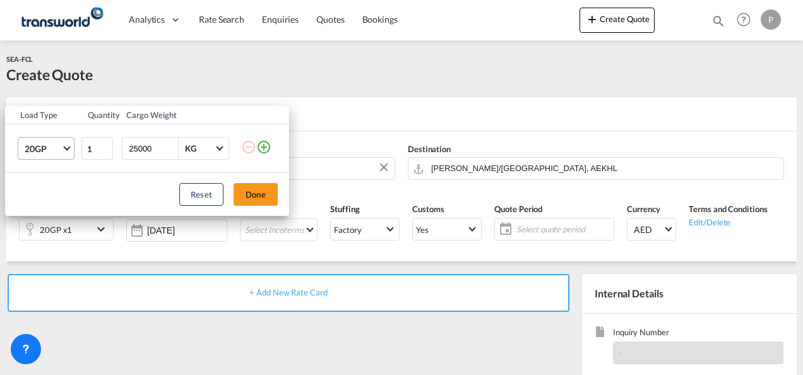
click at [68, 148] on span "Choose: \a20GP" at bounding box center [66, 147] width 7 height 7
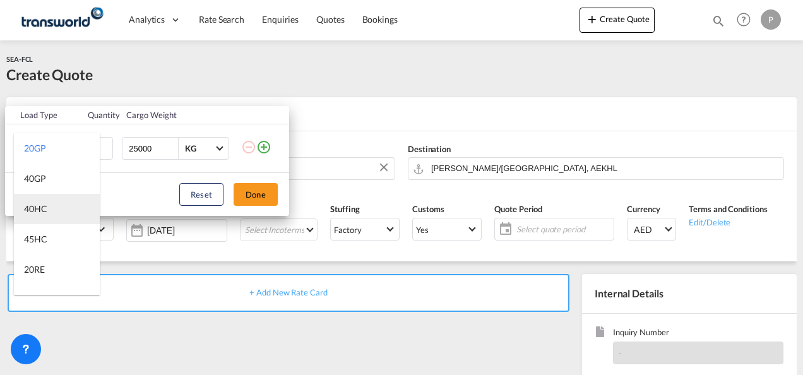
click at [59, 207] on md-option "40HC" at bounding box center [57, 209] width 86 height 30
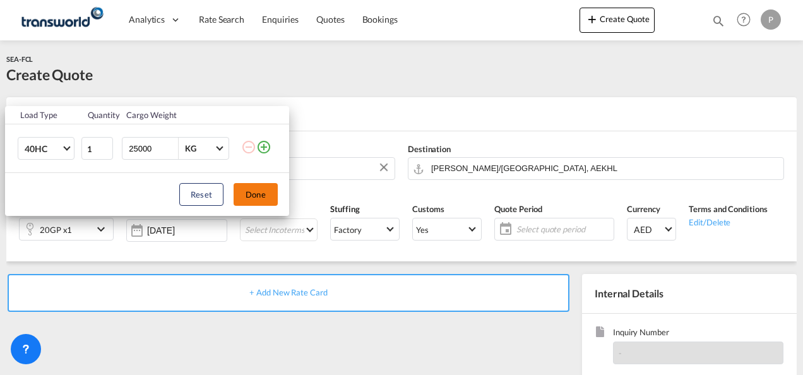
click at [255, 192] on button "Done" at bounding box center [256, 194] width 44 height 23
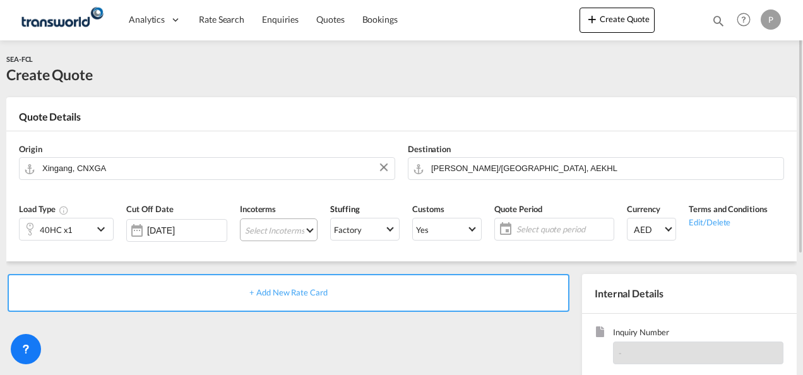
click at [267, 228] on md-select "Select Incoterms CFR - export Cost and Freight CPT - import Carrier Paid to CPT…" at bounding box center [279, 230] width 78 height 23
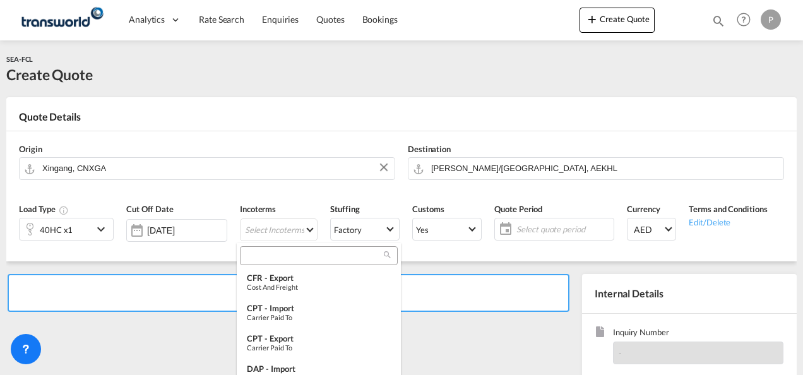
click at [275, 255] on input "search" at bounding box center [314, 255] width 140 height 11
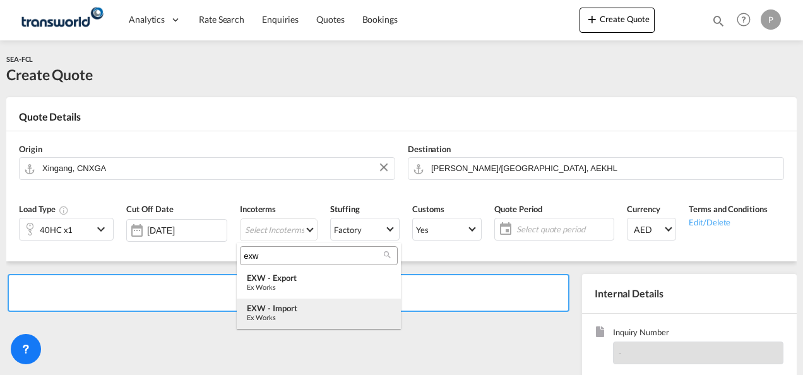
type input "exw"
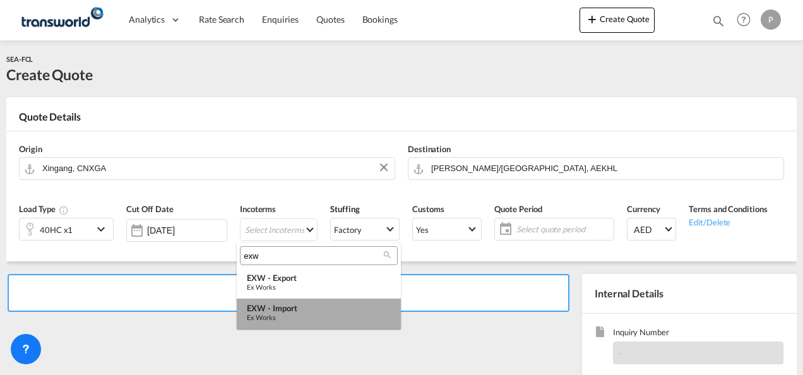
click at [287, 306] on div "EXW - import" at bounding box center [319, 308] width 144 height 10
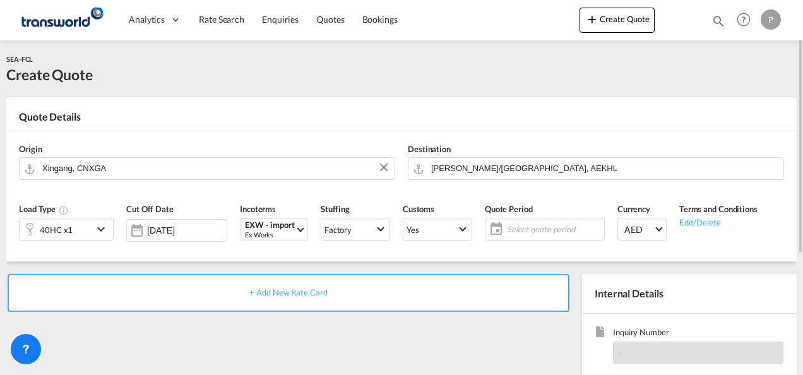
click at [526, 231] on span "Select quote period" at bounding box center [554, 229] width 94 height 11
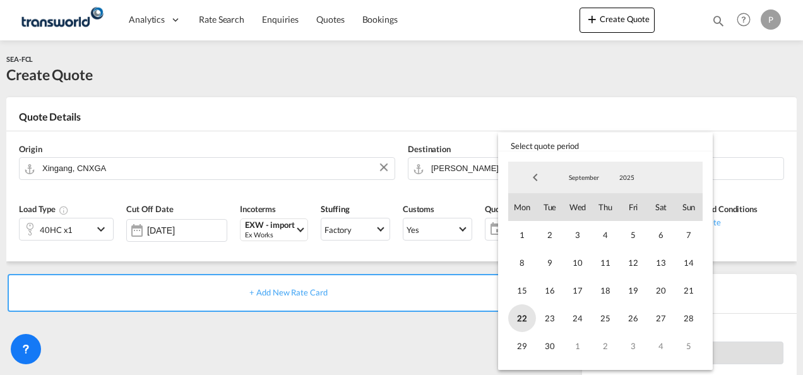
click at [523, 317] on span "22" at bounding box center [522, 318] width 28 height 28
click at [552, 342] on span "30" at bounding box center [550, 346] width 28 height 28
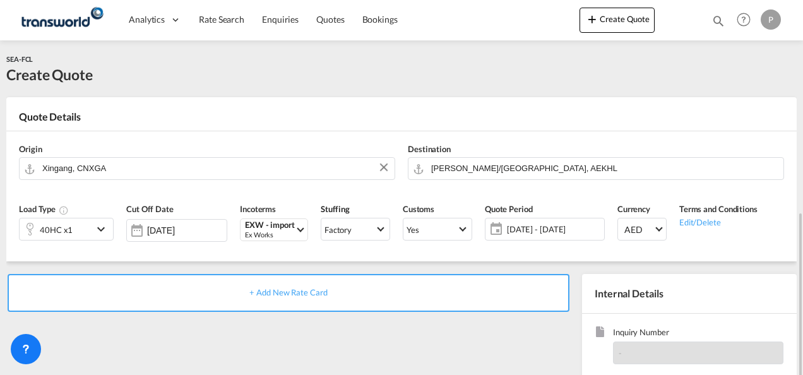
scroll to position [126, 0]
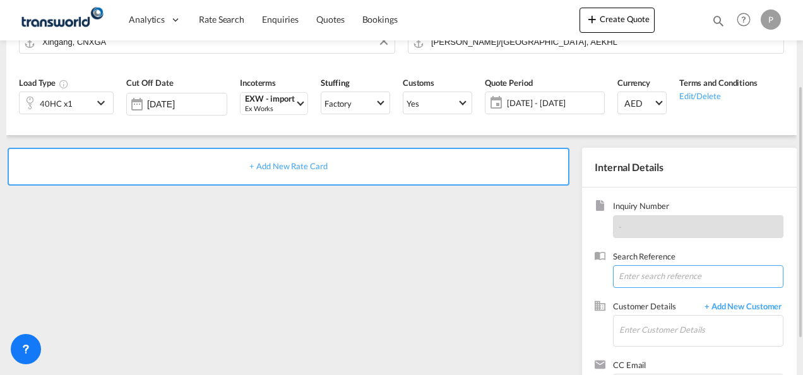
click at [642, 279] on input at bounding box center [698, 276] width 171 height 23
click at [639, 275] on input at bounding box center [698, 276] width 171 height 23
paste input "6423495030"
type input "6423495030"
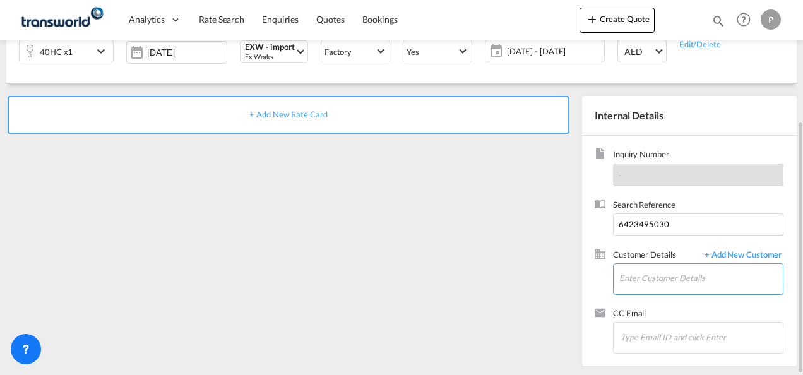
click at [640, 278] on input "Enter Customer Details" at bounding box center [702, 278] width 164 height 28
type input "S"
click at [634, 273] on input "Enter Customer Details" at bounding box center [702, 278] width 164 height 28
click at [634, 278] on input "Enter Customer Details" at bounding box center [702, 278] width 164 height 28
paste input "Transocean"
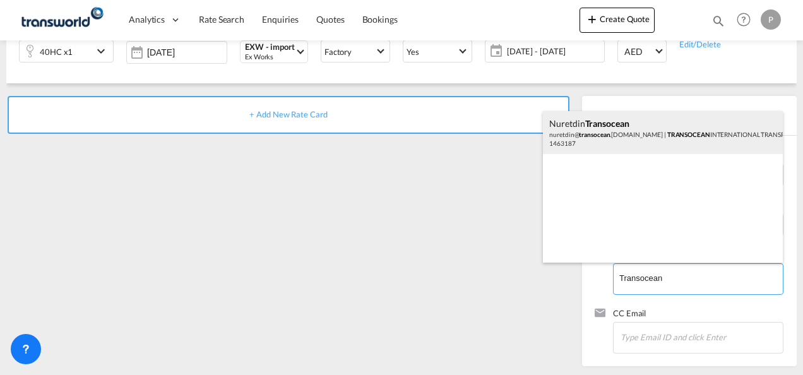
click at [590, 128] on div "nuretdin Transocean nuretdin@ transocean .[DOMAIN_NAME] | TRANSOCEAN INTERNATIO…" at bounding box center [663, 132] width 240 height 43
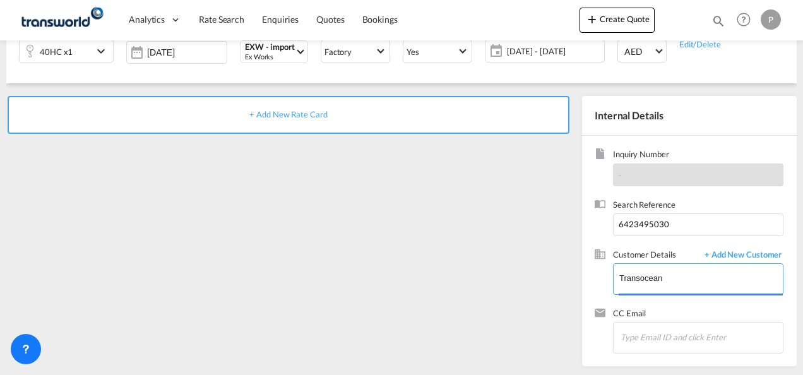
type input "TRANSOCEAN INTERNATIONAL TRANSPORT & FOREIGN TRADE CO INC., nuretdin Transocean…"
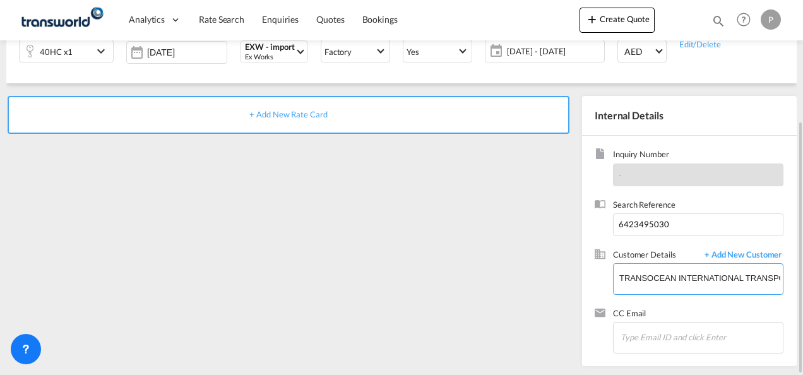
scroll to position [52, 0]
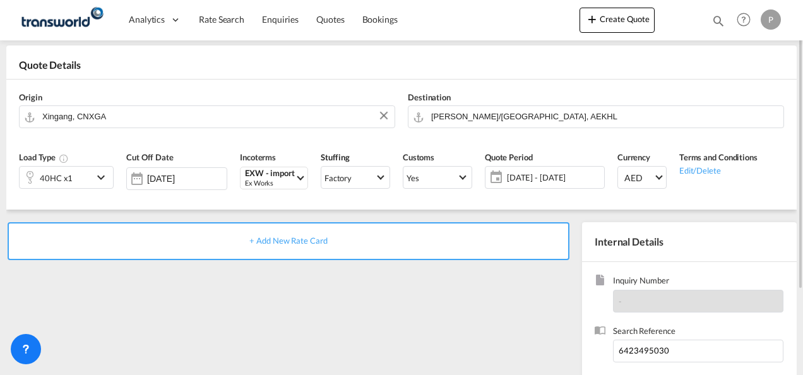
click at [306, 235] on div "+ Add New Rate Card" at bounding box center [289, 241] width 562 height 38
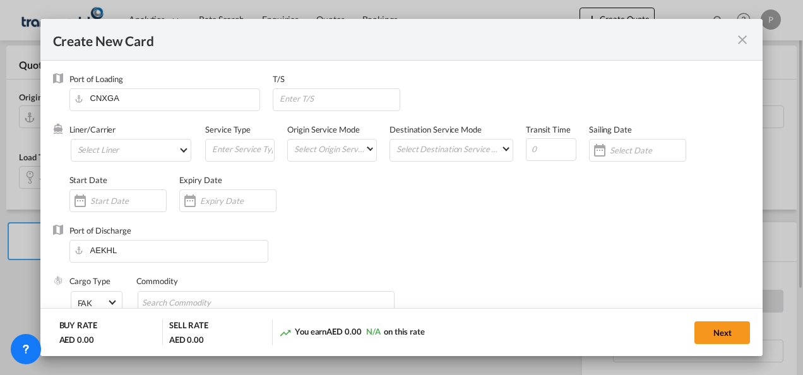
type input "Basic Ocean Freight"
select select "per equipment"
click at [114, 144] on md-select "Select Liner 2HM LOGISTICS D.O.O. / TDWC-CAPODISTRI 2HM LOGISTICS D.O.O. / TDWC…" at bounding box center [131, 150] width 121 height 23
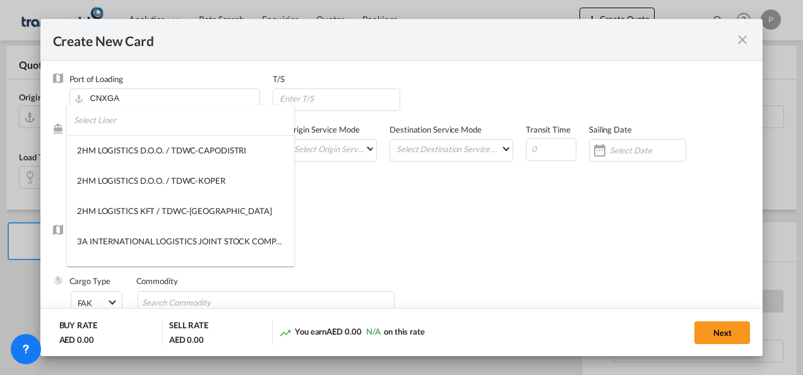
click at [131, 126] on input "search" at bounding box center [184, 120] width 220 height 30
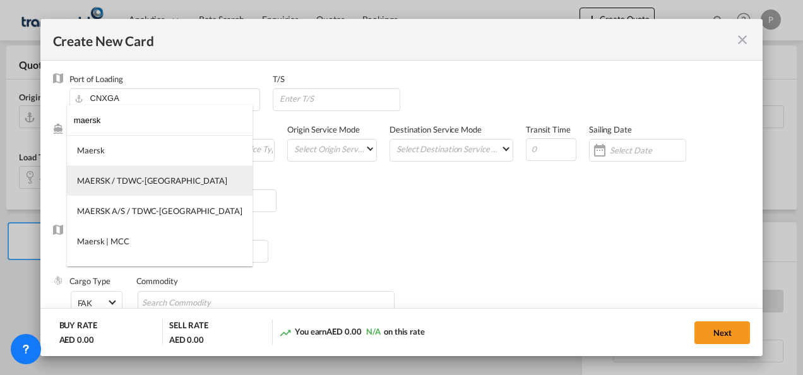
type input "maersk"
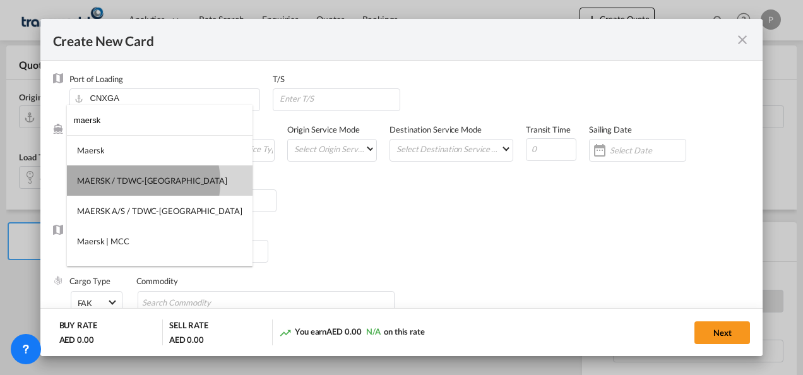
click at [143, 182] on div "MAERSK / TDWC-[GEOGRAPHIC_DATA]" at bounding box center [152, 180] width 150 height 11
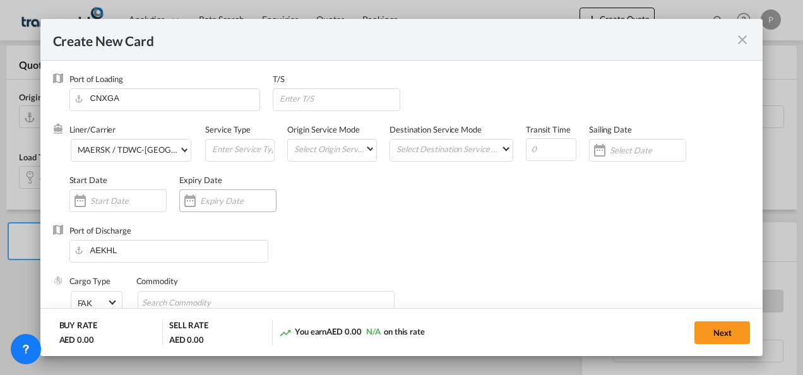
click at [235, 197] on input "Create New Card ..." at bounding box center [238, 201] width 76 height 10
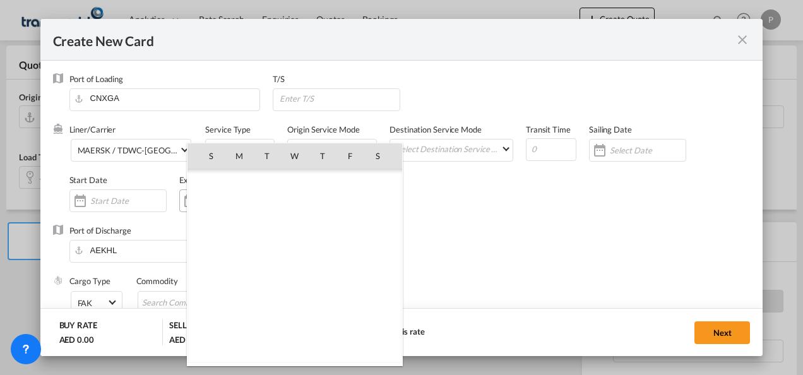
scroll to position [292578, 0]
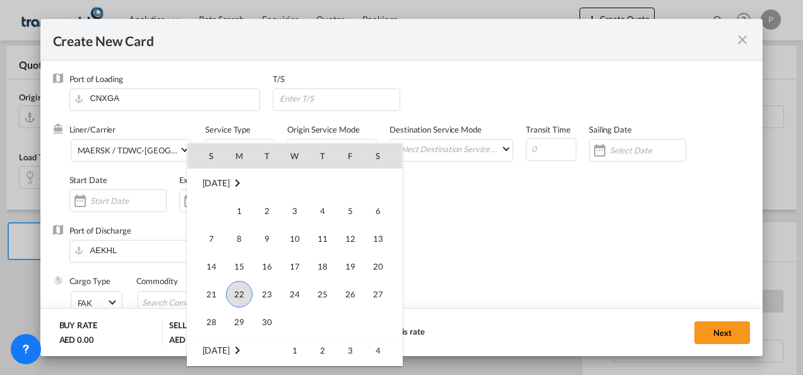
click at [245, 296] on span "22" at bounding box center [239, 294] width 27 height 27
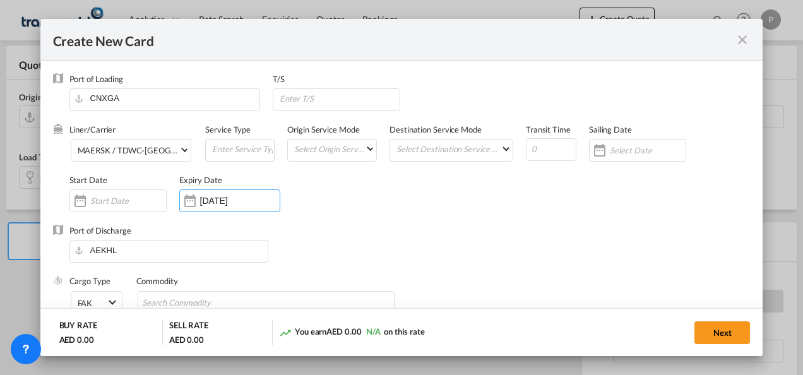
click at [226, 203] on input "[DATE]" at bounding box center [240, 201] width 80 height 10
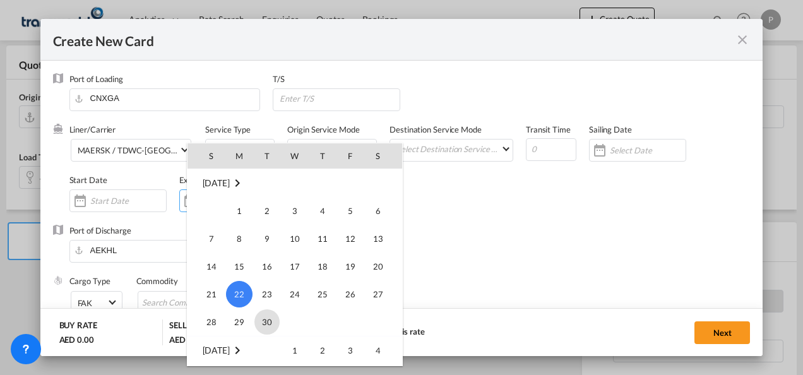
click at [266, 319] on span "30" at bounding box center [267, 321] width 25 height 25
type input "[DATE]"
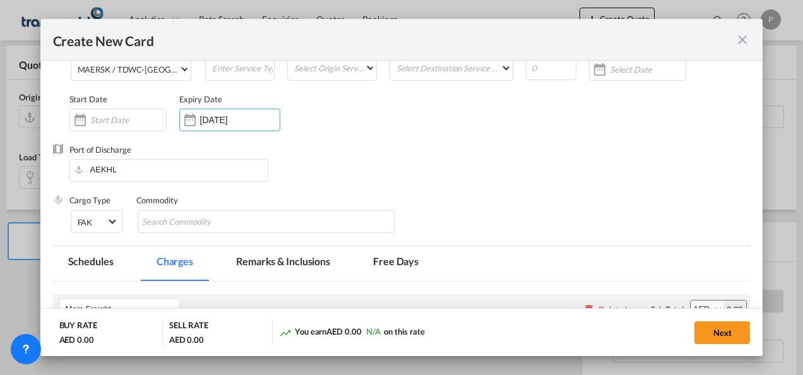
scroll to position [126, 0]
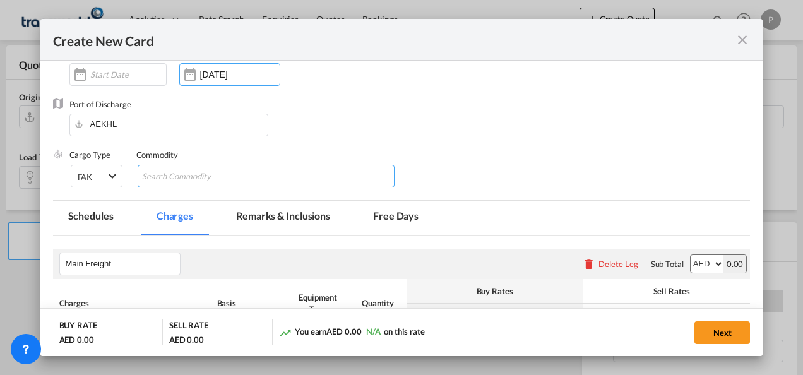
click at [215, 179] on input "Search Commodity" at bounding box center [200, 177] width 116 height 20
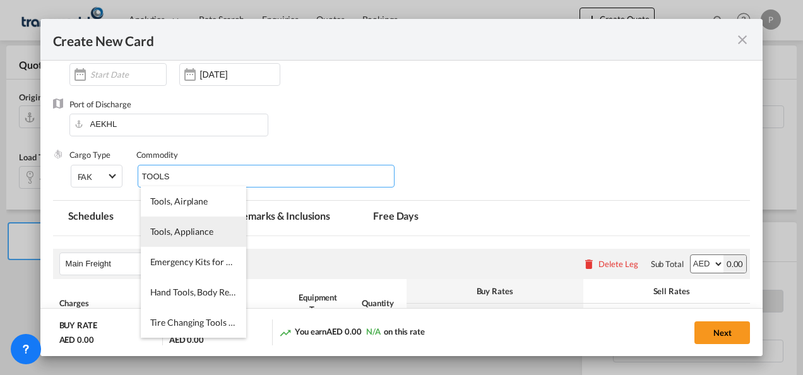
type input "TOOLS"
click at [188, 230] on span "Tools, Appliance" at bounding box center [181, 231] width 63 height 11
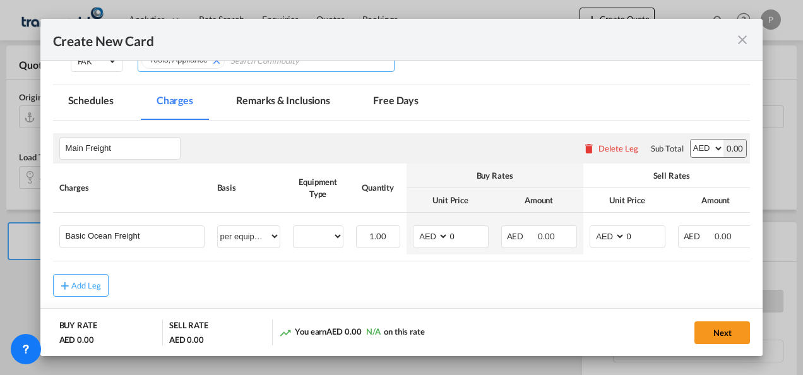
scroll to position [299, 0]
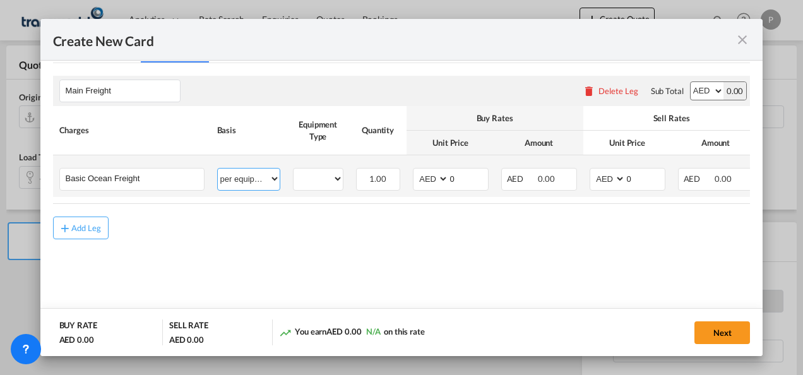
click at [274, 179] on select "per equipment per container per B/L per shipping bill per shipment % on freight…" at bounding box center [249, 179] width 62 height 20
select select "per shipment"
click at [218, 169] on select "per equipment per container per B/L per shipping bill per shipment % on freight…" at bounding box center [249, 179] width 62 height 20
click at [464, 172] on input "0" at bounding box center [468, 178] width 39 height 19
drag, startPoint x: 641, startPoint y: 172, endPoint x: 604, endPoint y: 171, distance: 37.3
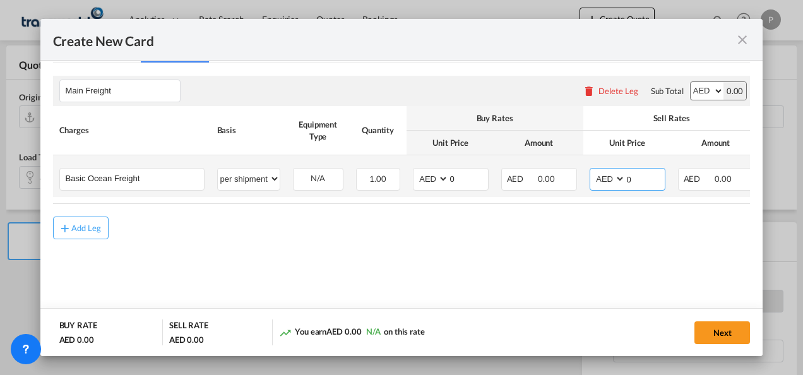
click at [590, 181] on md-input-container "AED AFN ALL AMD ANG AOA ARS AUD AWG AZN BAM BBD BDT BGN BHD BIF BMD BND BOB BRL…" at bounding box center [628, 179] width 76 height 23
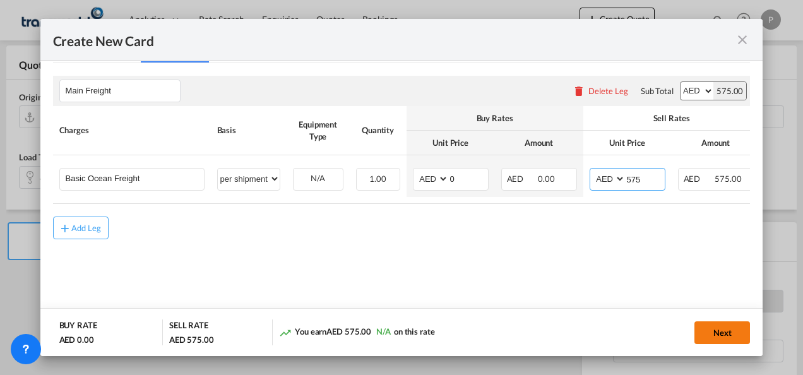
type input "575"
drag, startPoint x: 724, startPoint y: 330, endPoint x: 713, endPoint y: 330, distance: 10.8
click at [724, 330] on button "Next" at bounding box center [723, 332] width 56 height 23
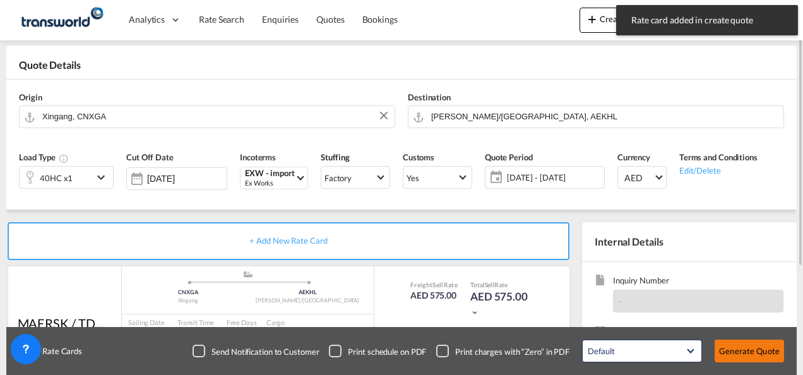
click at [735, 346] on button "Generate Quote" at bounding box center [749, 351] width 69 height 23
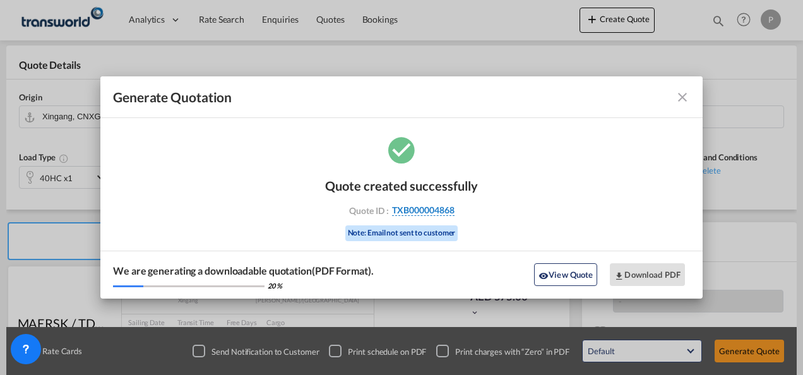
click at [423, 208] on span "TXB000004868" at bounding box center [423, 210] width 63 height 11
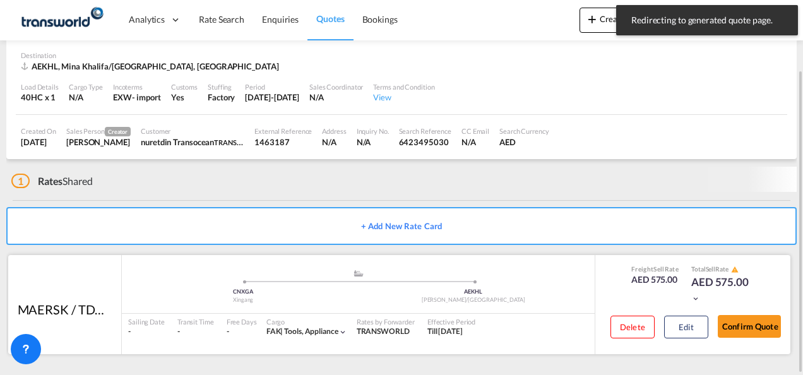
scroll to position [78, 0]
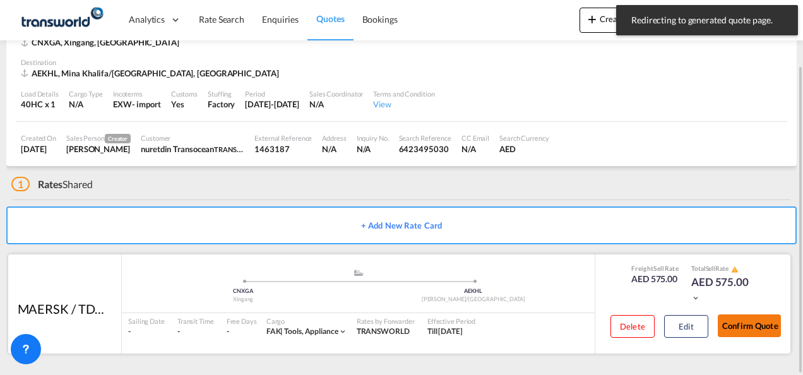
click at [760, 327] on button "Confirm Quote" at bounding box center [749, 326] width 63 height 23
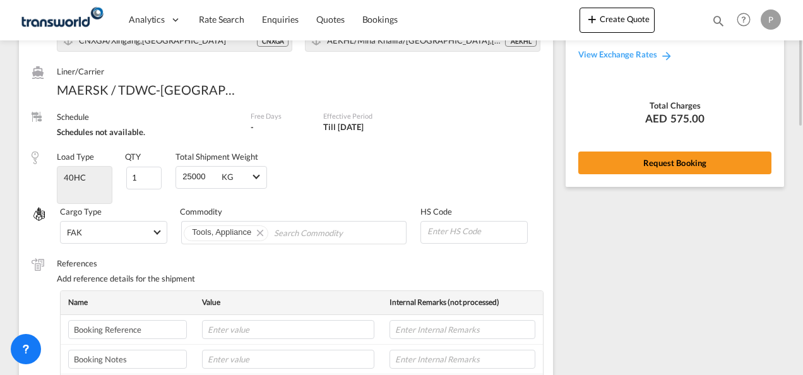
scroll to position [12, 0]
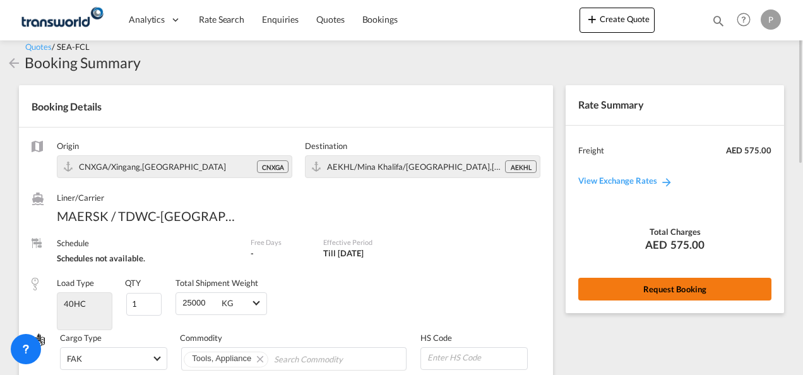
click at [661, 289] on button "Request Booking" at bounding box center [675, 289] width 193 height 23
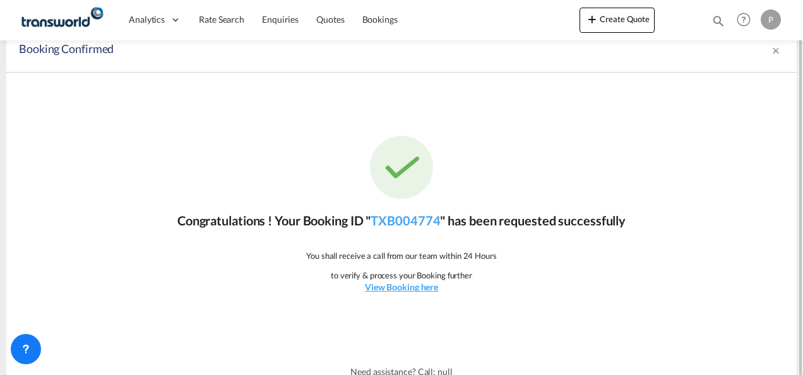
scroll to position [23, 0]
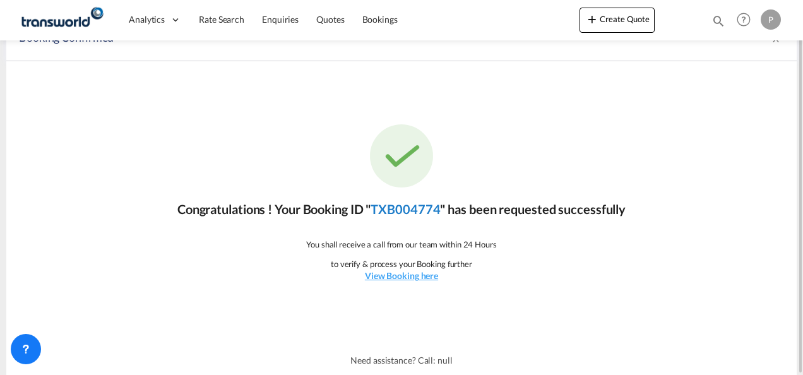
click at [414, 210] on link "TXB004774" at bounding box center [405, 208] width 69 height 15
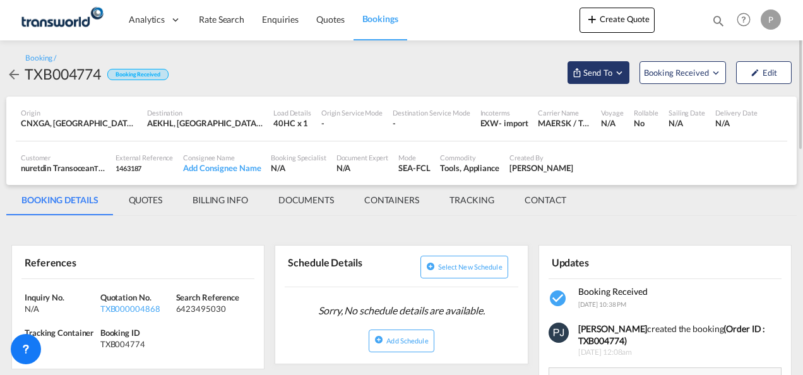
click at [622, 75] on md-icon "Open demo menu" at bounding box center [619, 72] width 11 height 11
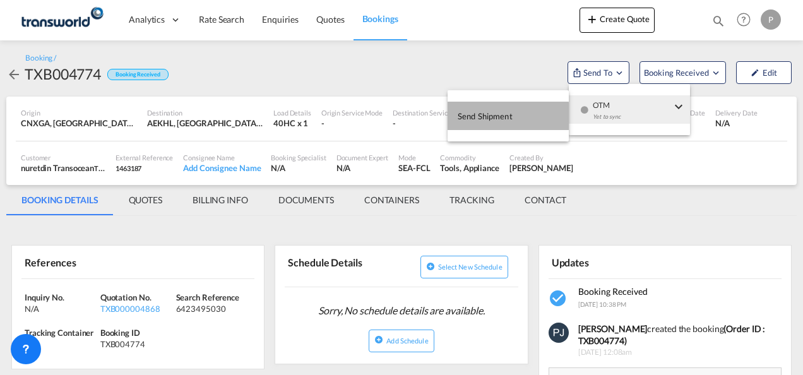
click at [484, 119] on span "Send Shipment" at bounding box center [485, 116] width 55 height 20
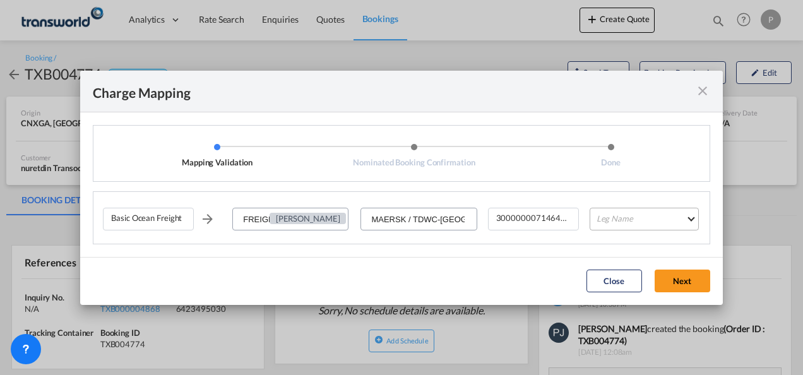
click at [635, 217] on md-select "Leg Name HANDLING ORIGIN VESSEL HANDLING DESTINATION OTHERS TL PICK UP CUSTOMS …" at bounding box center [644, 219] width 109 height 23
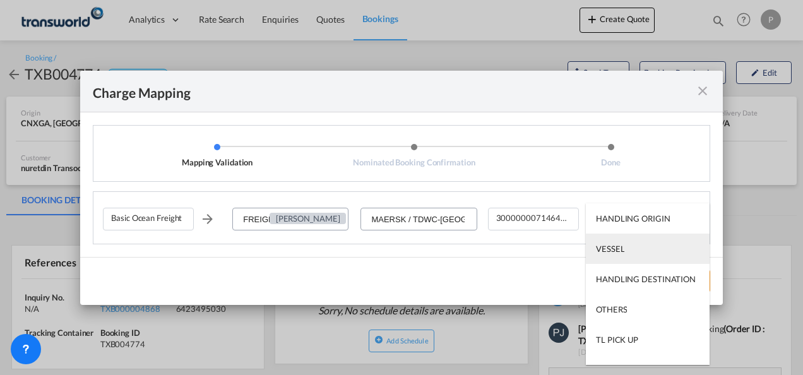
click at [626, 247] on md-option "VESSEL" at bounding box center [648, 249] width 124 height 30
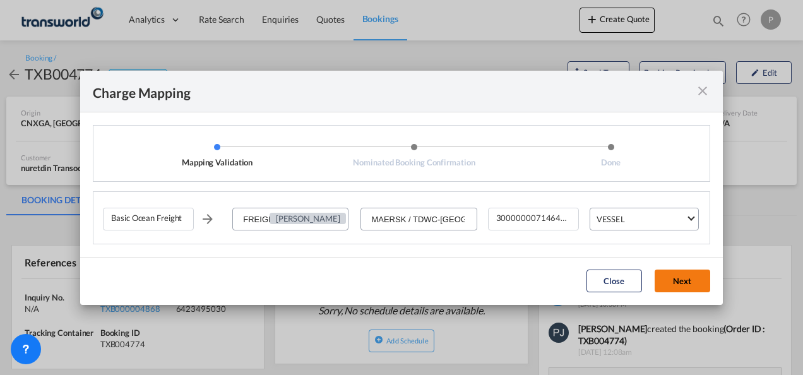
click at [694, 277] on button "Next" at bounding box center [683, 281] width 56 height 23
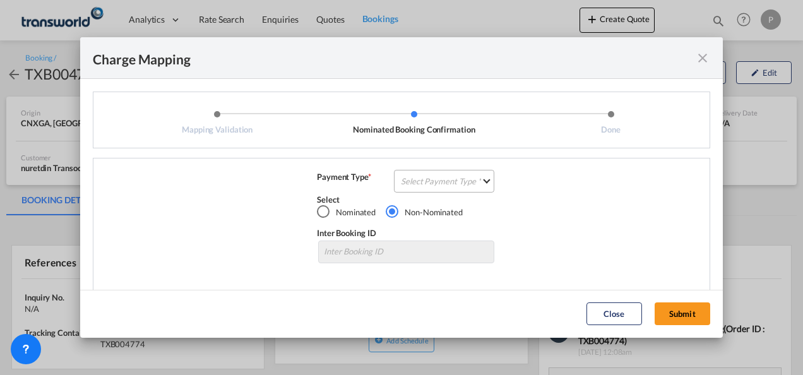
click at [414, 177] on md-select "Select Payment Type COLLECT PREPAID" at bounding box center [444, 181] width 100 height 23
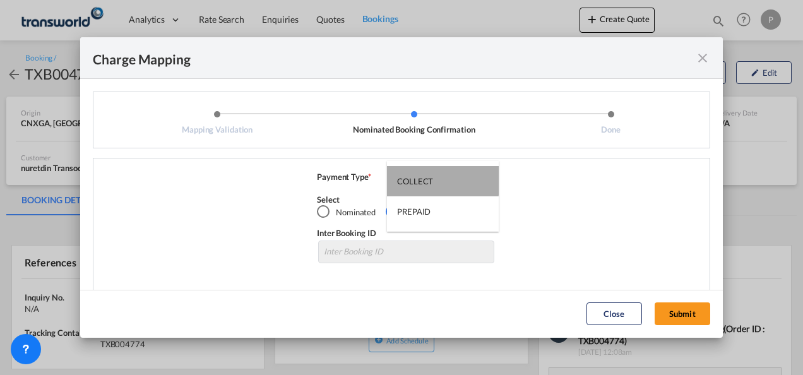
click at [427, 181] on div "COLLECT" at bounding box center [415, 181] width 36 height 11
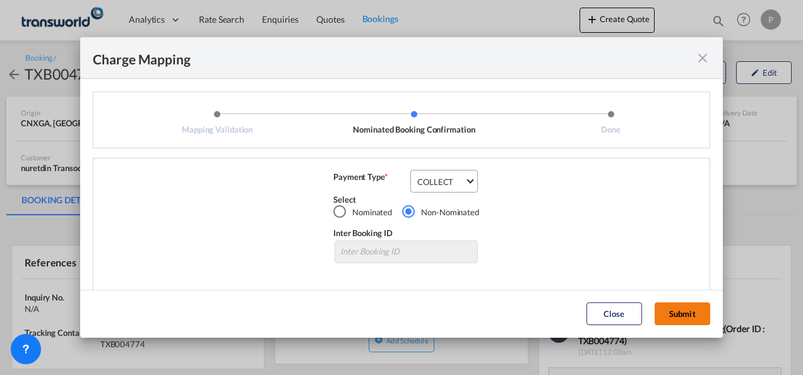
click at [677, 314] on button "Submit" at bounding box center [683, 314] width 56 height 23
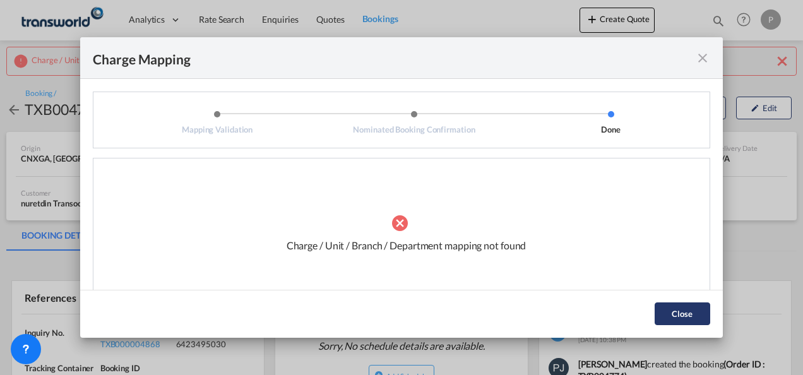
click at [691, 315] on button "Close" at bounding box center [683, 314] width 56 height 23
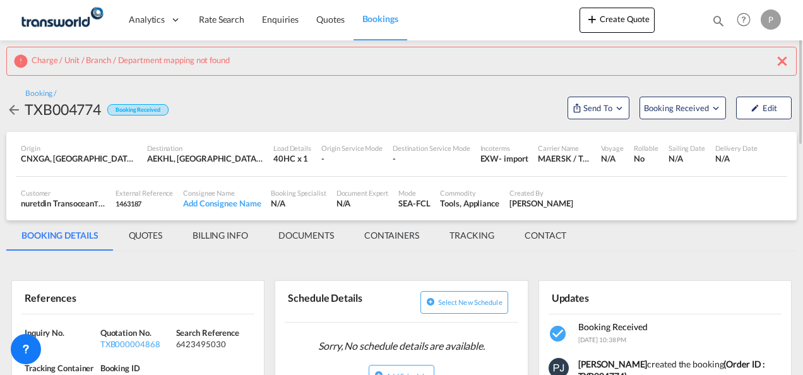
click at [783, 61] on md-icon "icon-close" at bounding box center [782, 61] width 15 height 15
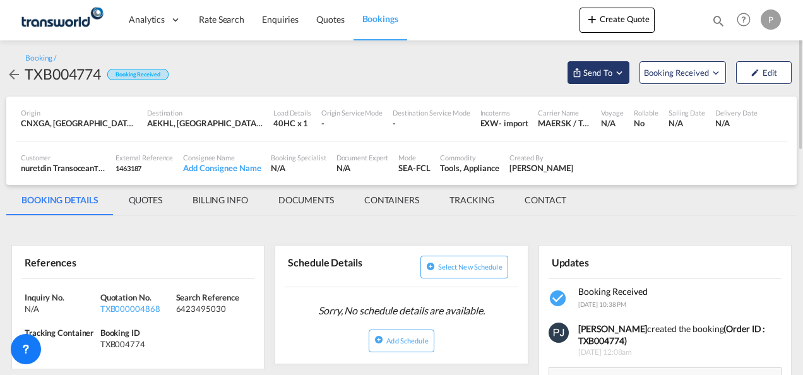
click at [623, 73] on md-icon "Open demo menu" at bounding box center [619, 72] width 11 height 11
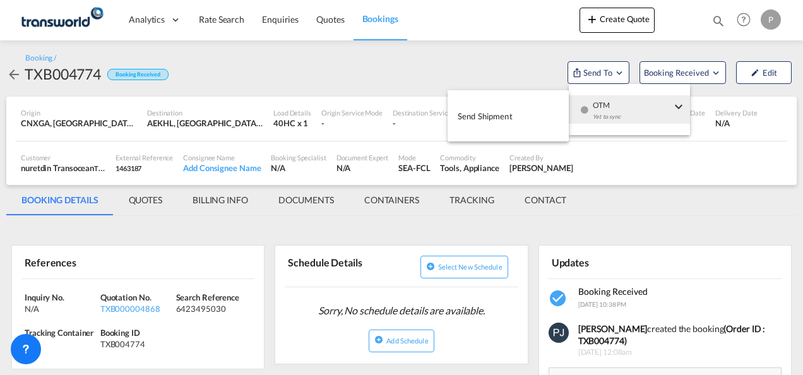
click at [513, 117] on button "Send Shipment" at bounding box center [508, 116] width 121 height 28
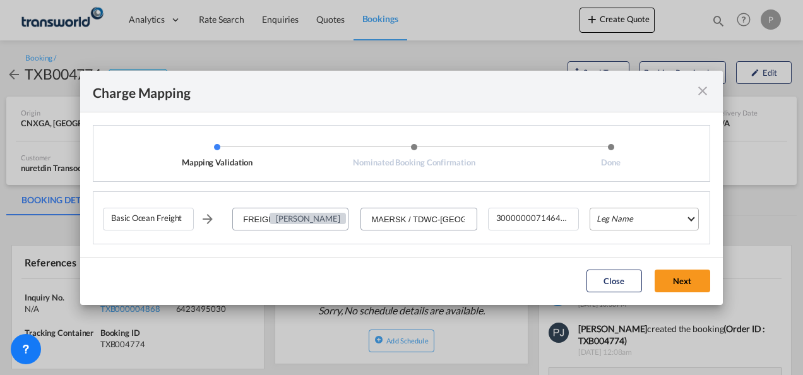
click at [630, 223] on md-select "Leg Name HANDLING ORIGIN VESSEL HANDLING DESTINATION OTHERS TL PICK UP CUSTOMS …" at bounding box center [644, 219] width 109 height 23
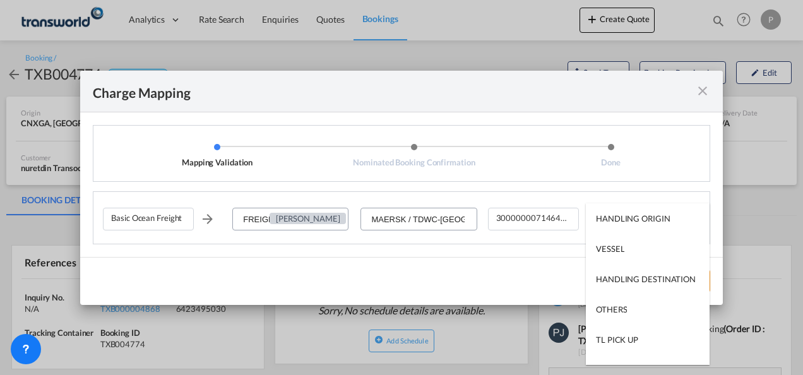
type md-option "HANDLING ORIGIN"
type md-option "VESSEL"
click at [626, 255] on md-option "VESSEL" at bounding box center [648, 249] width 124 height 30
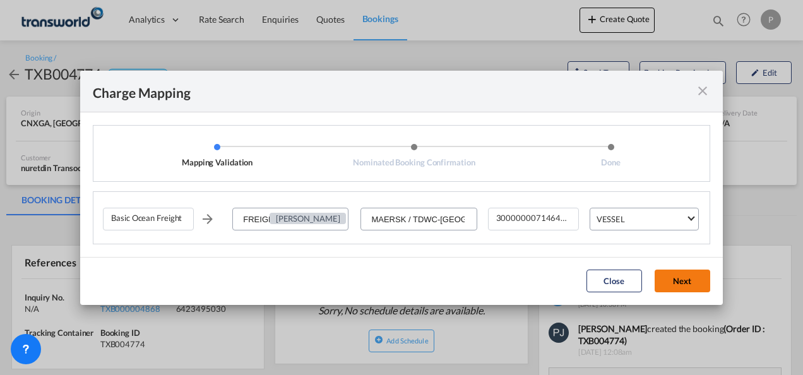
click at [680, 278] on button "Next" at bounding box center [683, 281] width 56 height 23
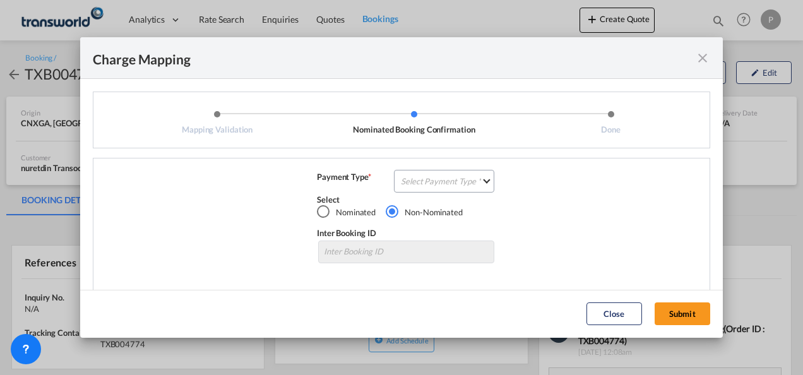
click at [705, 58] on md-icon "icon-close fg-AAA8AD cursor" at bounding box center [702, 58] width 15 height 15
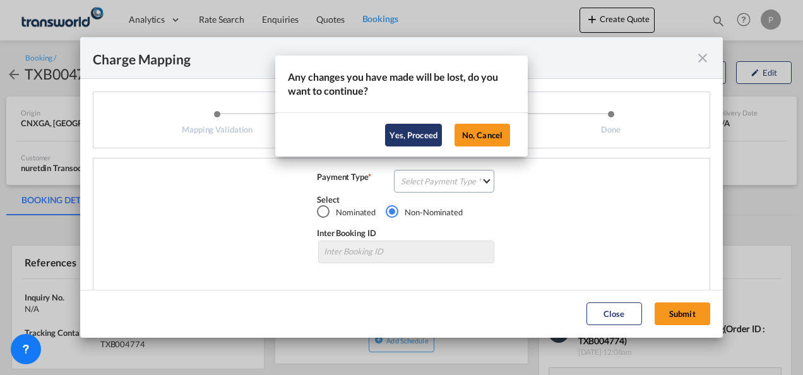
click at [417, 130] on button "Yes, Proceed" at bounding box center [413, 135] width 57 height 23
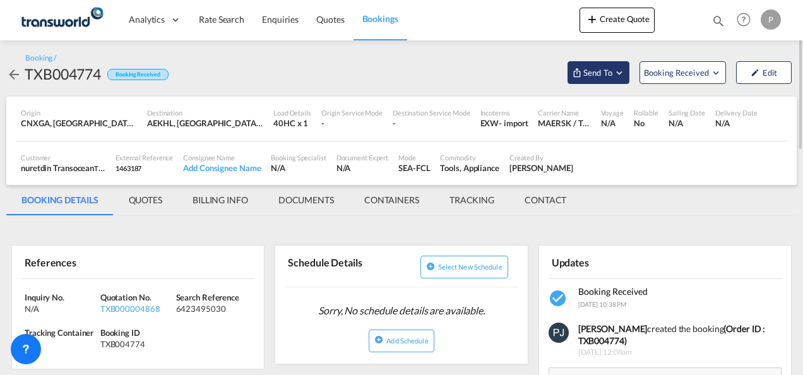
click at [624, 73] on md-icon "Open demo menu" at bounding box center [619, 72] width 11 height 11
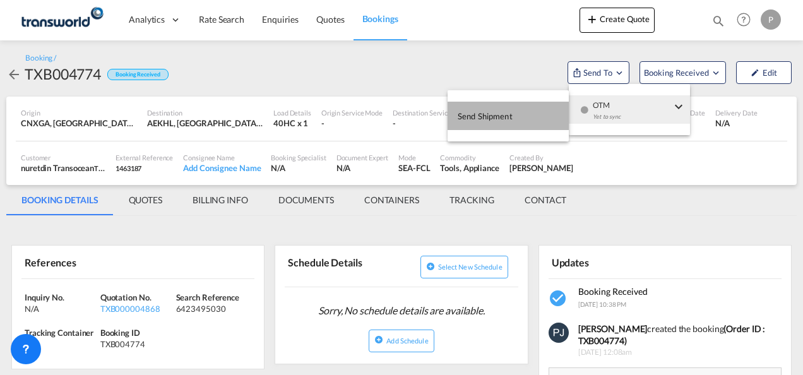
click at [500, 116] on span "Send Shipment" at bounding box center [485, 116] width 55 height 20
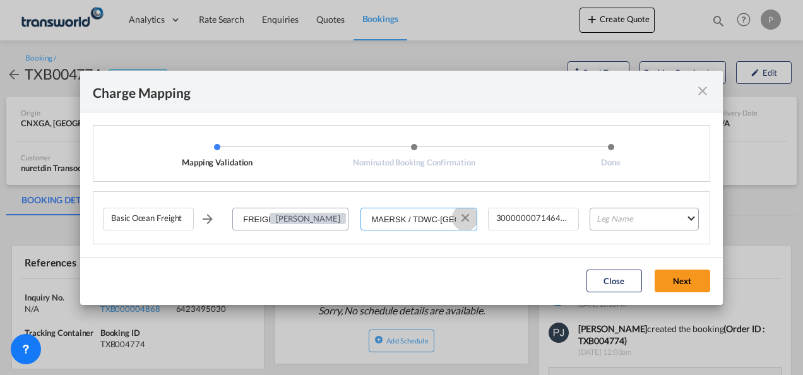
click at [466, 217] on button "Clear Input" at bounding box center [465, 217] width 19 height 19
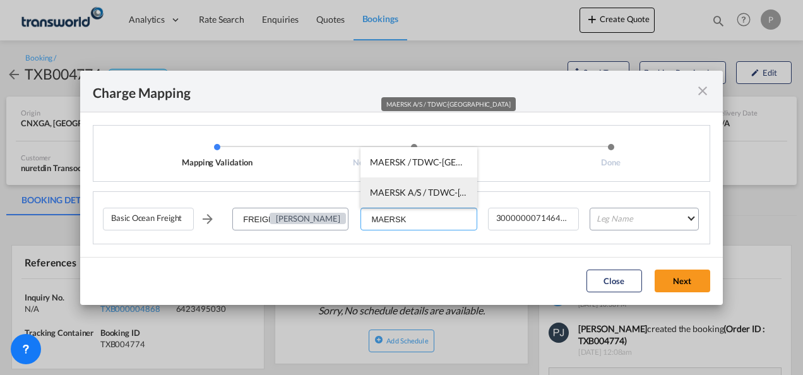
click at [412, 189] on span "MAERSK A/S / TDWC-[GEOGRAPHIC_DATA]" at bounding box center [458, 192] width 177 height 11
type input "MAERSK A/S / TDWC-[GEOGRAPHIC_DATA]"
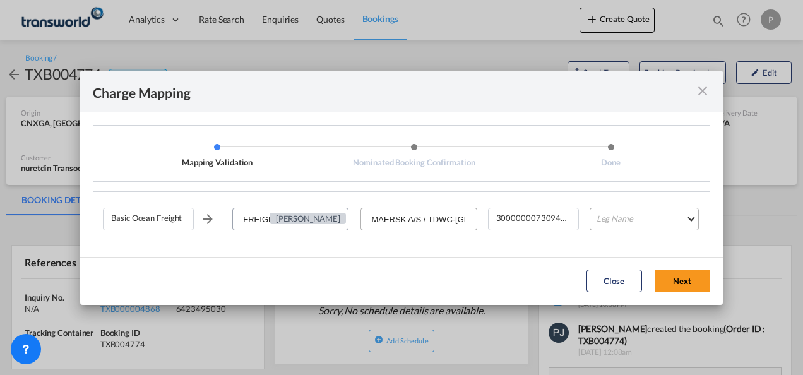
click at [618, 220] on md-select "Leg Name HANDLING ORIGIN VESSEL HANDLING DESTINATION OTHERS TL PICK UP CUSTOMS …" at bounding box center [644, 219] width 109 height 23
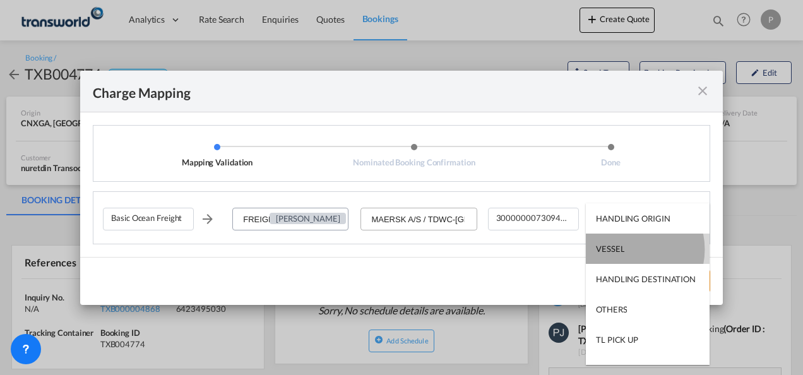
click at [628, 249] on md-option "VESSEL" at bounding box center [648, 249] width 124 height 30
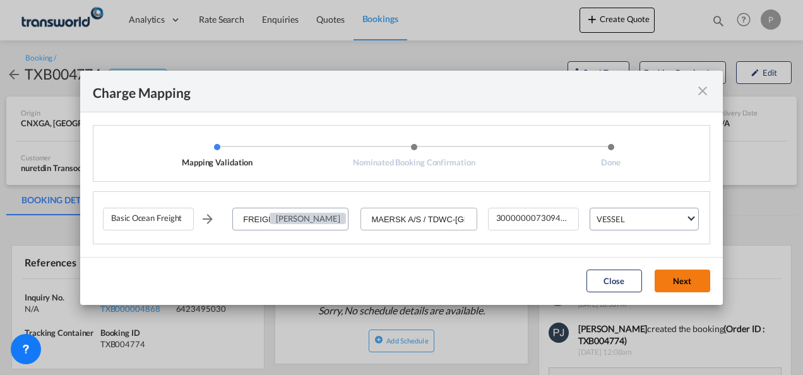
click at [677, 279] on button "Next" at bounding box center [683, 281] width 56 height 23
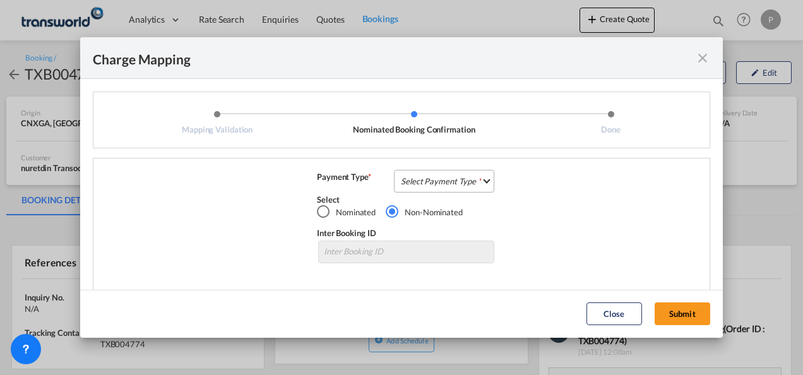
click at [430, 183] on md-select "Select Payment Type COLLECT PREPAID" at bounding box center [444, 181] width 100 height 23
click at [427, 181] on div "COLLECT" at bounding box center [415, 181] width 36 height 11
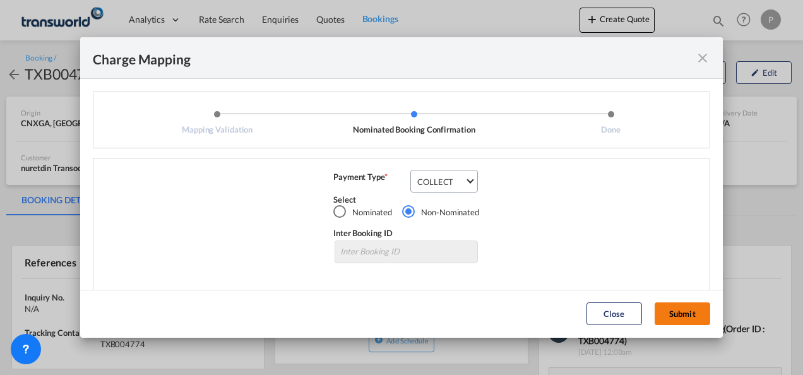
click at [673, 312] on button "Submit" at bounding box center [683, 314] width 56 height 23
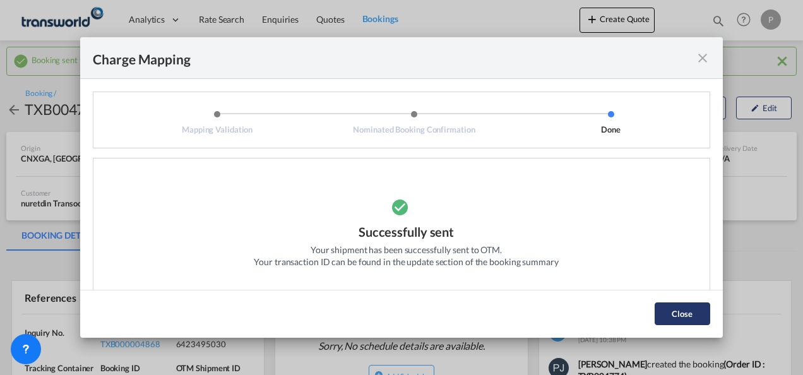
click at [677, 313] on button "Close" at bounding box center [683, 314] width 56 height 23
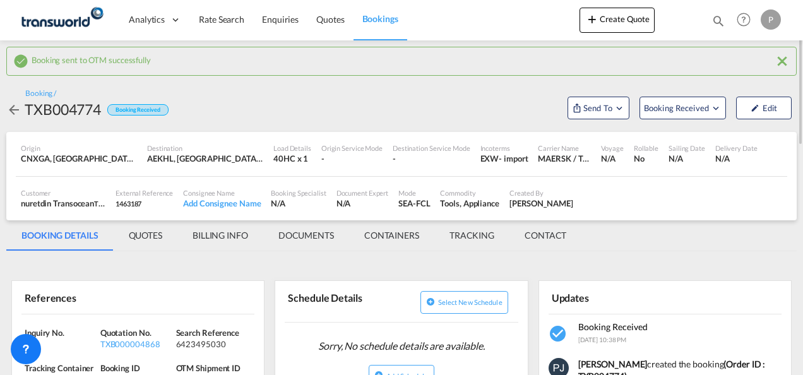
scroll to position [126, 0]
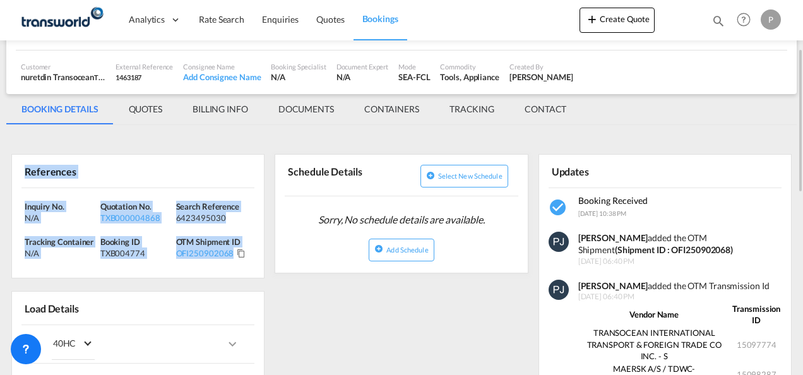
drag, startPoint x: 27, startPoint y: 169, endPoint x: 234, endPoint y: 253, distance: 223.8
click at [234, 253] on div "References Inquiry No. N/A Quotation No. TXB000004868 Search Reference 64234950…" at bounding box center [137, 216] width 253 height 124
copy div "References Inquiry No. N/A Quotation No. TXB000004868 Search Reference 64234950…"
click at [119, 169] on div "References" at bounding box center [78, 171] width 114 height 22
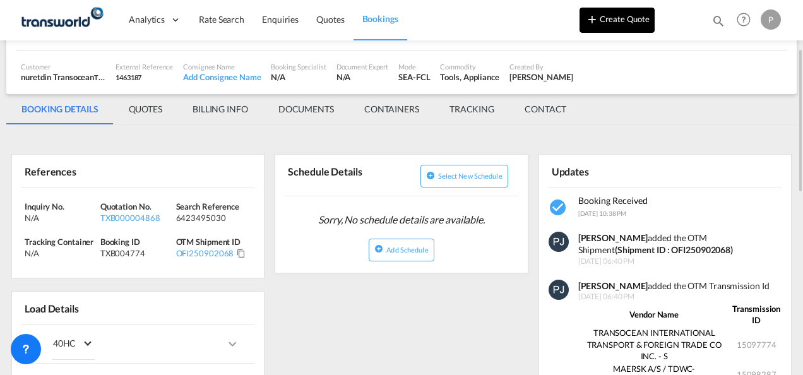
click at [625, 25] on button "Create Quote" at bounding box center [617, 20] width 75 height 25
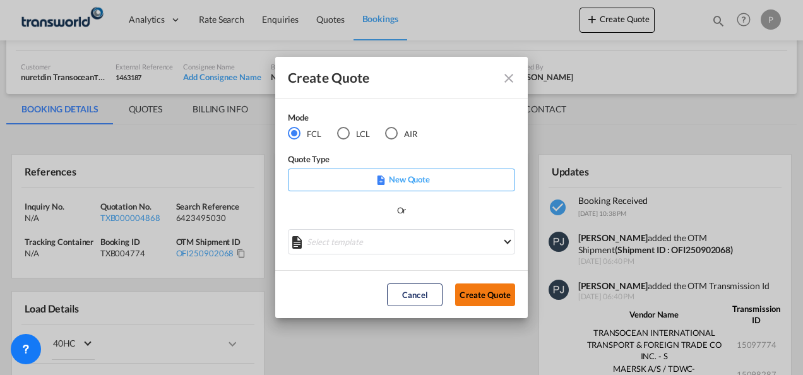
click at [493, 292] on button "Create Quote" at bounding box center [485, 295] width 60 height 23
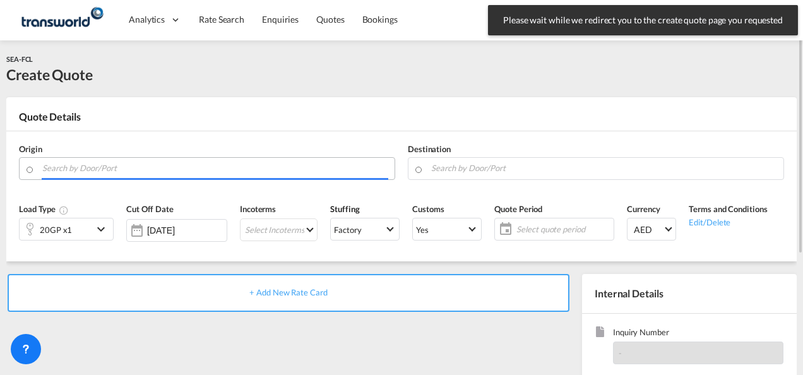
click at [154, 167] on input "Search by Door/Port" at bounding box center [215, 168] width 346 height 22
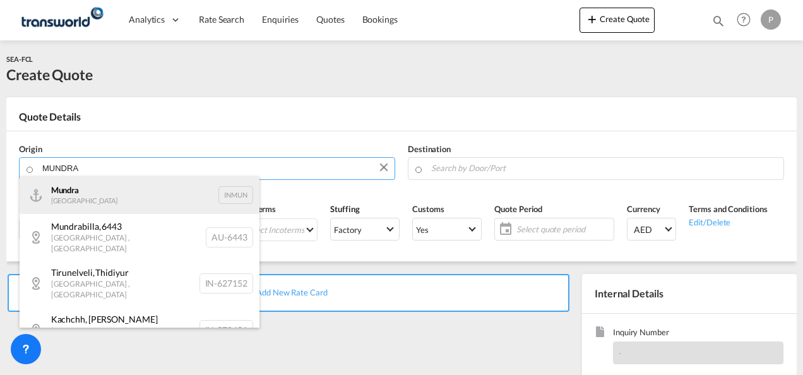
click at [173, 197] on div "Mundra India INMUN" at bounding box center [140, 195] width 240 height 38
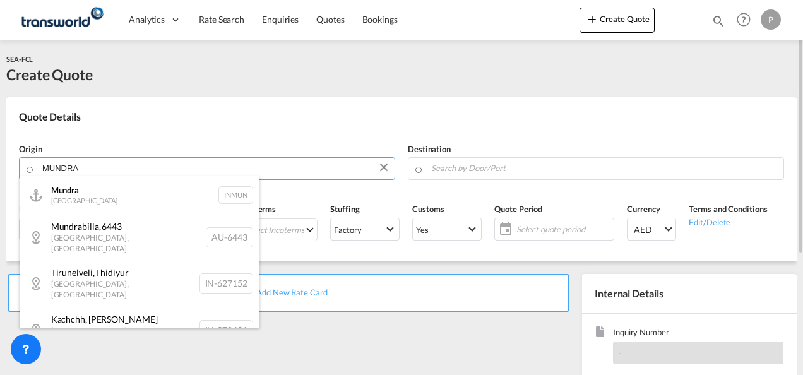
type input "Mundra, INMUN"
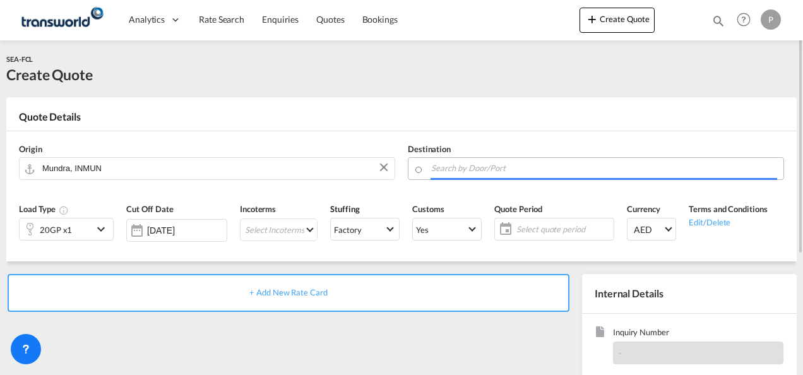
click at [507, 169] on input "Search by Door/Port" at bounding box center [604, 168] width 346 height 22
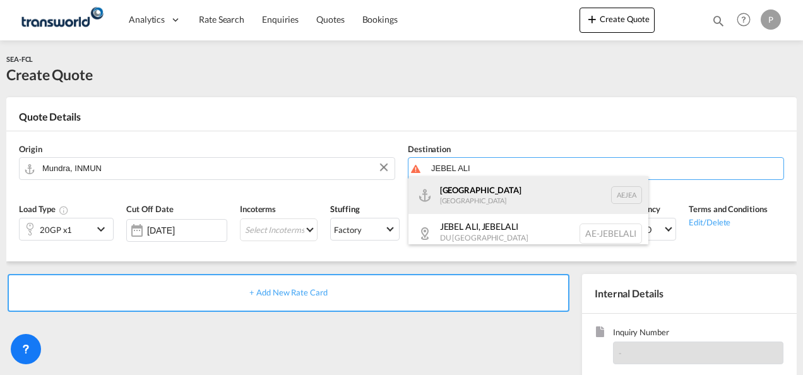
click at [491, 193] on div "[GEOGRAPHIC_DATA] [GEOGRAPHIC_DATA]" at bounding box center [529, 195] width 240 height 38
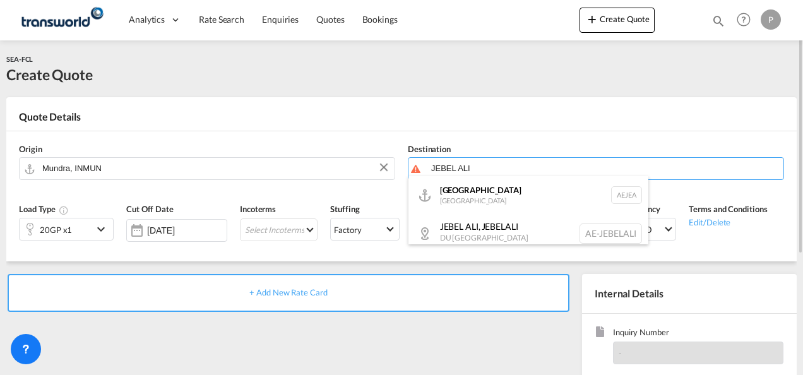
type input "[GEOGRAPHIC_DATA], [GEOGRAPHIC_DATA]"
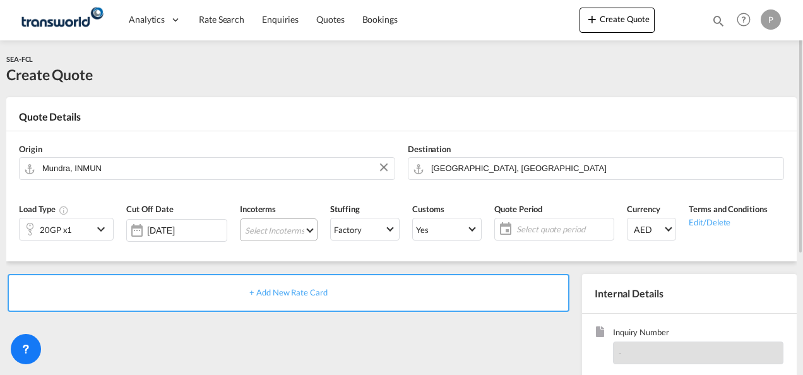
click at [287, 229] on md-select "Select Incoterms CFR - export Cost and Freight CPT - import Carrier Paid to CPT…" at bounding box center [279, 230] width 78 height 23
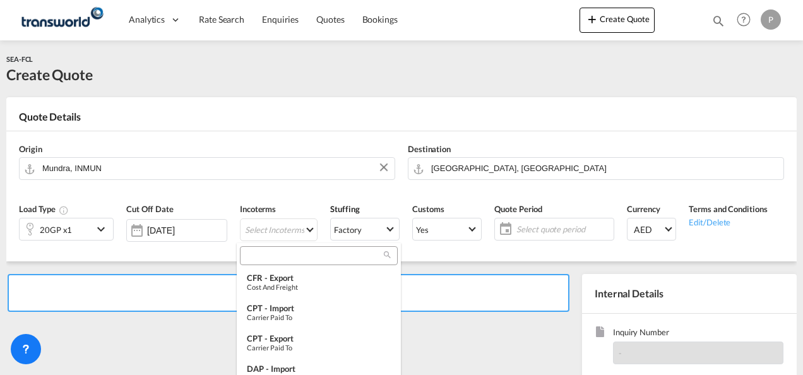
click at [275, 255] on input "search" at bounding box center [314, 255] width 140 height 11
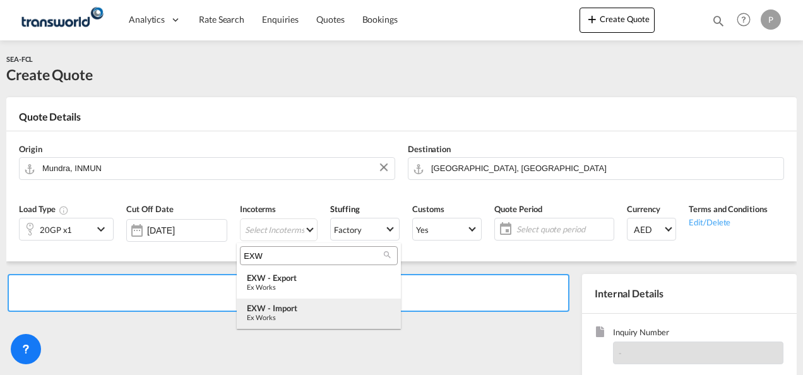
type input "EXW"
click at [274, 311] on div "EXW - import" at bounding box center [319, 308] width 144 height 10
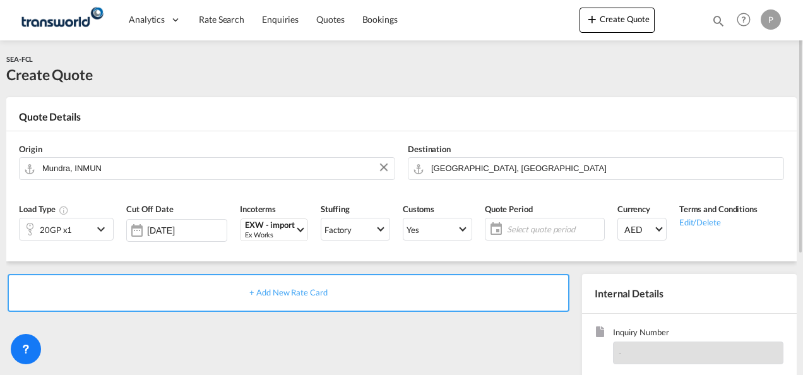
click at [537, 227] on span "Select quote period" at bounding box center [554, 229] width 94 height 11
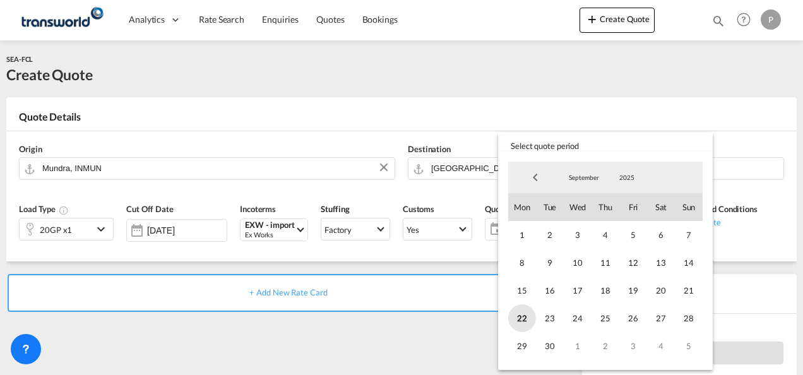
click at [524, 322] on span "22" at bounding box center [522, 318] width 28 height 28
click at [549, 344] on span "30" at bounding box center [550, 346] width 28 height 28
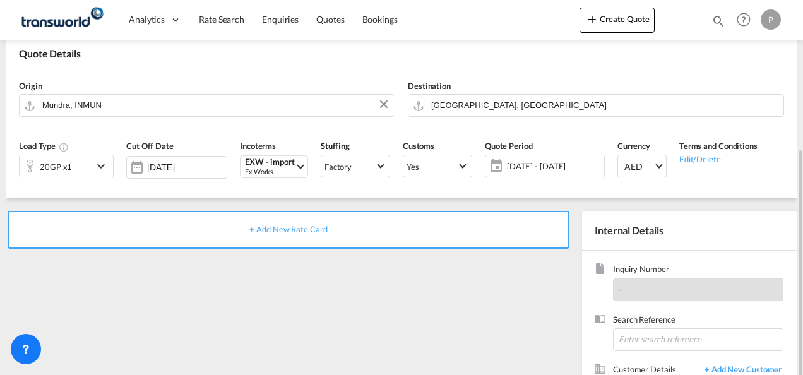
scroll to position [126, 0]
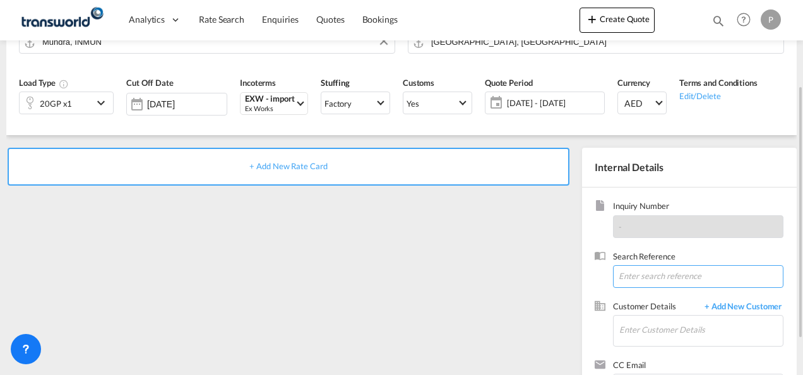
click at [639, 272] on input at bounding box center [698, 276] width 171 height 23
paste input "SWAJEA25050075"
type input "SWAJEA25050075"
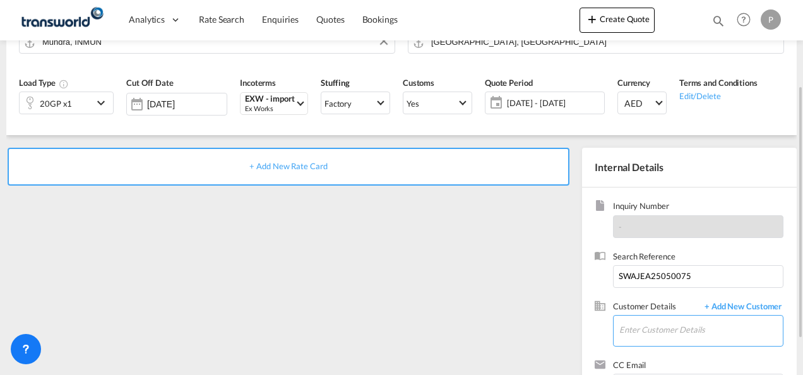
click at [648, 338] on input "Enter Customer Details" at bounding box center [702, 330] width 164 height 28
type input "M"
click at [637, 335] on input "Enter Customer Details" at bounding box center [702, 330] width 164 height 28
type input "m"
click at [733, 309] on span "+ Add New Customer" at bounding box center [741, 308] width 85 height 15
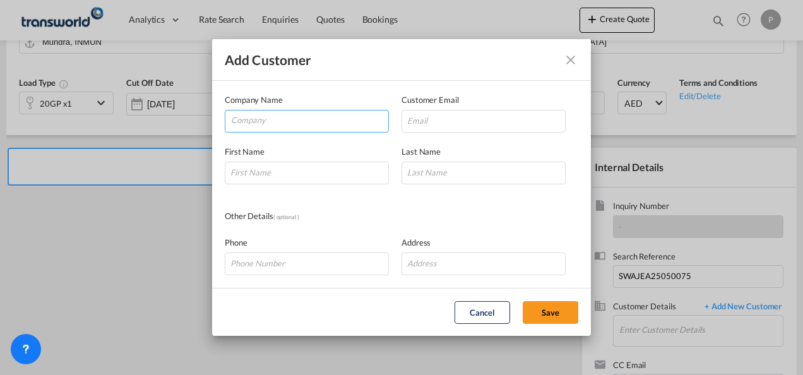
click at [261, 120] on input "Company" at bounding box center [309, 120] width 157 height 19
type input "METAL FABRIC FZ LLC."
click at [552, 308] on button "Save" at bounding box center [551, 312] width 56 height 23
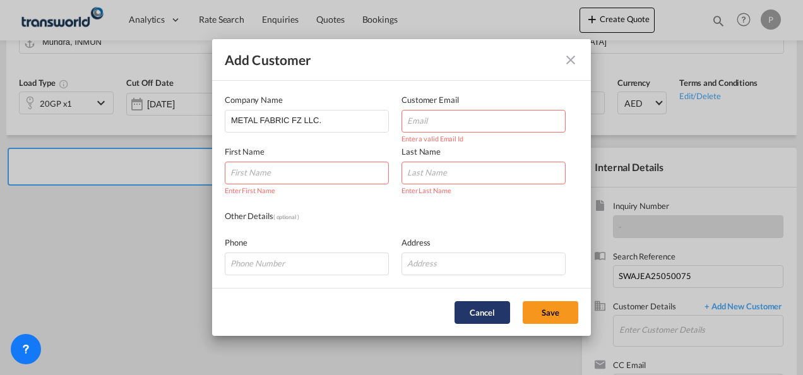
click at [484, 308] on button "Cancel" at bounding box center [483, 312] width 56 height 23
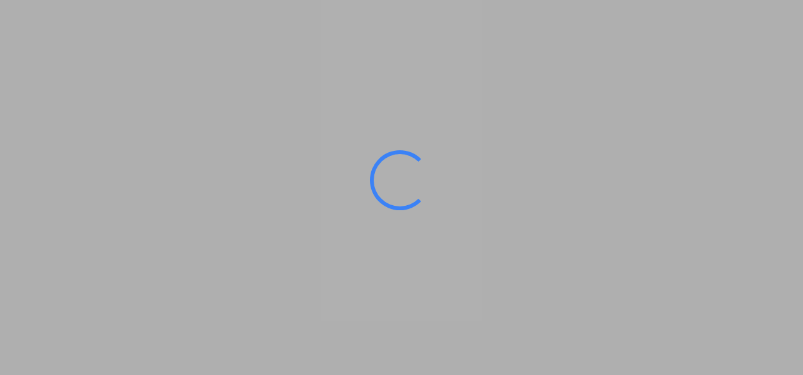
click at [124, 227] on ms-splash-screen at bounding box center [401, 187] width 803 height 375
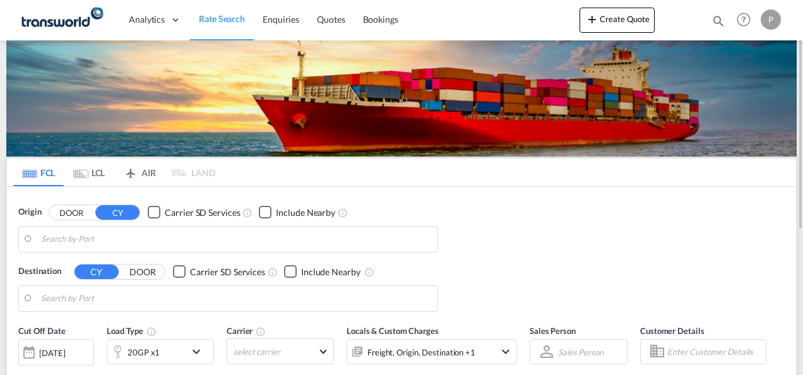
click at [719, 19] on md-icon "icon-magnify" at bounding box center [719, 21] width 14 height 14
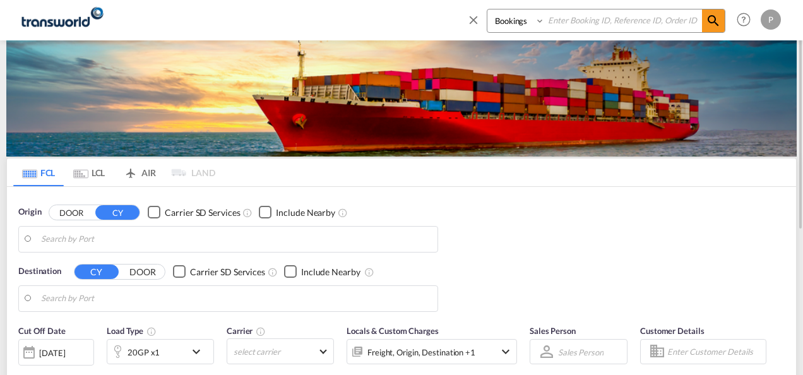
click at [579, 26] on input at bounding box center [623, 20] width 157 height 22
paste input "TXB004579"
type input "TXB004579"
click at [715, 20] on md-icon "icon-magnify" at bounding box center [713, 20] width 15 height 15
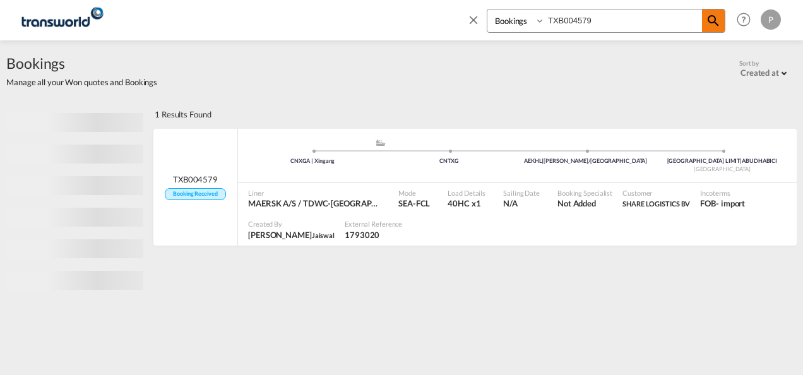
click at [713, 20] on md-icon "icon-magnify" at bounding box center [713, 20] width 15 height 15
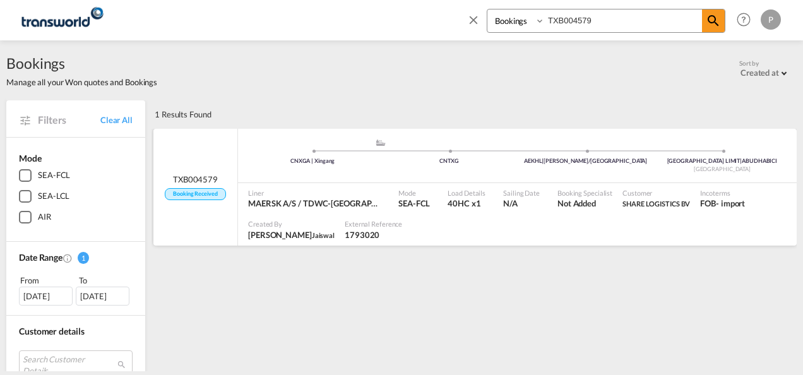
click at [213, 183] on span "TXB004579" at bounding box center [195, 179] width 45 height 11
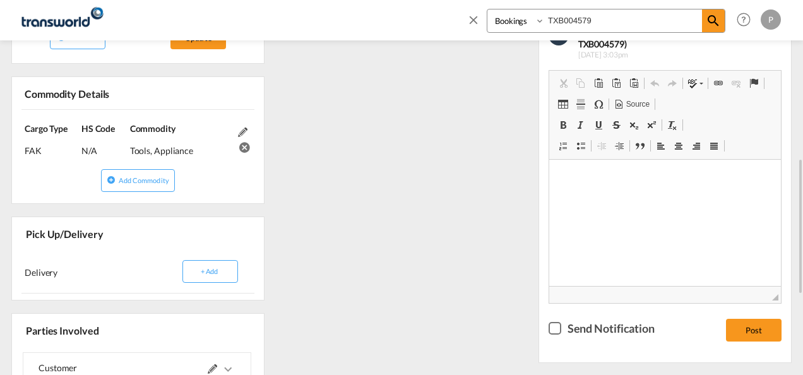
scroll to position [505, 0]
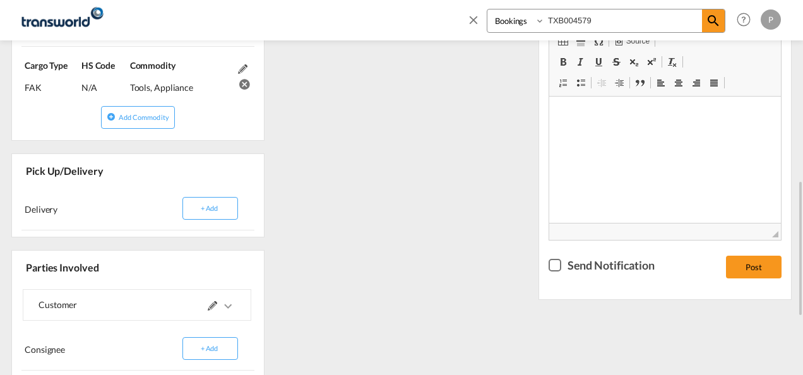
click at [210, 305] on md-icon at bounding box center [212, 305] width 9 height 9
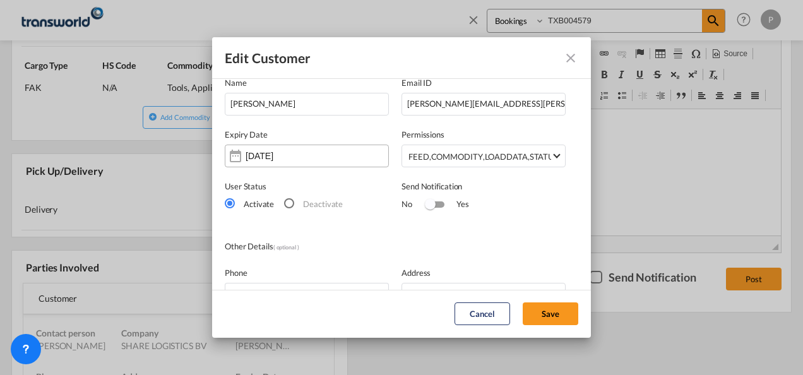
scroll to position [0, 0]
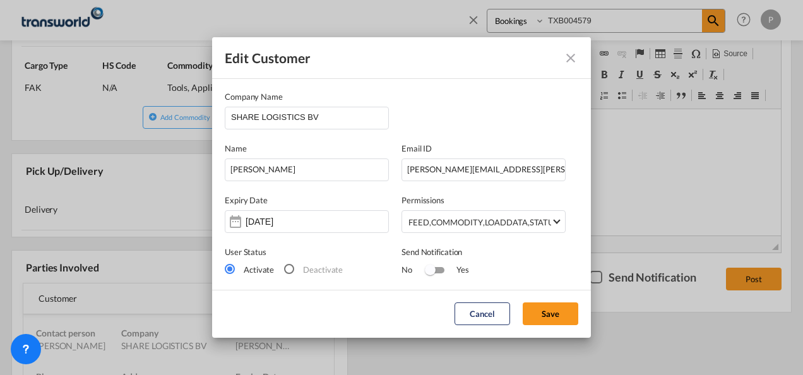
click at [574, 57] on md-icon "icon-close" at bounding box center [570, 58] width 15 height 15
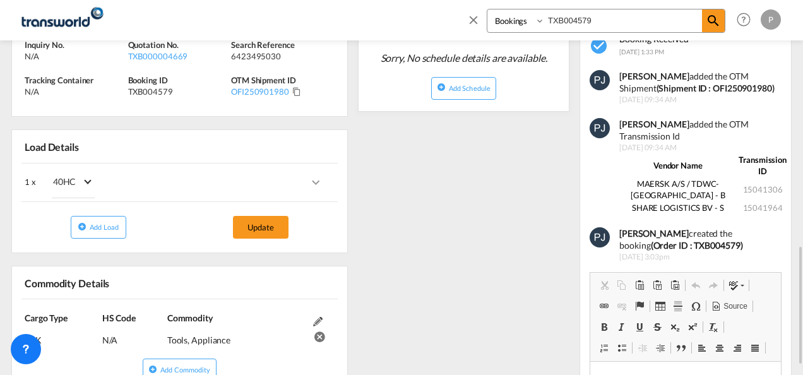
scroll to position [126, 0]
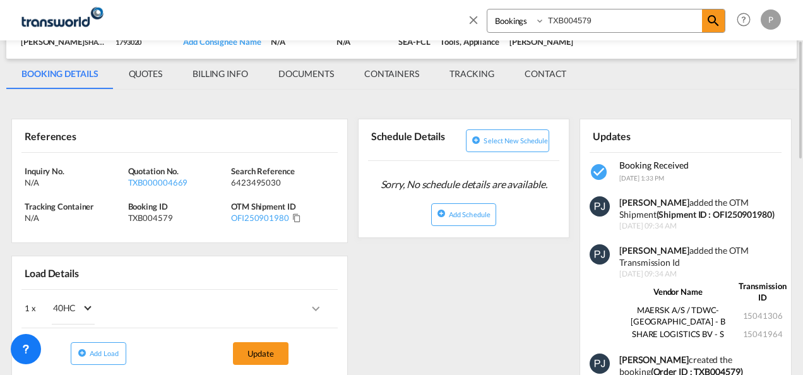
drag, startPoint x: 624, startPoint y: 19, endPoint x: 504, endPoint y: 20, distance: 120.0
click at [504, 20] on div "Bookings Quotes Enquiries TXB004579" at bounding box center [606, 21] width 239 height 24
